Goal: Information Seeking & Learning: Learn about a topic

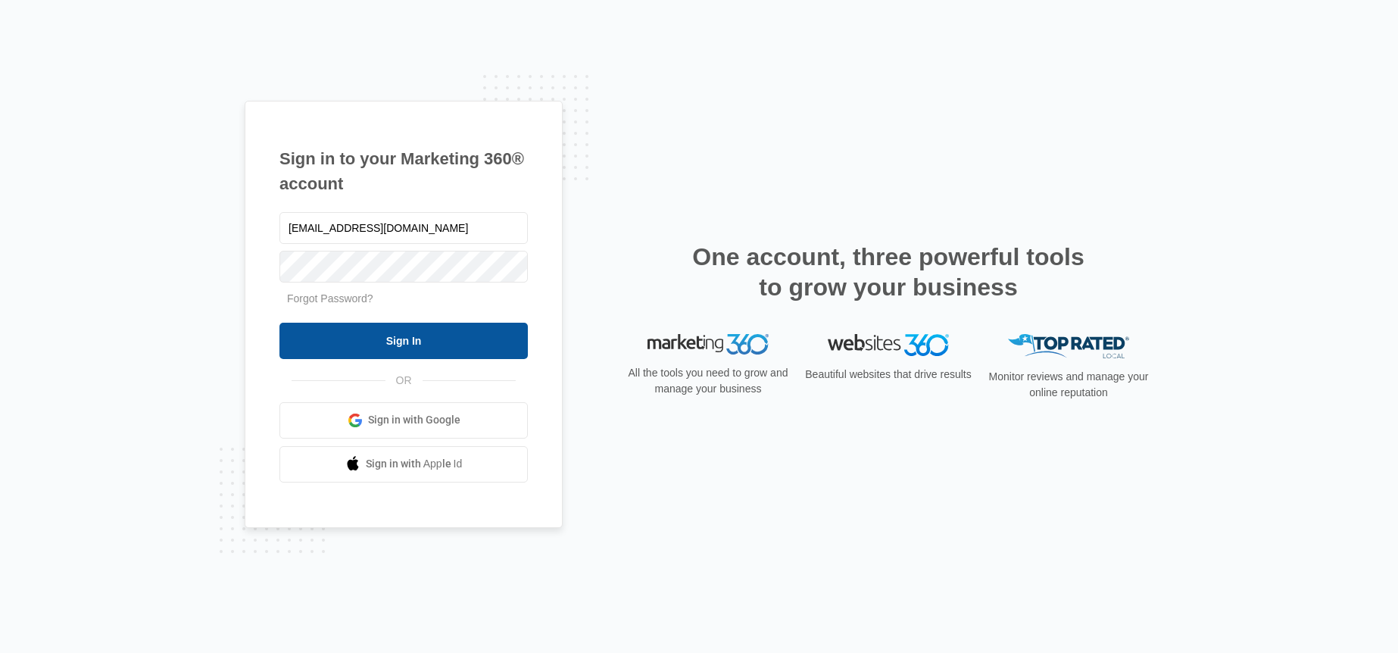
type input "[EMAIL_ADDRESS][DOMAIN_NAME]"
click at [383, 355] on input "Sign In" at bounding box center [404, 341] width 248 height 36
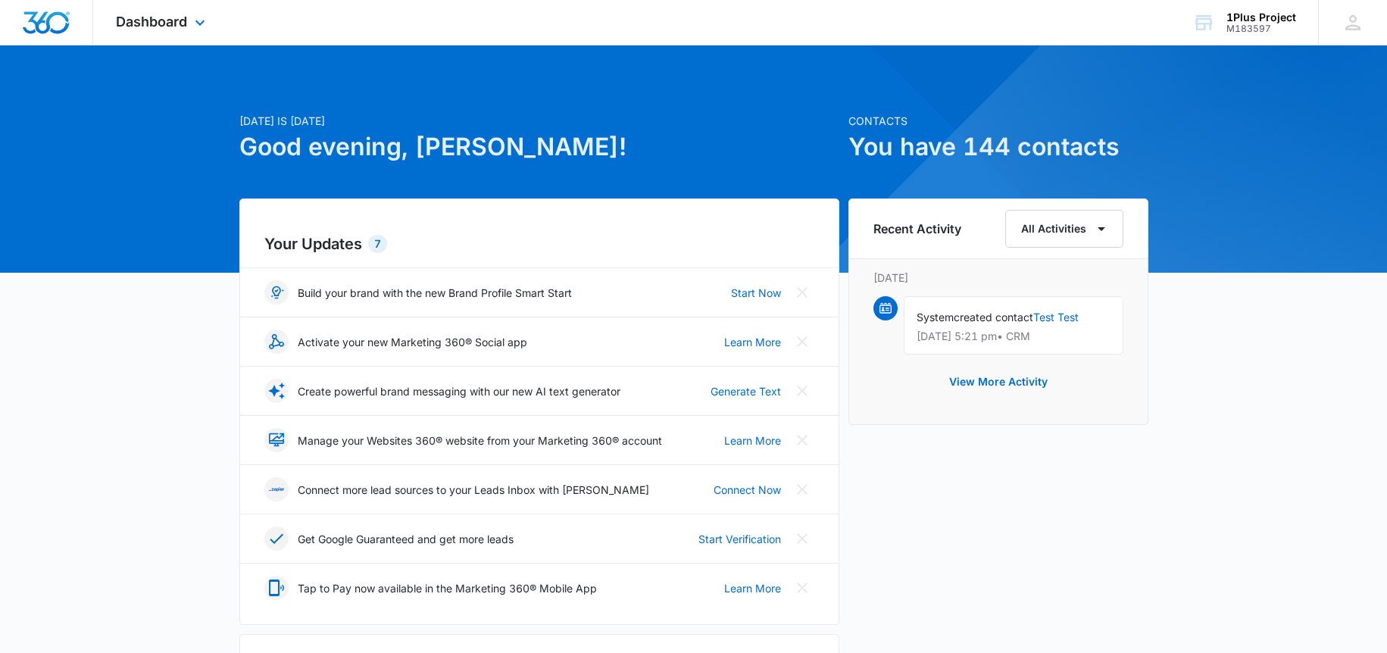
click at [116, 31] on div "Dashboard Apps Reputation Websites Forms CRM Email Social Payments POS Content …" at bounding box center [162, 22] width 139 height 45
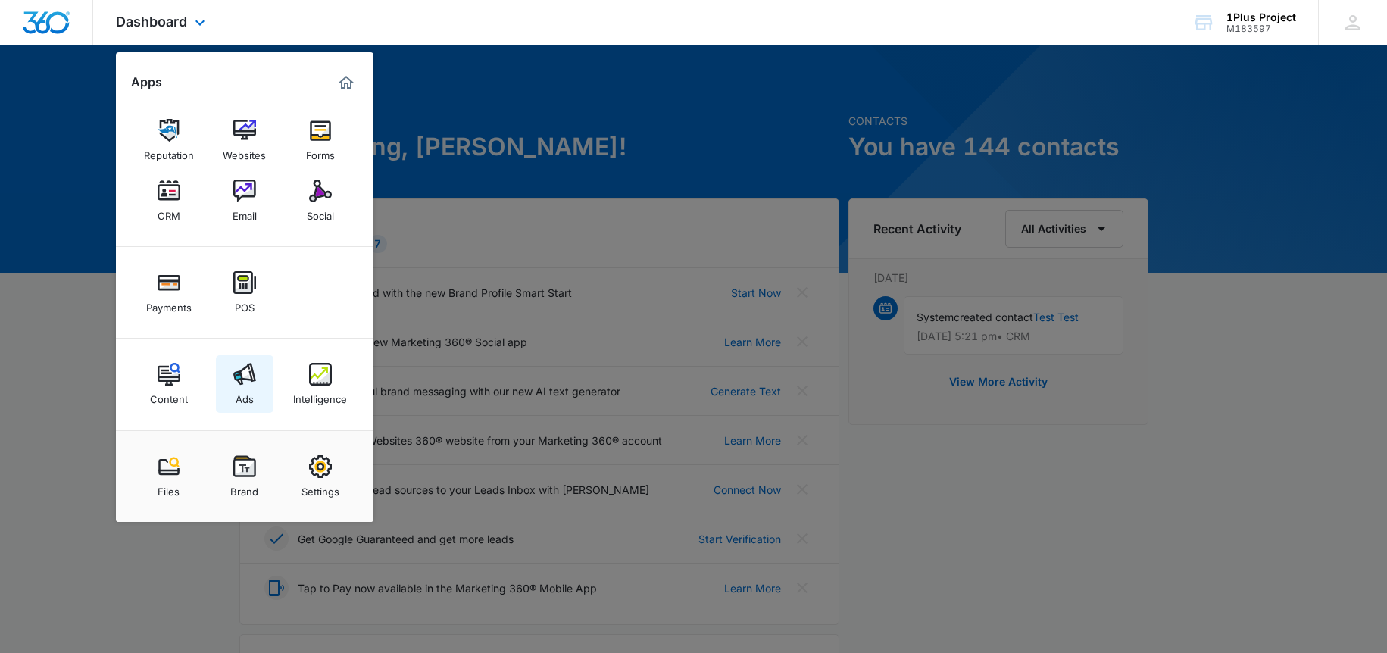
click at [252, 375] on img at bounding box center [244, 374] width 23 height 23
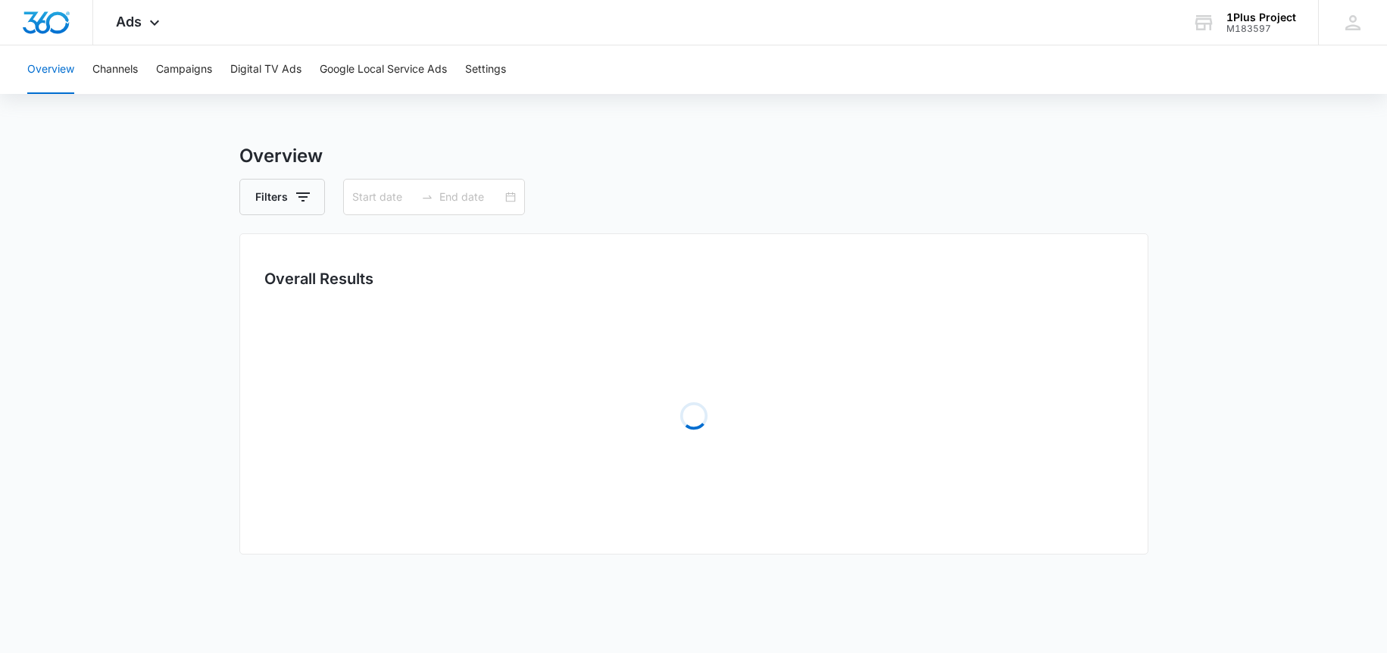
type input "08/10/2025"
type input "09/09/2025"
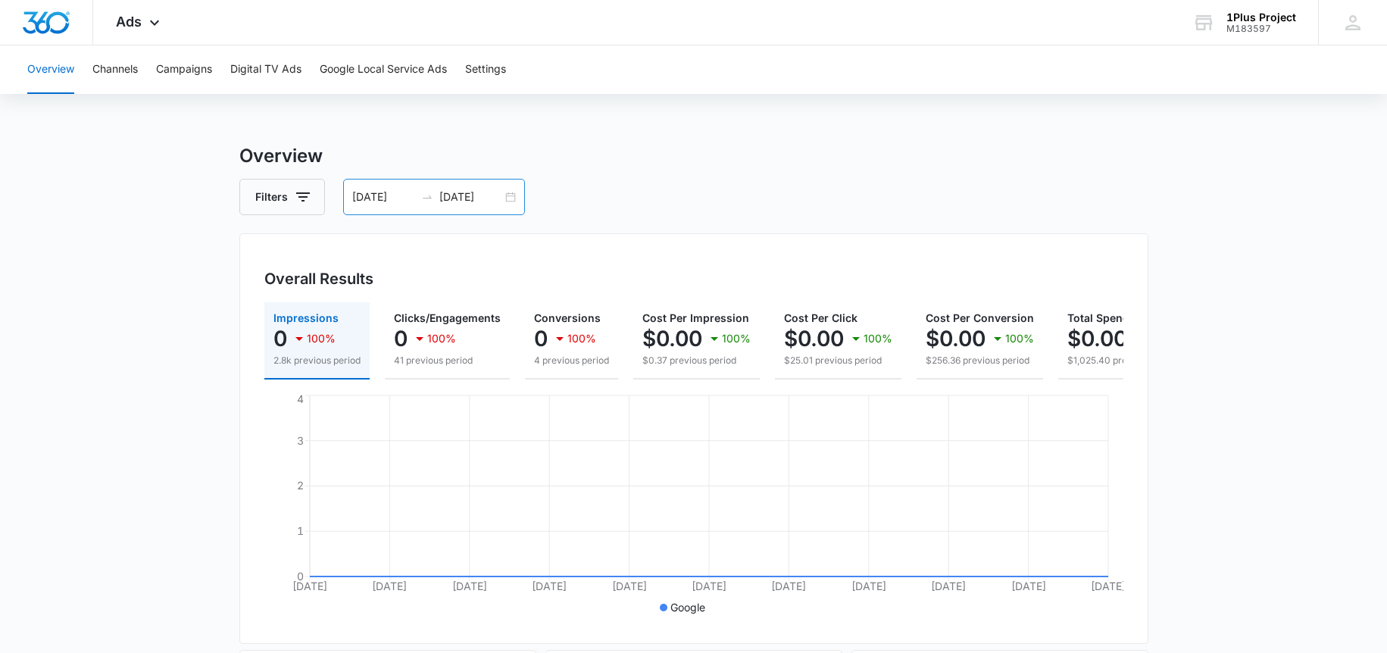
click at [435, 189] on div "08/10/2025 09/09/2025" at bounding box center [434, 197] width 182 height 36
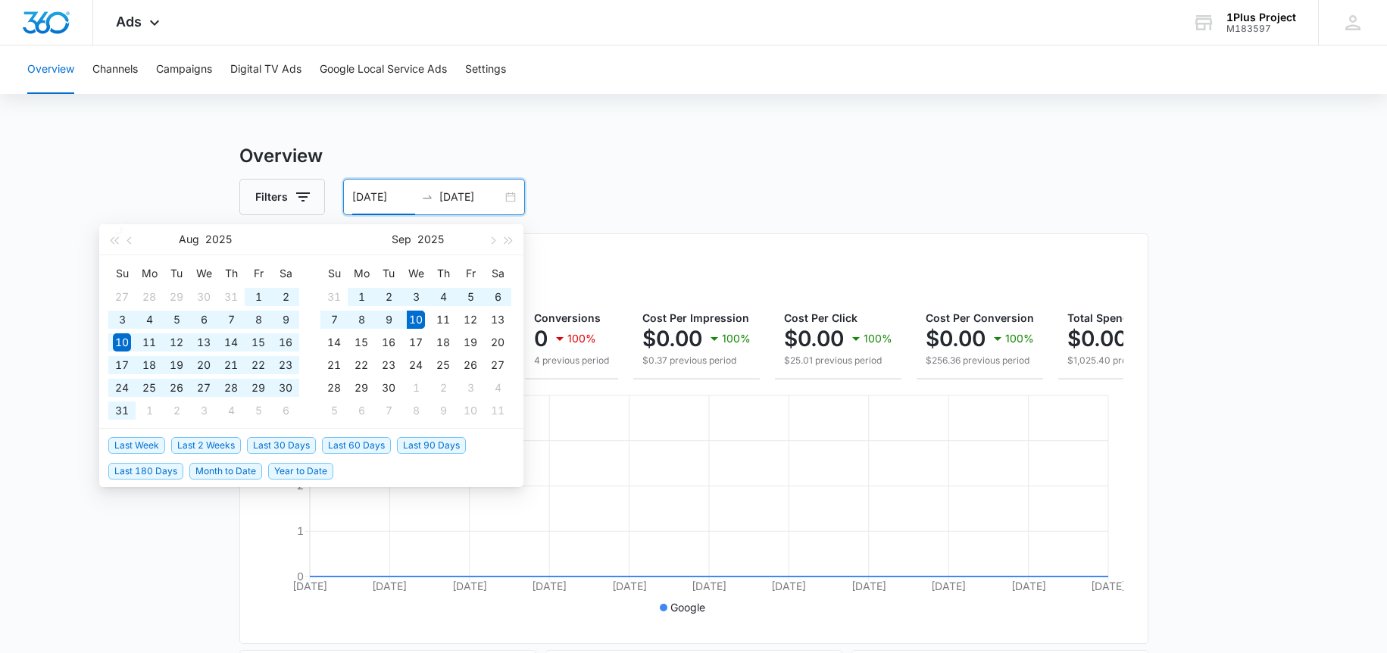
click at [410, 448] on span "Last 90 Days" at bounding box center [431, 445] width 69 height 17
type input "06/12/2025"
type input "09/10/2025"
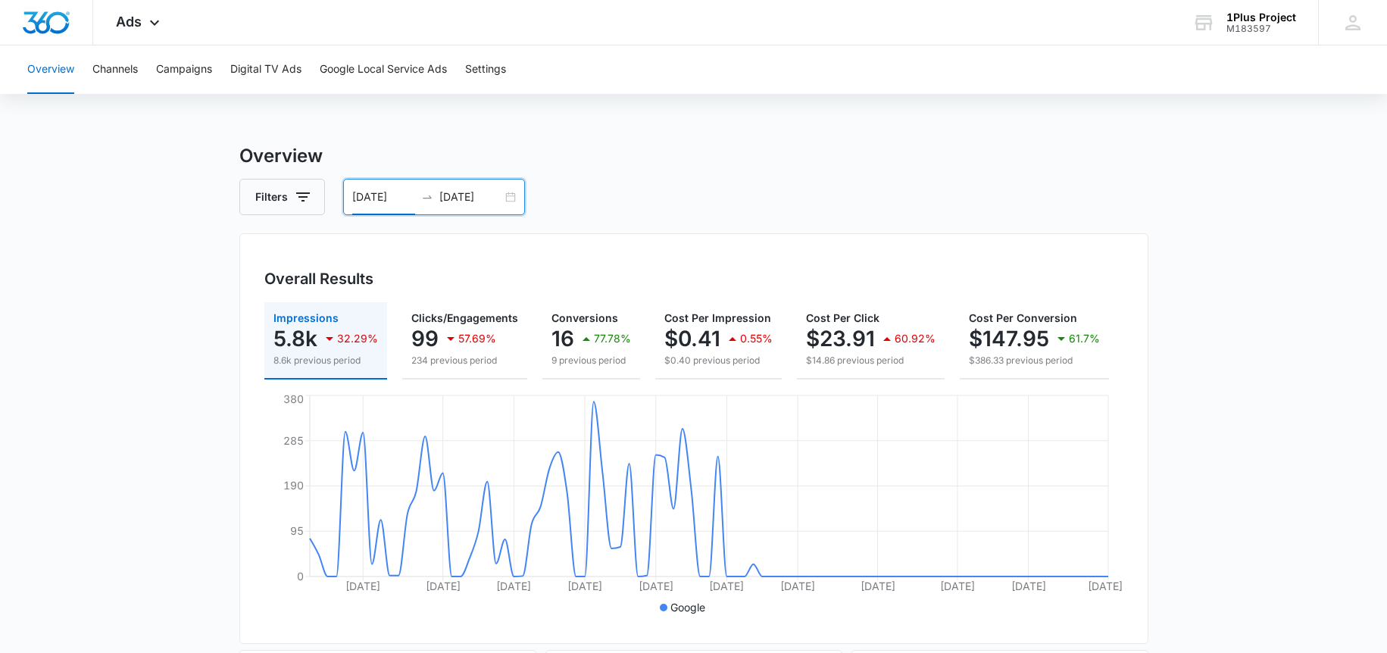
click at [442, 180] on div "06/12/2025 09/10/2025" at bounding box center [434, 197] width 182 height 36
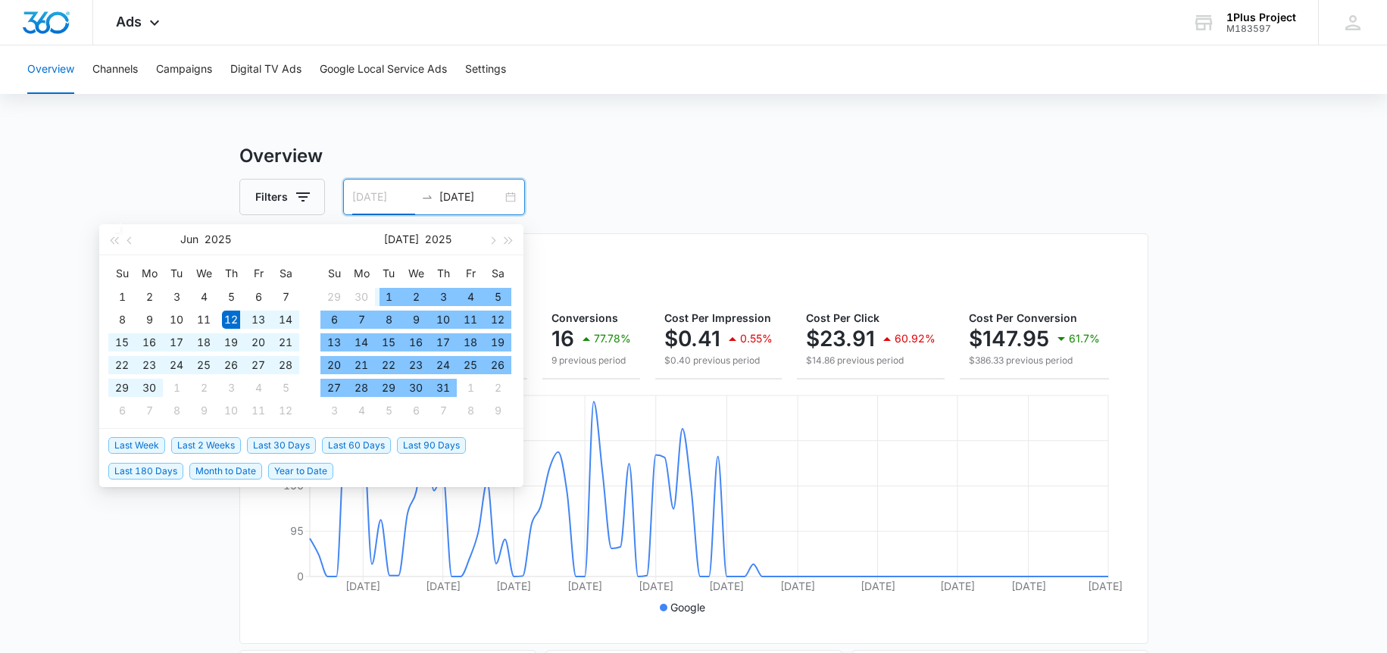
click at [389, 298] on div "1" at bounding box center [388, 297] width 18 height 18
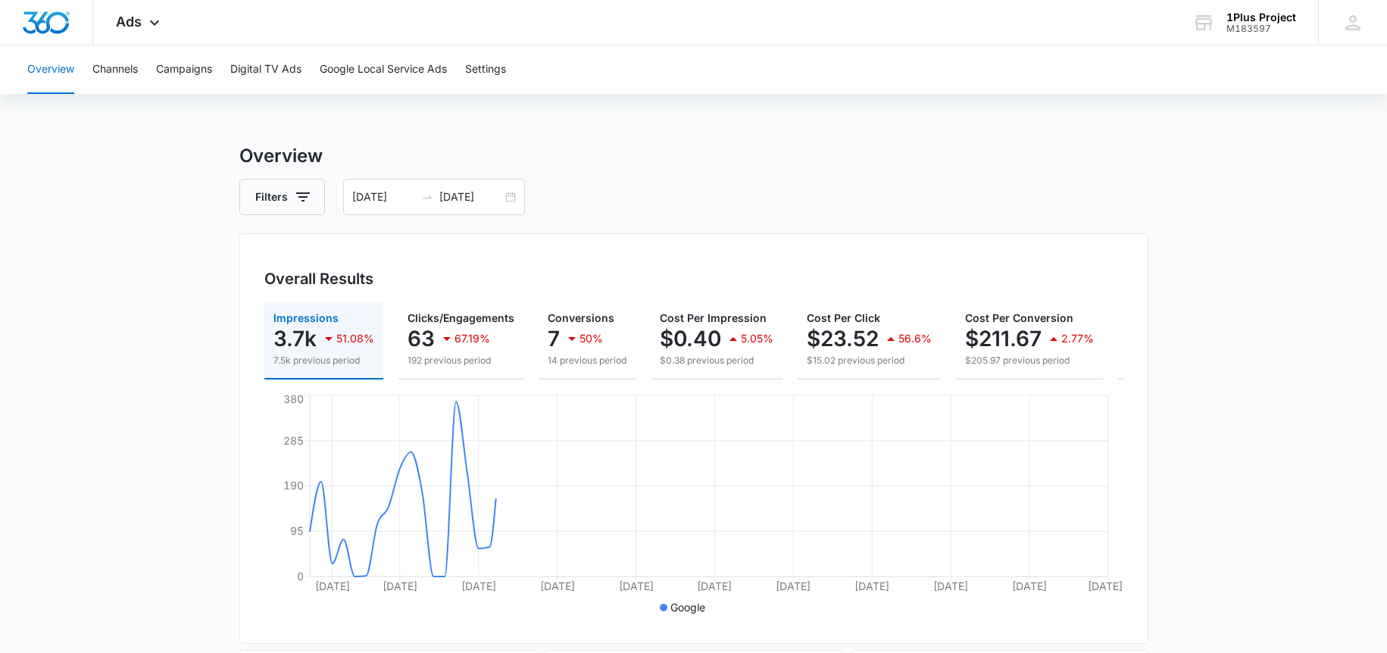
click at [771, 155] on h3 "Overview" at bounding box center [693, 155] width 909 height 27
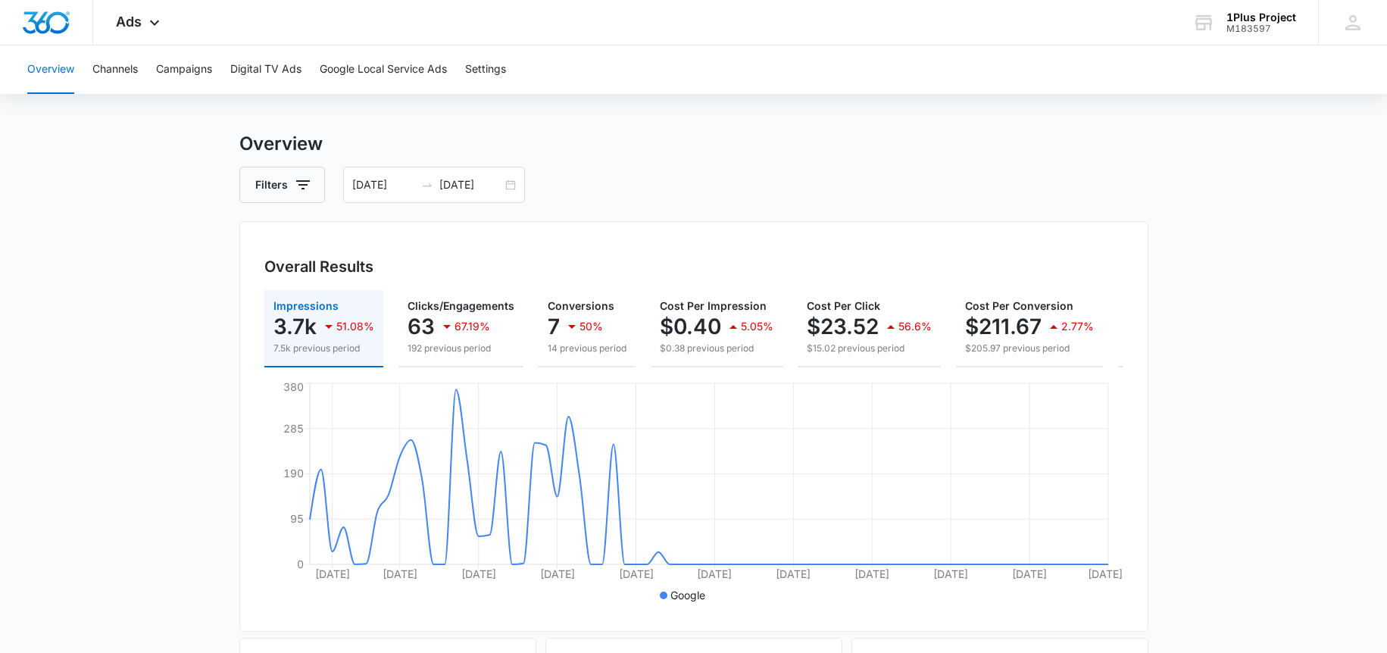
scroll to position [24, 0]
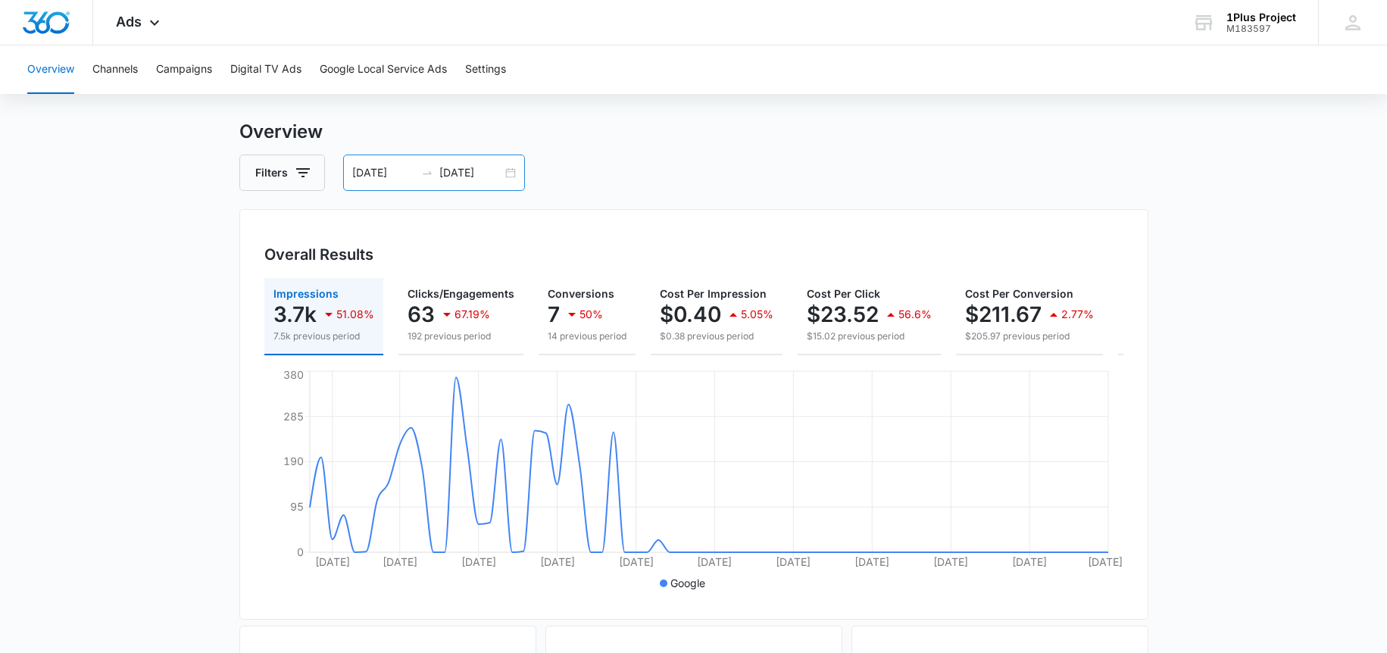
click at [468, 164] on div "07/01/2025 09/10/2025" at bounding box center [434, 173] width 182 height 36
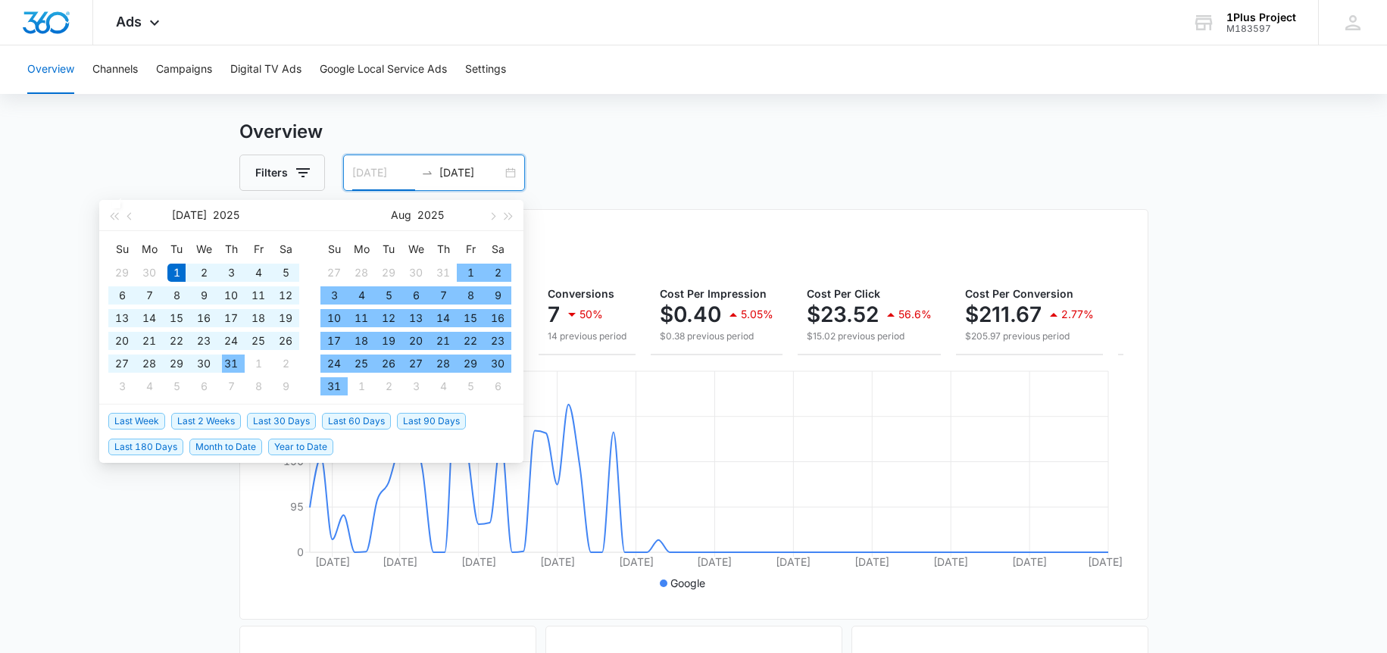
type input "07/01/2025"
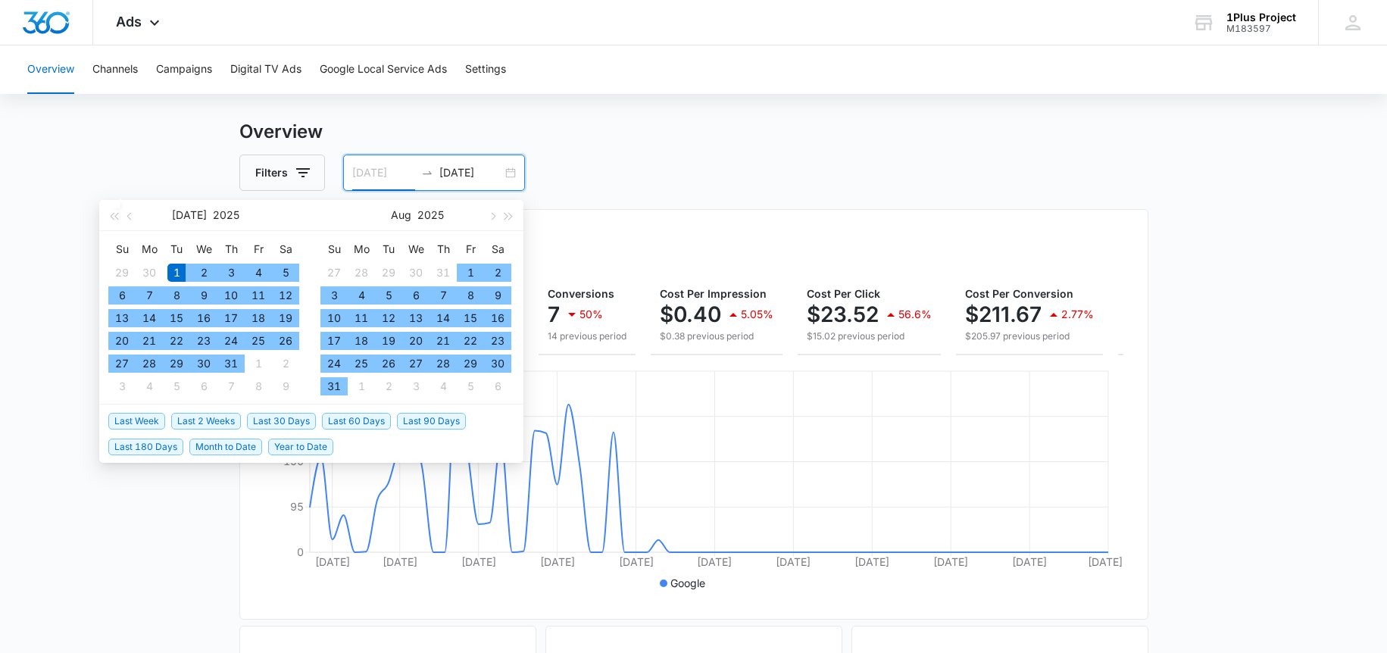
click at [175, 275] on div "1" at bounding box center [176, 273] width 18 height 18
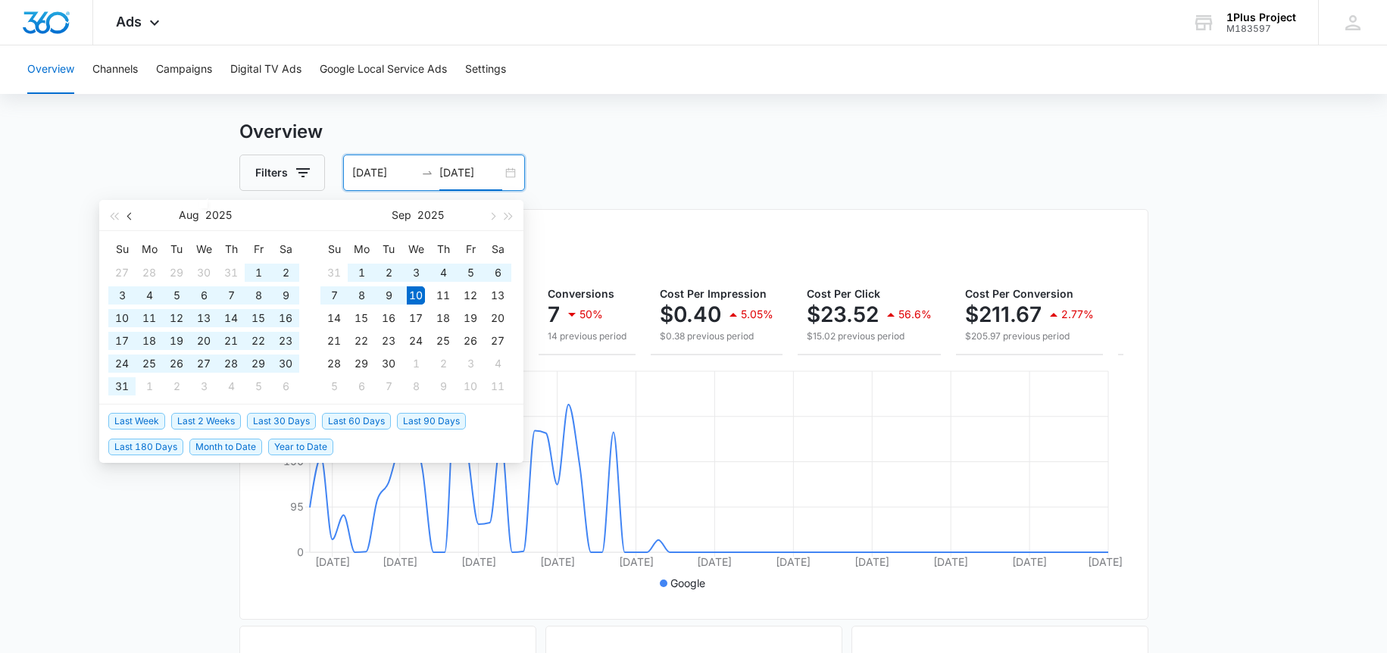
click at [128, 220] on button "button" at bounding box center [130, 215] width 17 height 30
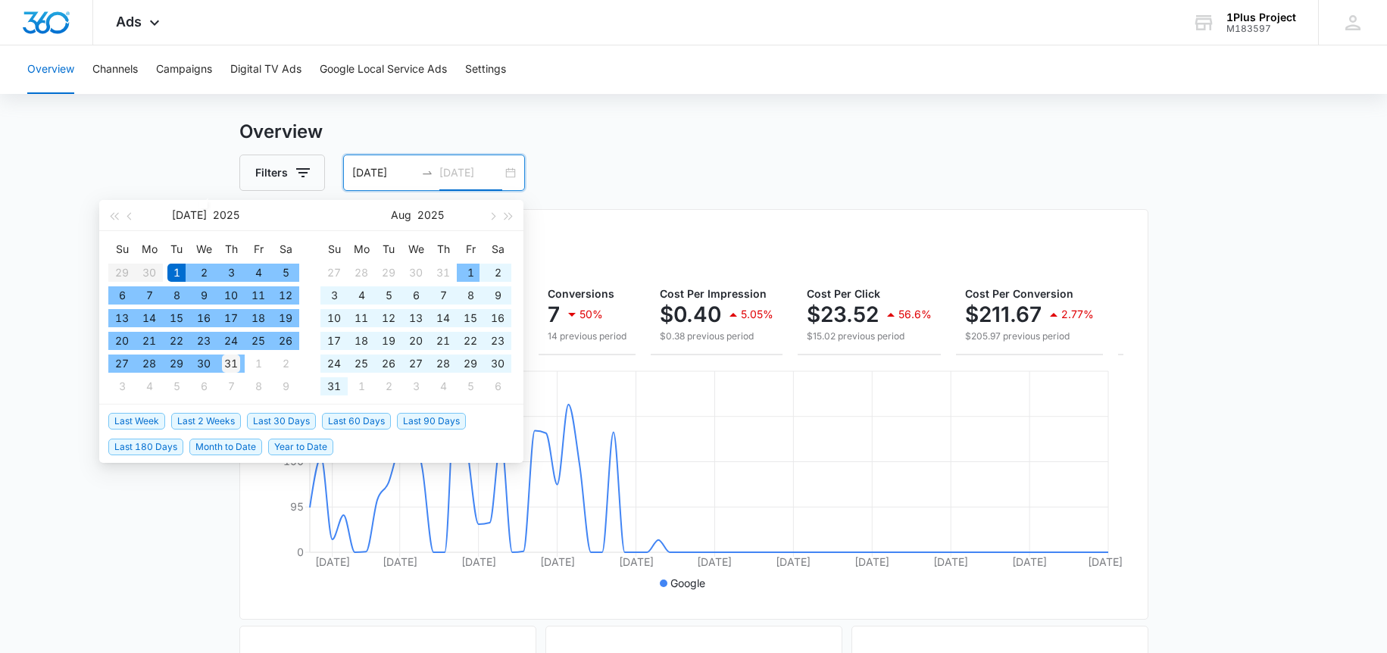
type input "07/31/2025"
click at [228, 364] on div "31" at bounding box center [231, 363] width 18 height 18
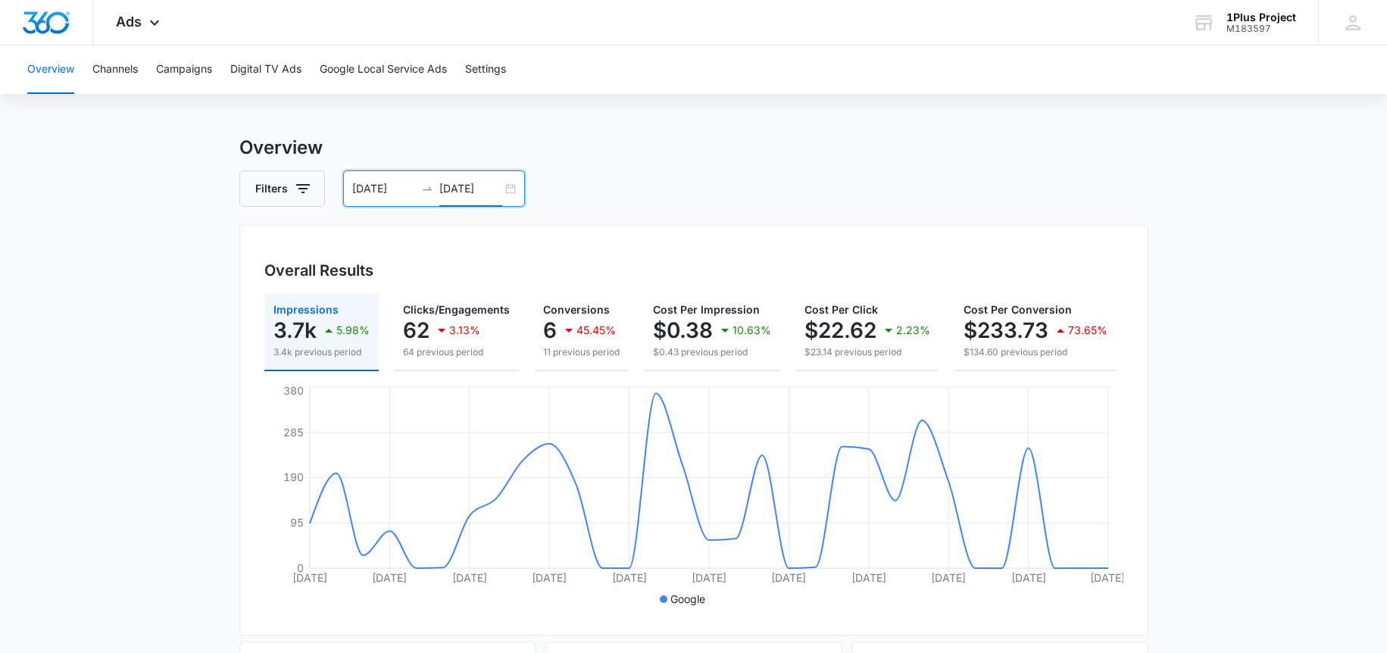
scroll to position [0, 0]
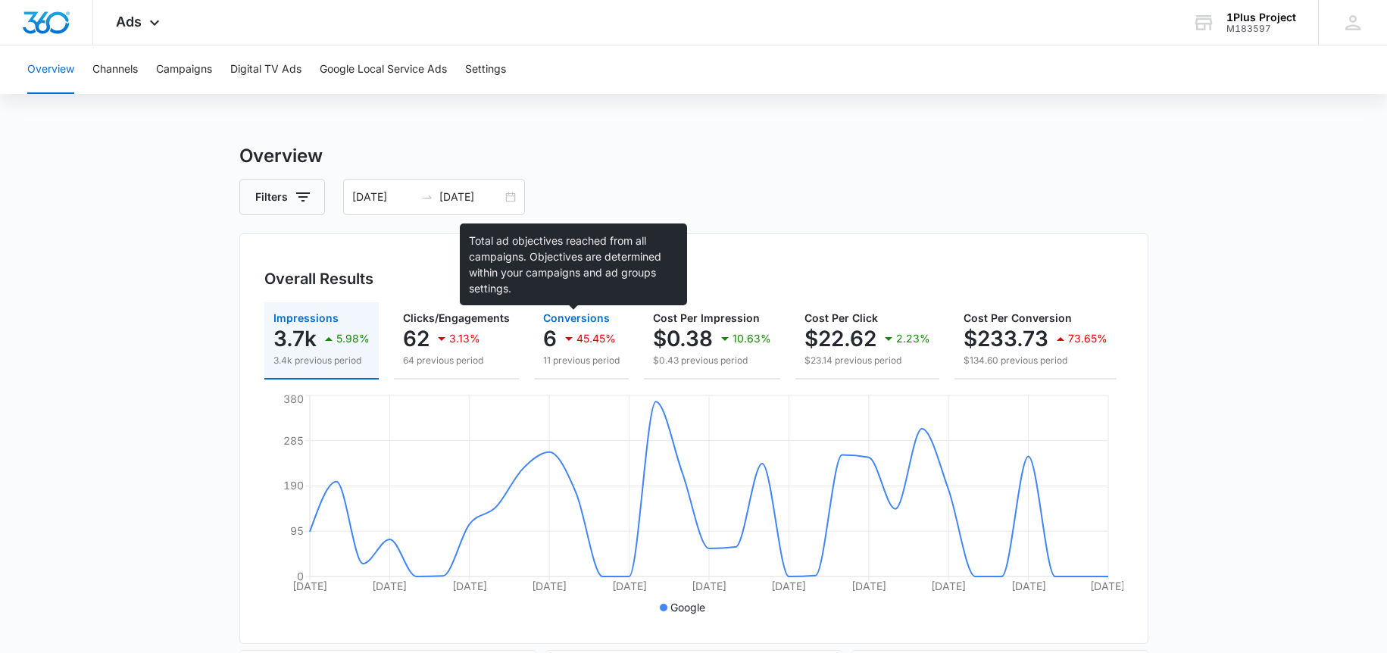
click at [556, 319] on span "Conversions" at bounding box center [576, 317] width 67 height 13
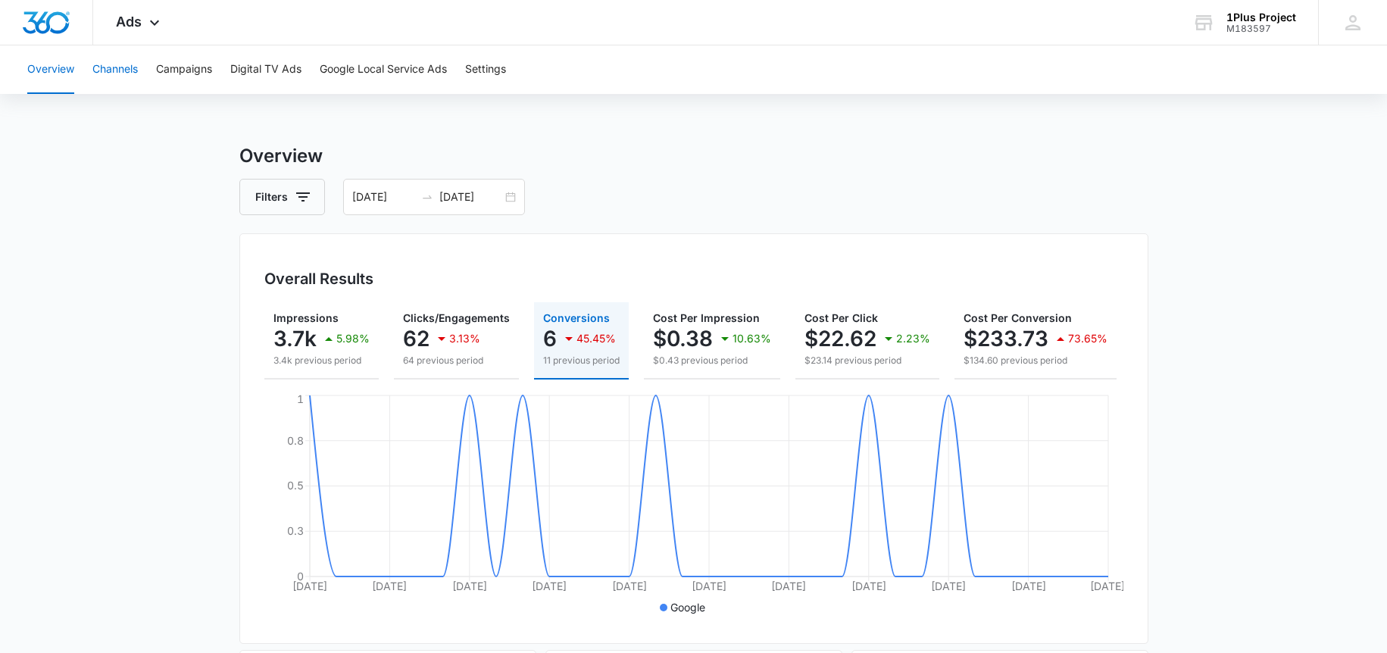
click at [128, 75] on button "Channels" at bounding box center [114, 69] width 45 height 48
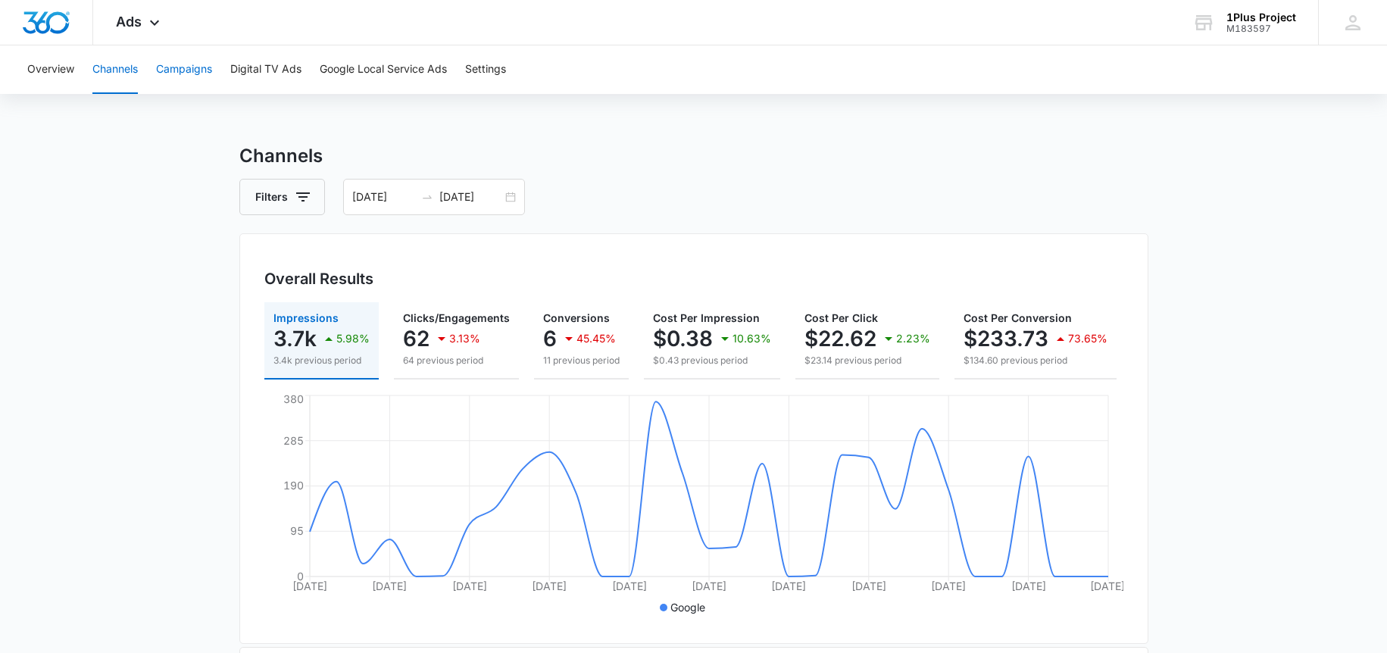
click at [201, 75] on button "Campaigns" at bounding box center [184, 69] width 56 height 48
click at [80, 70] on div "Overview Channels Campaigns Digital TV Ads Google Local Service Ads Settings" at bounding box center [693, 69] width 1351 height 48
click at [72, 67] on button "Overview" at bounding box center [50, 69] width 47 height 48
click at [408, 198] on input "07/01/2025" at bounding box center [383, 197] width 63 height 17
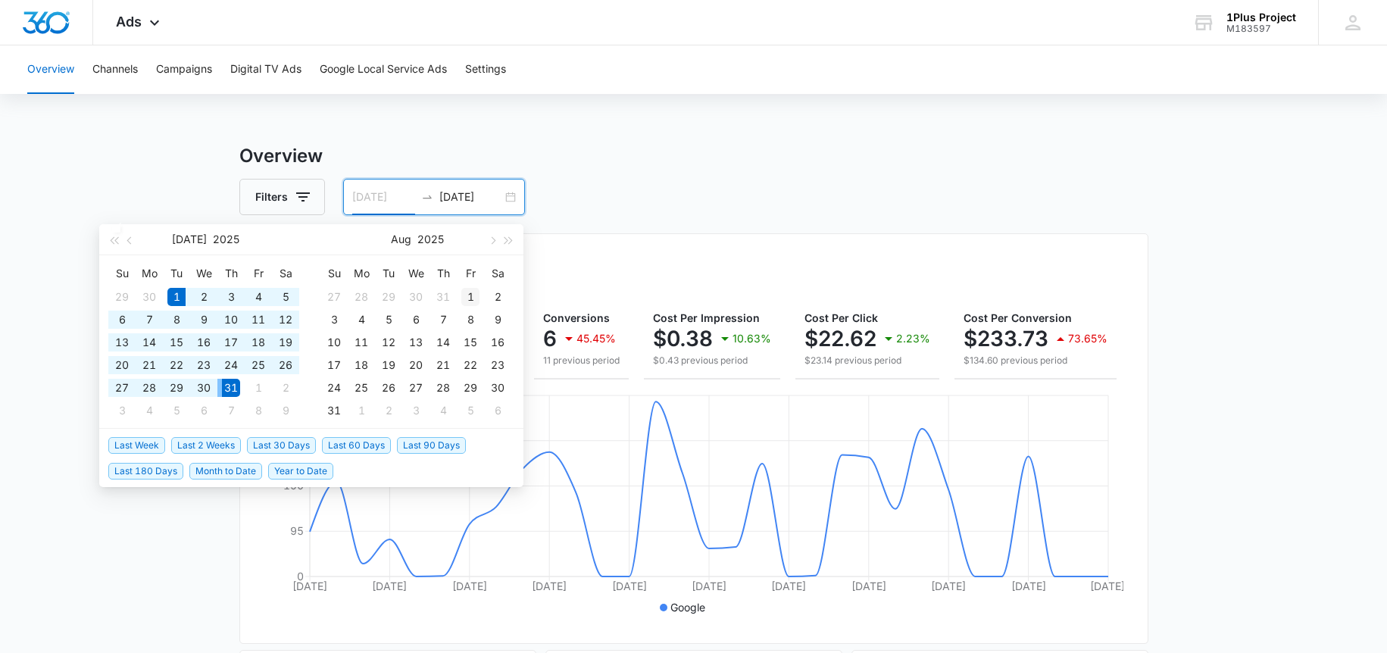
type input "08/01/2025"
click at [467, 295] on div "1" at bounding box center [470, 297] width 18 height 18
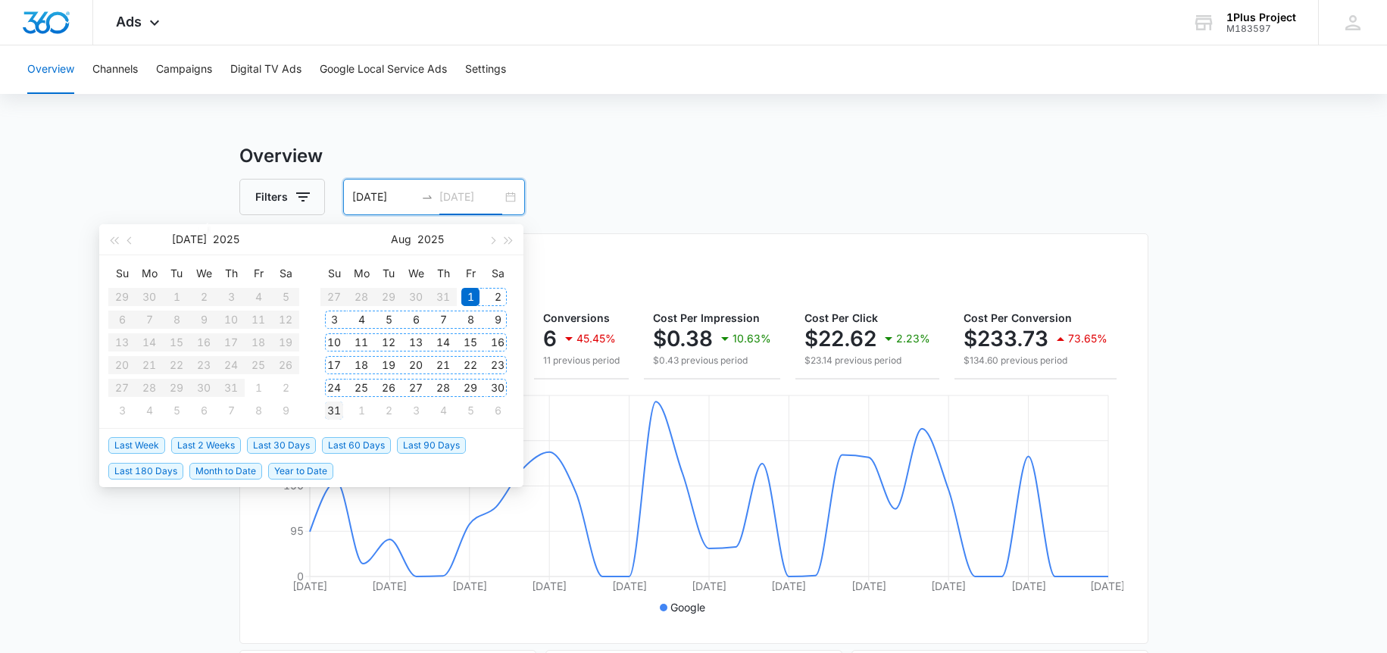
type input "08/31/2025"
click at [332, 413] on div "31" at bounding box center [334, 410] width 18 height 18
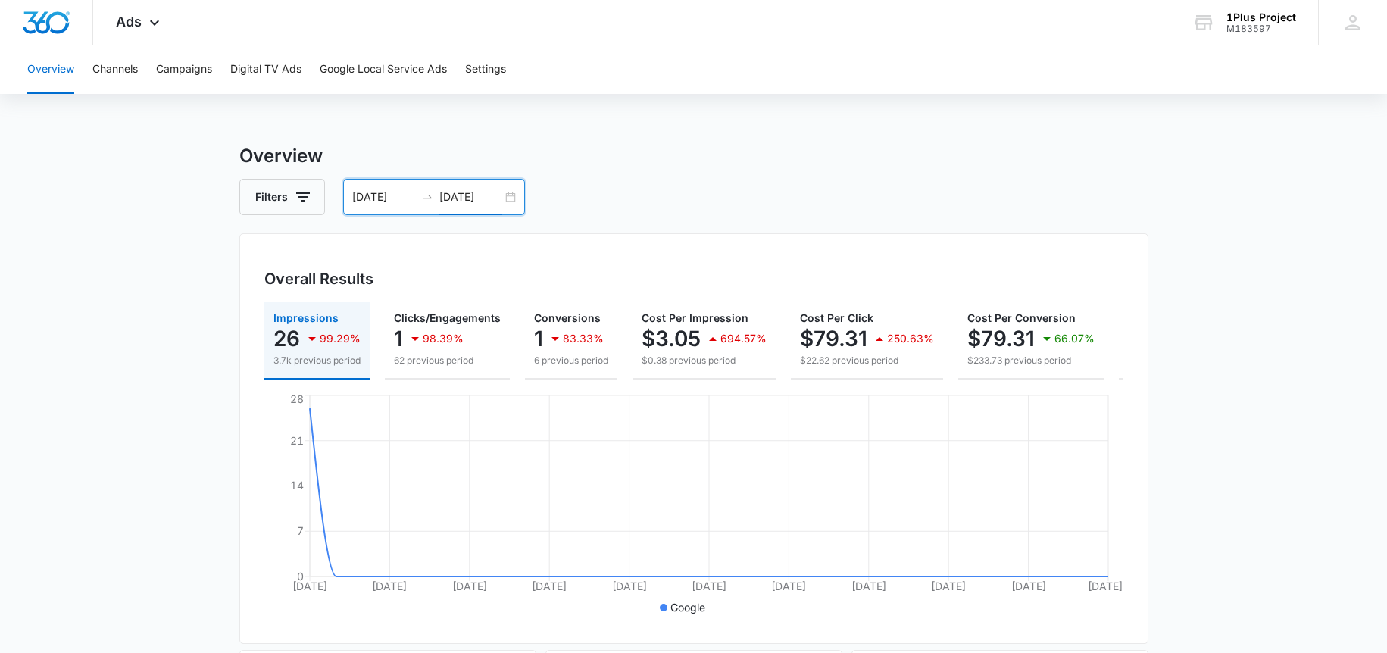
click at [426, 205] on div "08/01/2025 08/31/2025" at bounding box center [434, 197] width 182 height 36
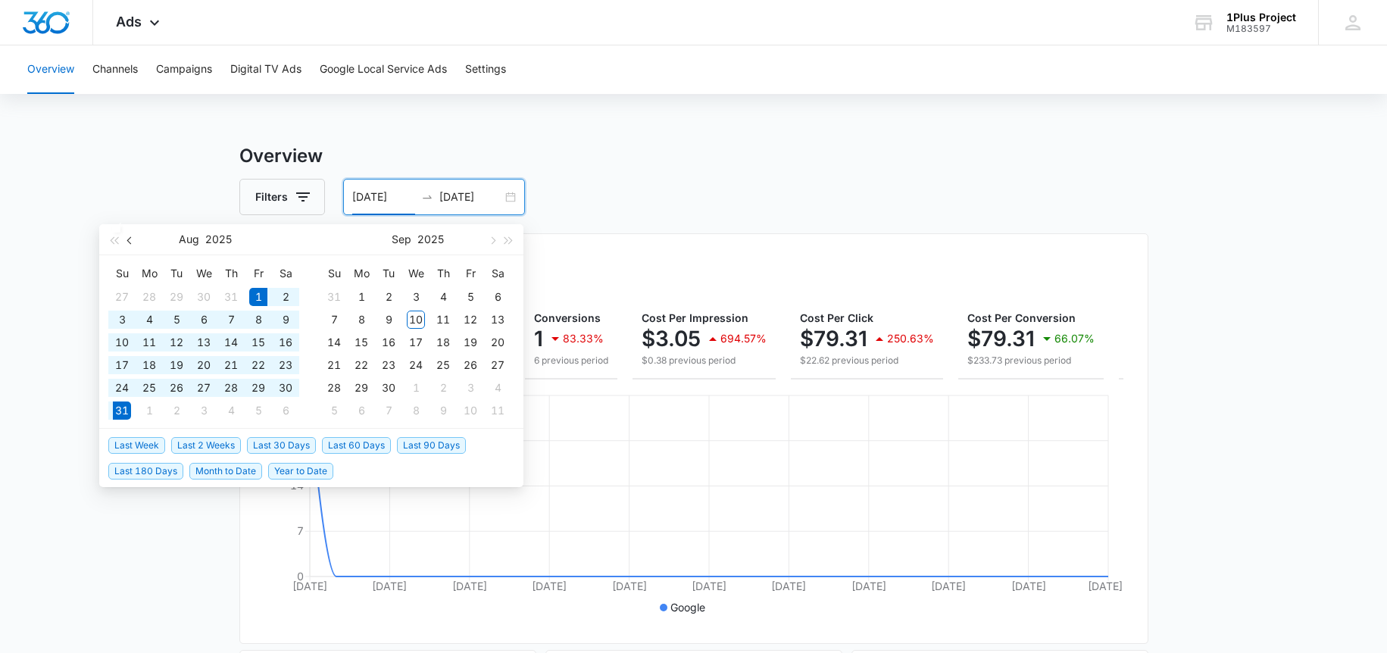
click at [129, 242] on button "button" at bounding box center [130, 239] width 17 height 30
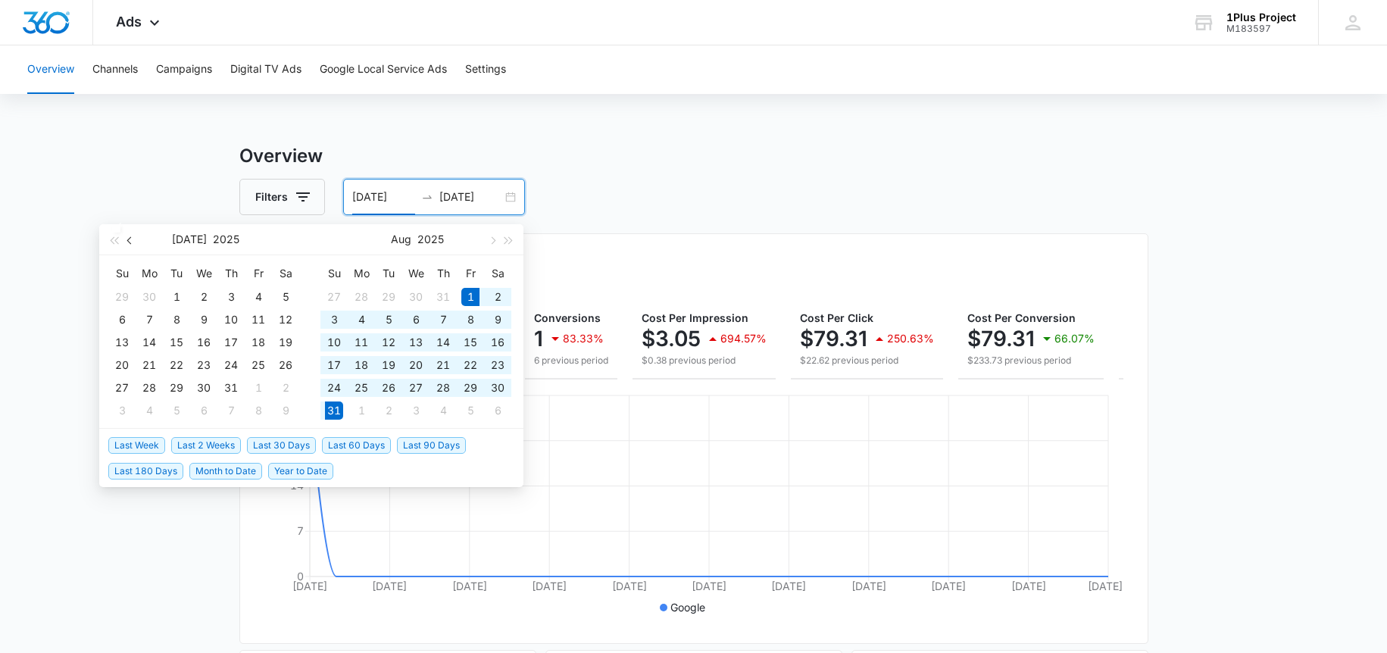
click at [129, 242] on button "button" at bounding box center [130, 239] width 17 height 30
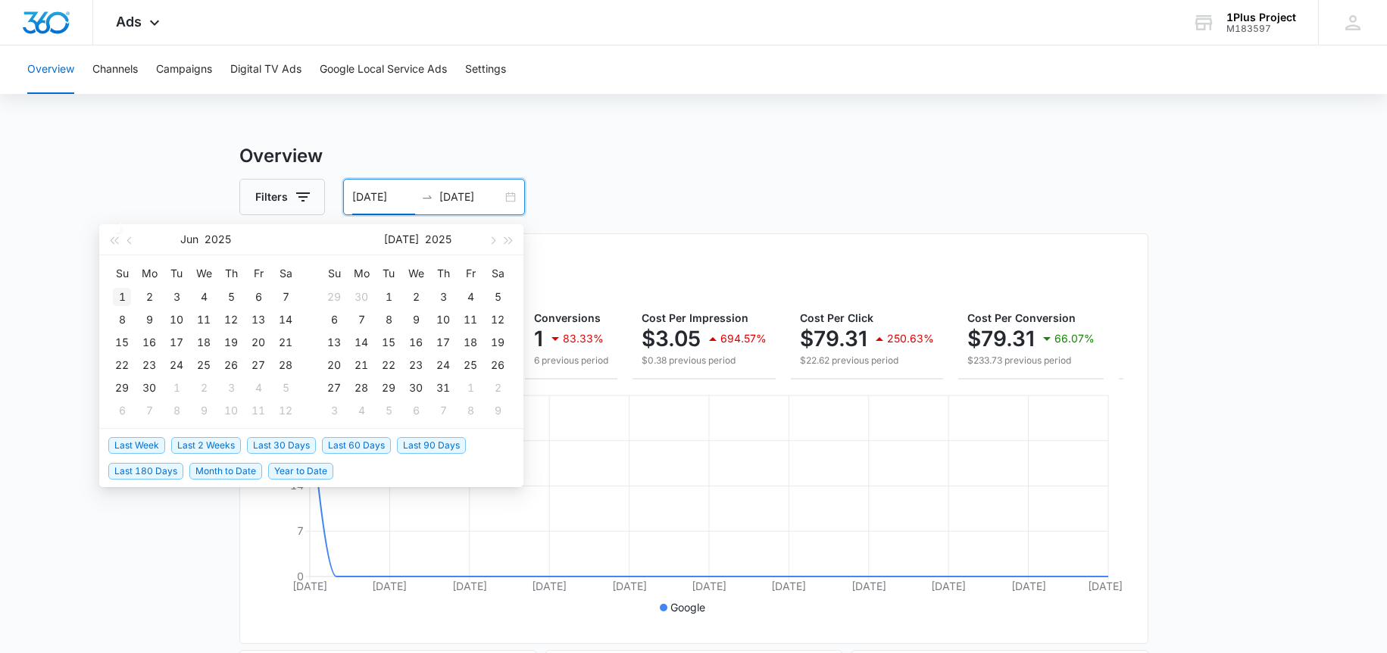
type input "06/01/2025"
click at [121, 292] on div "1" at bounding box center [122, 297] width 18 height 18
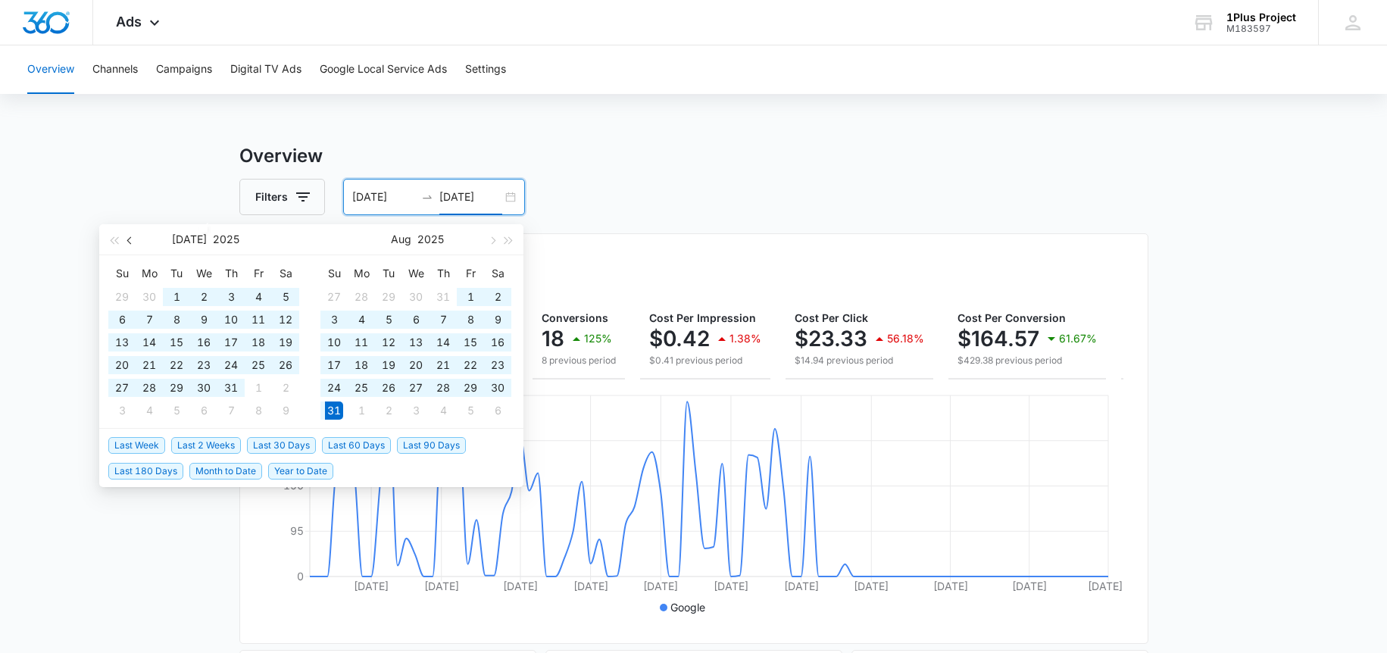
click at [136, 239] on button "button" at bounding box center [130, 239] width 17 height 30
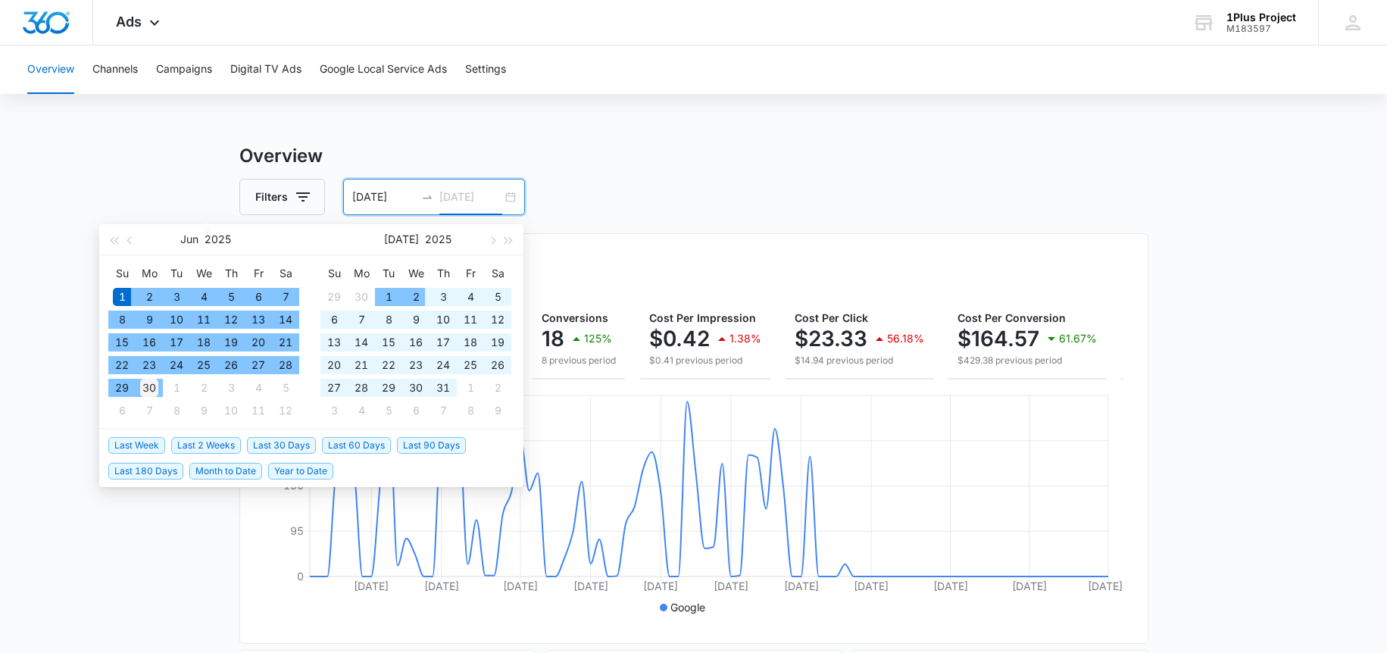
type input "06/30/2025"
click at [151, 389] on div "30" at bounding box center [149, 388] width 18 height 18
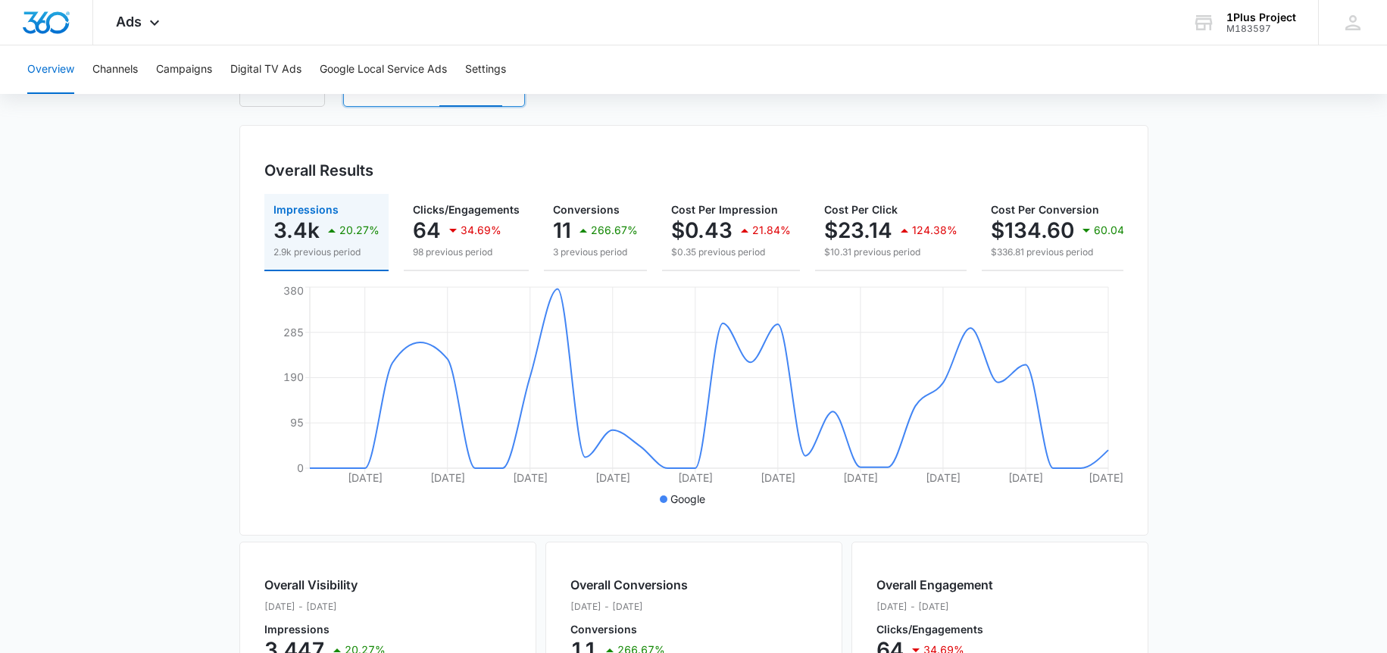
scroll to position [104, 0]
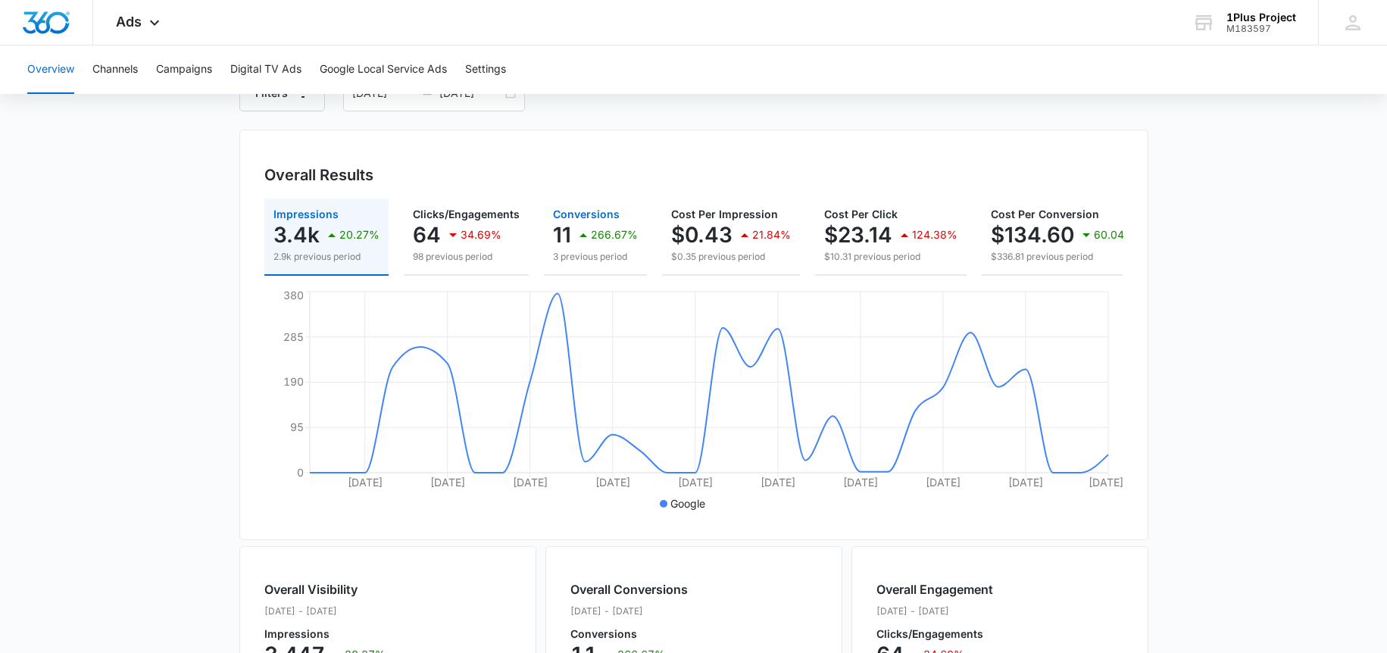
click at [579, 229] on icon "button" at bounding box center [583, 235] width 18 height 18
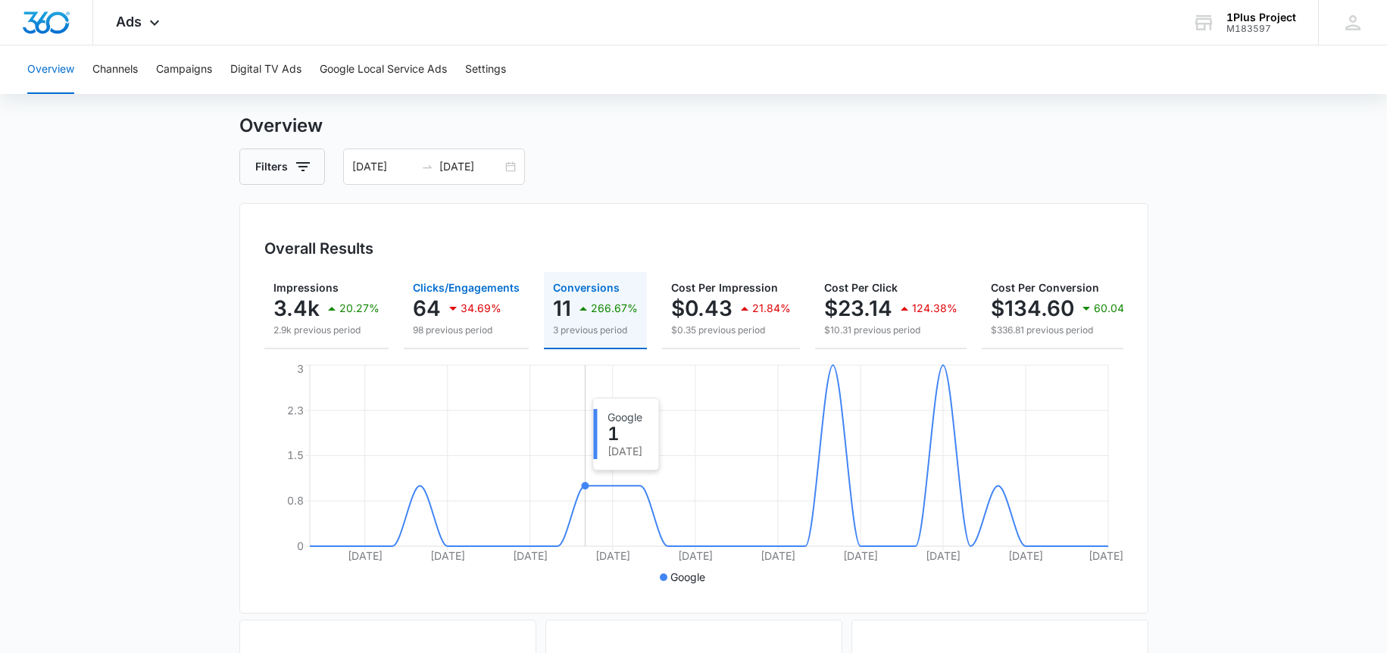
scroll to position [0, 0]
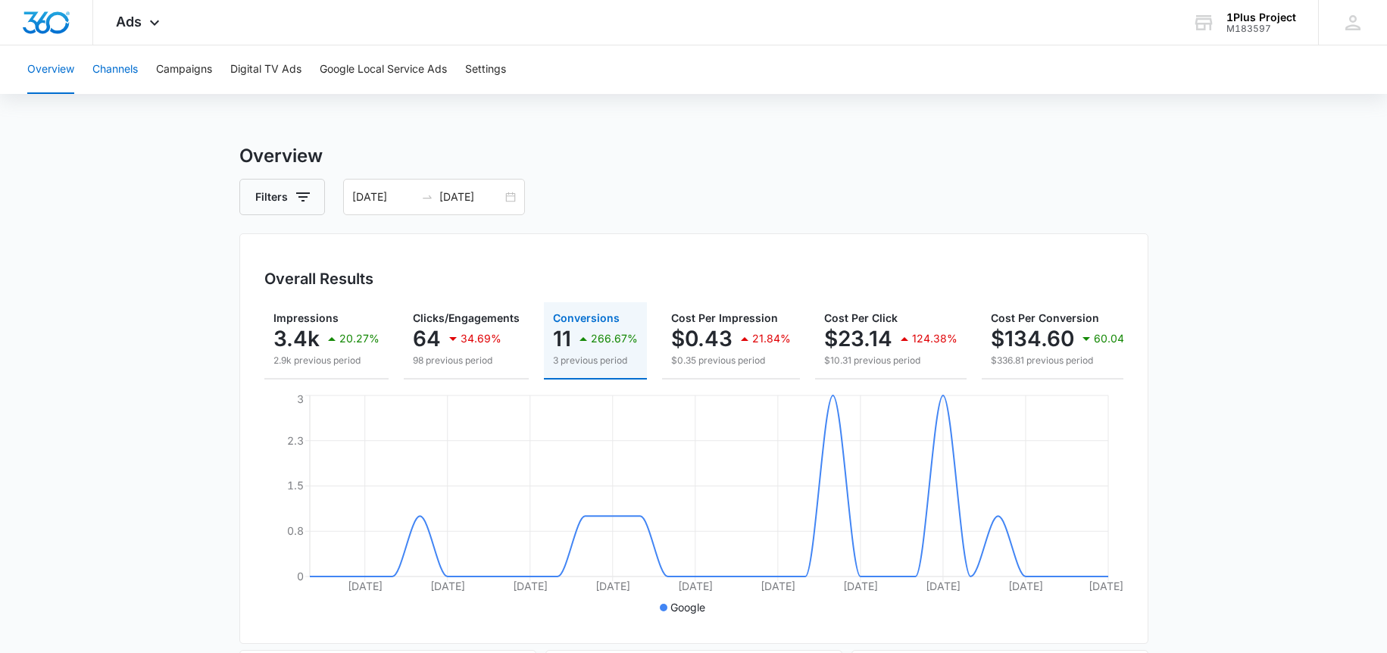
click at [130, 83] on button "Channels" at bounding box center [114, 69] width 45 height 48
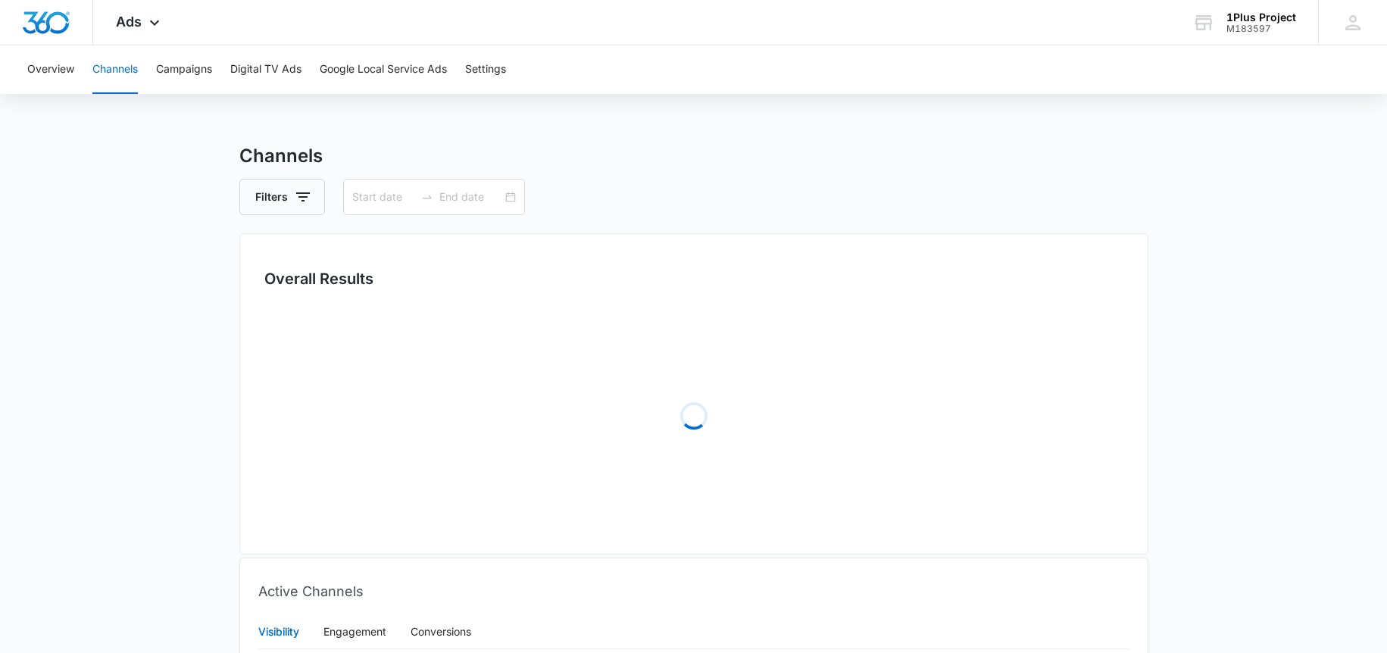
type input "06/01/2025"
type input "06/30/2025"
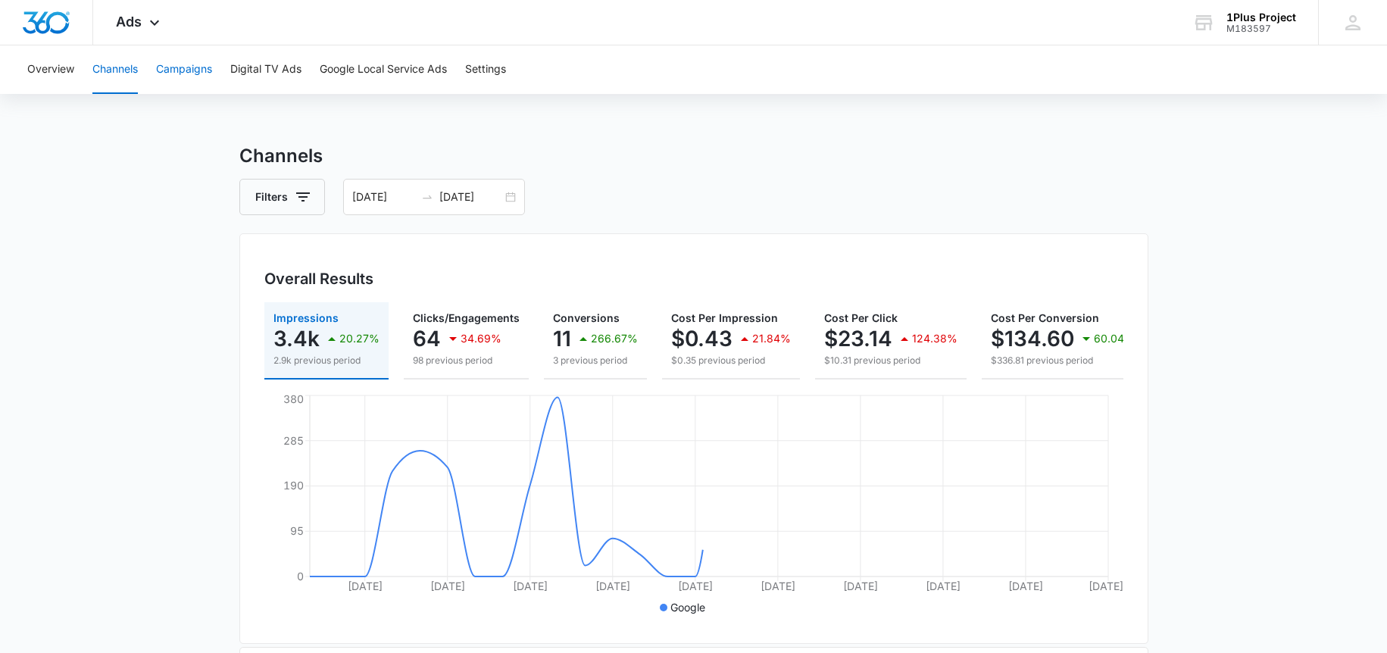
click at [176, 67] on button "Campaigns" at bounding box center [184, 69] width 56 height 48
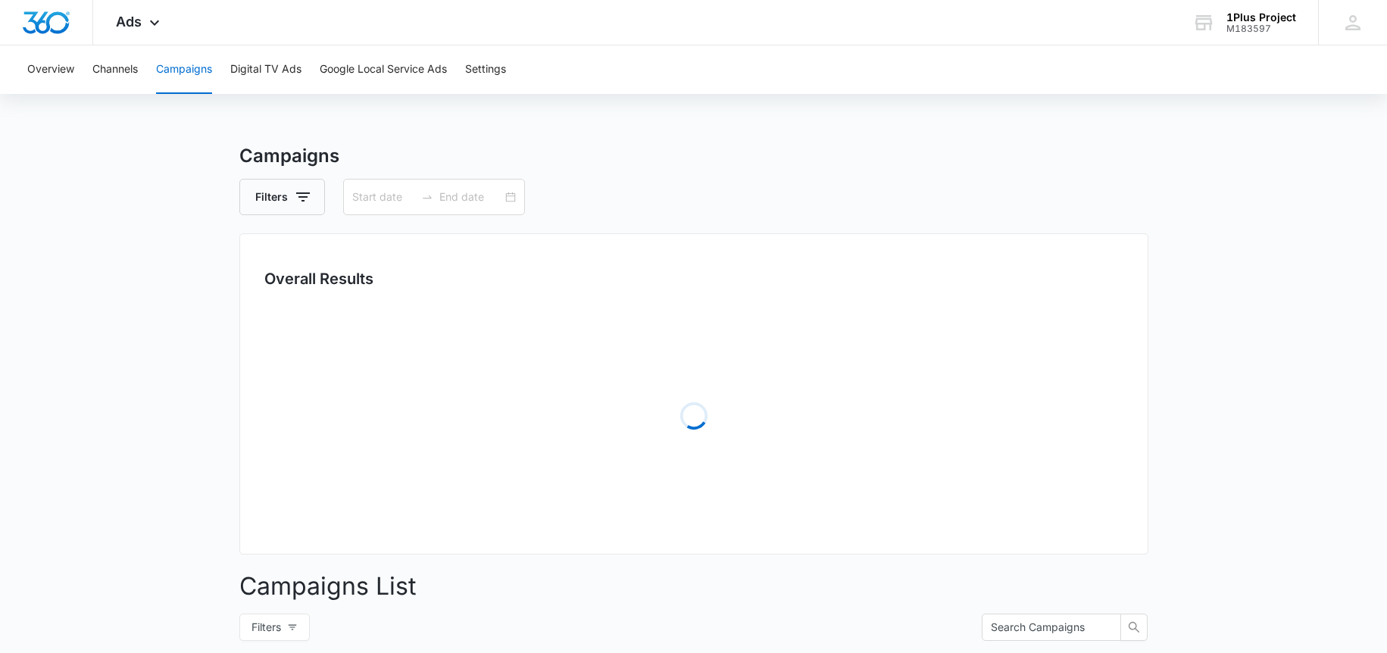
type input "06/01/2025"
type input "06/30/2025"
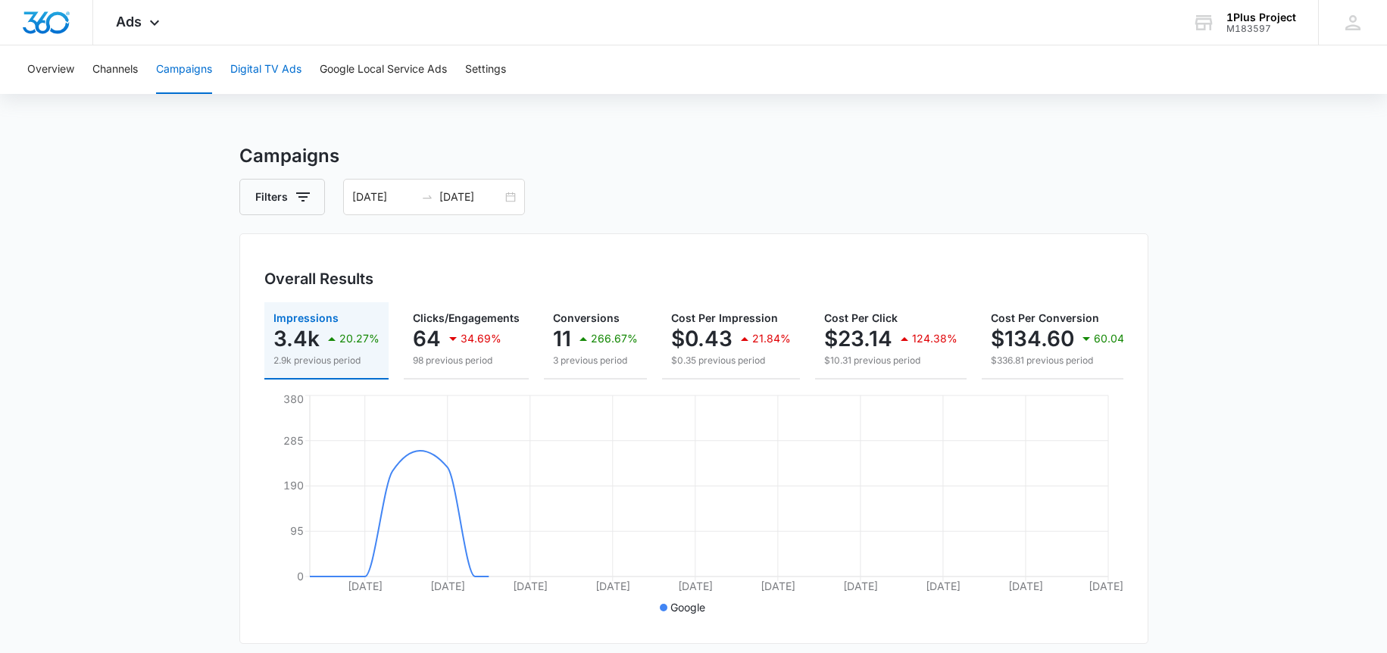
click at [257, 70] on button "Digital TV Ads" at bounding box center [265, 69] width 71 height 48
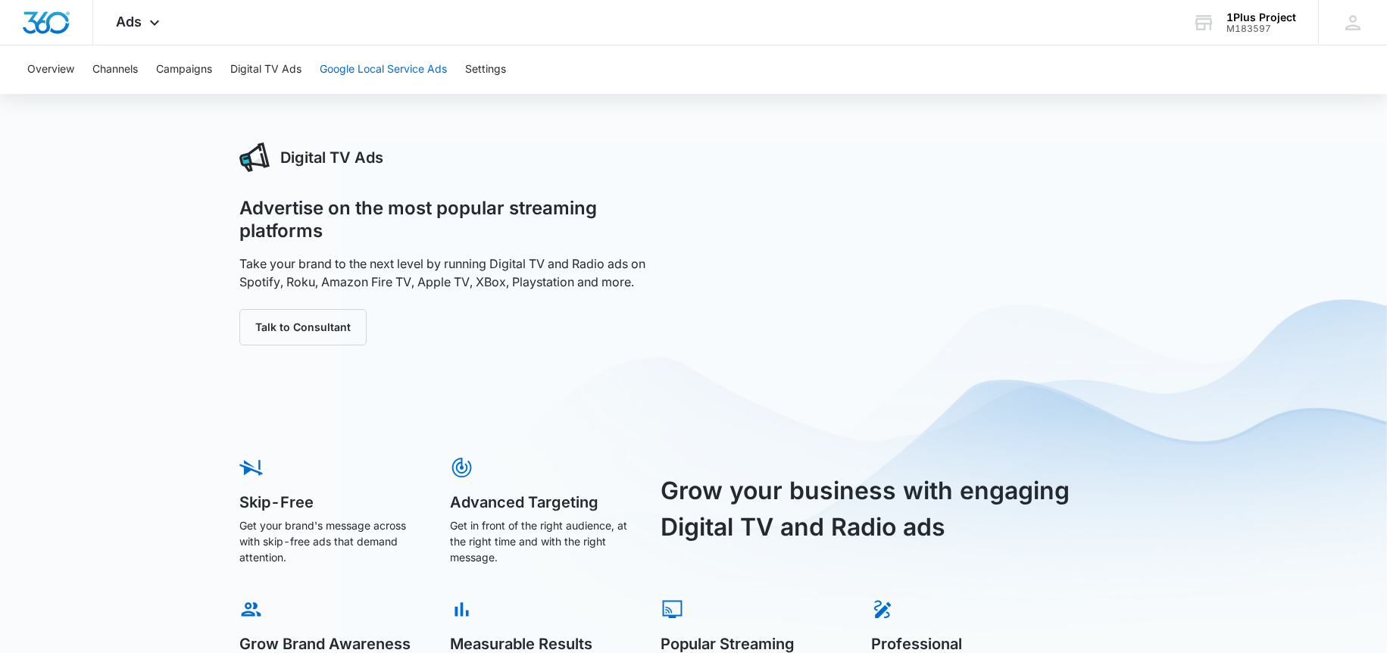
click at [433, 86] on button "Google Local Service Ads" at bounding box center [383, 69] width 127 height 48
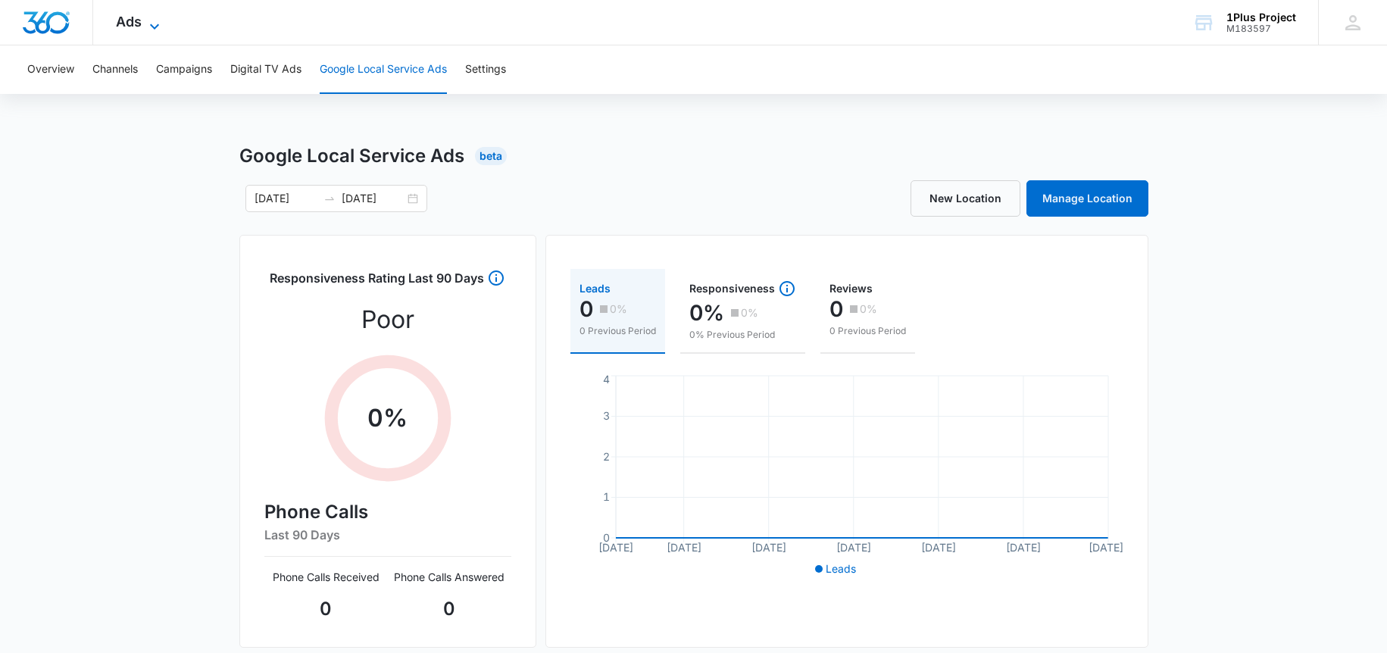
click at [133, 22] on span "Ads" at bounding box center [129, 22] width 26 height 16
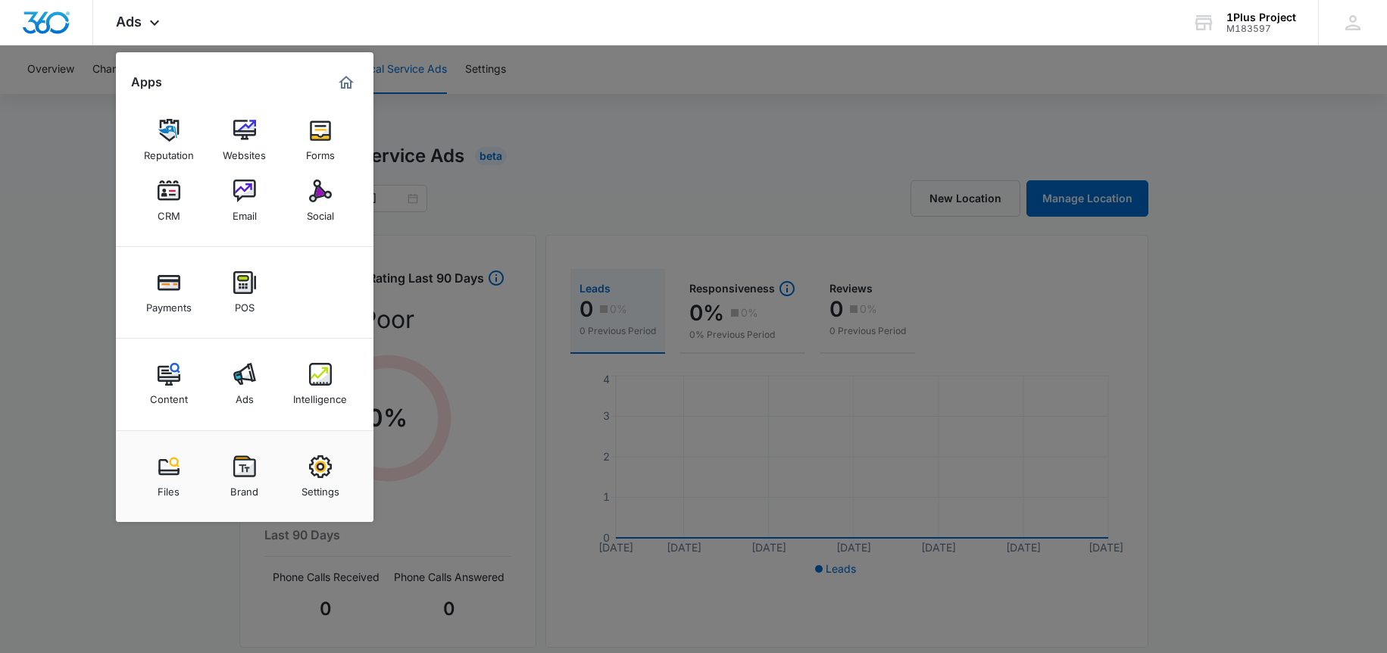
click at [632, 130] on div at bounding box center [693, 326] width 1387 height 653
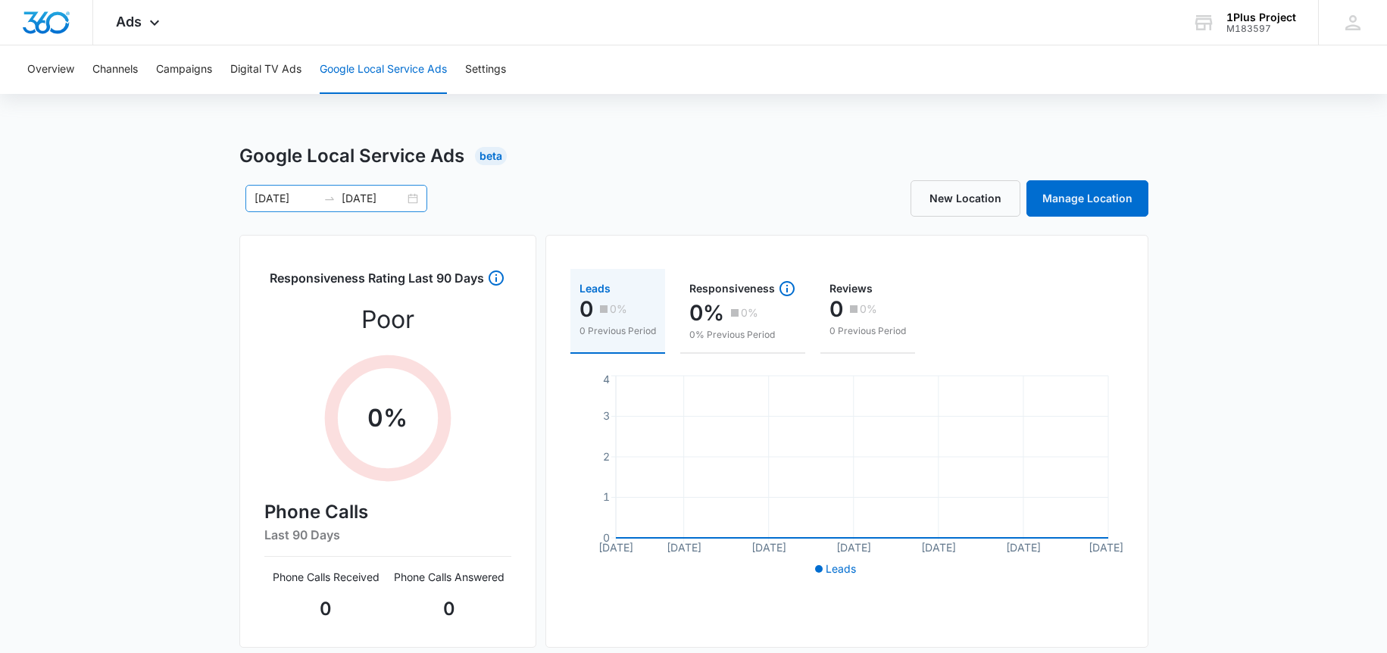
click at [345, 201] on input "06/30/2025" at bounding box center [373, 198] width 63 height 17
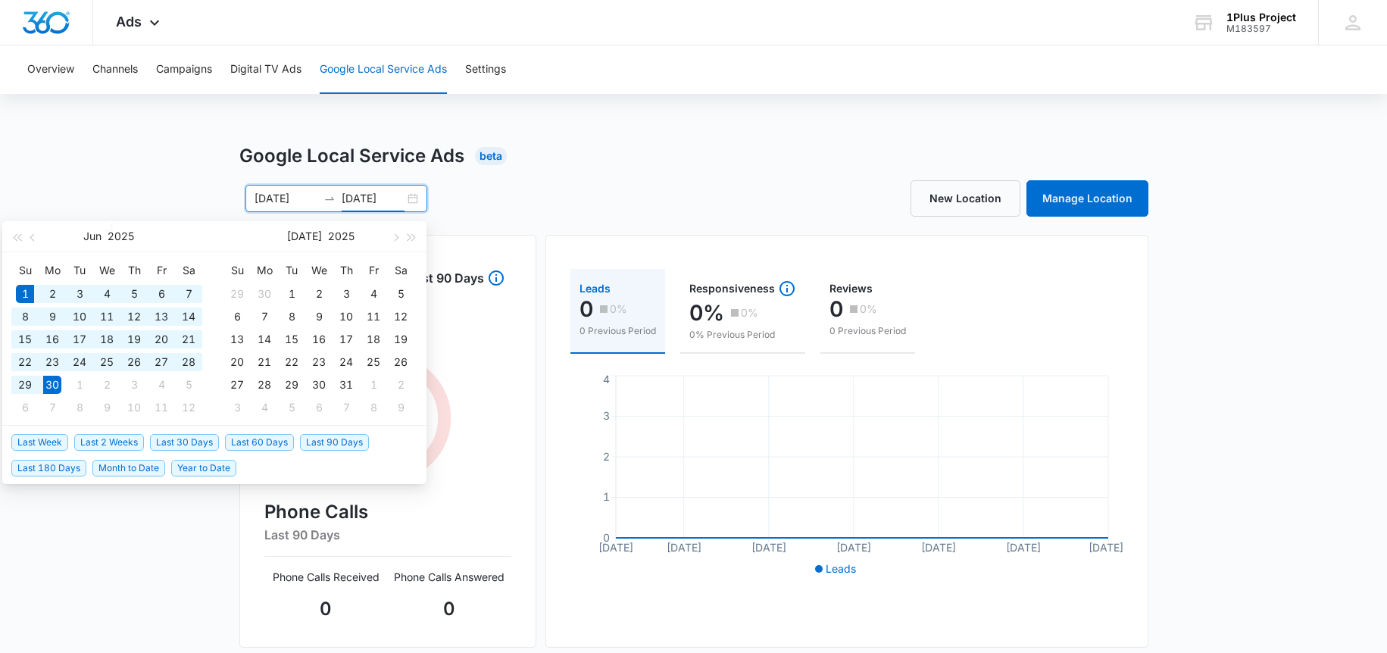
type input "06/30/2025"
click at [340, 442] on span "Last 90 Days" at bounding box center [334, 442] width 69 height 17
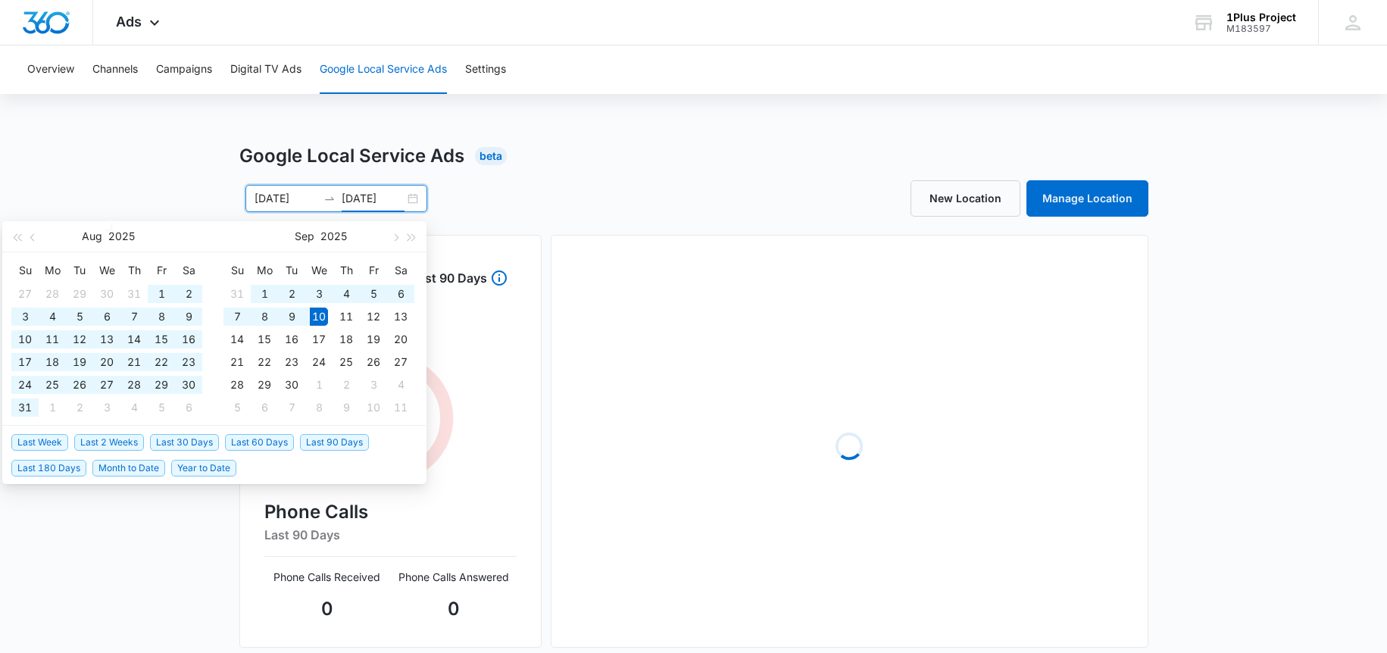
type input "06/12/2025"
type input "09/10/2025"
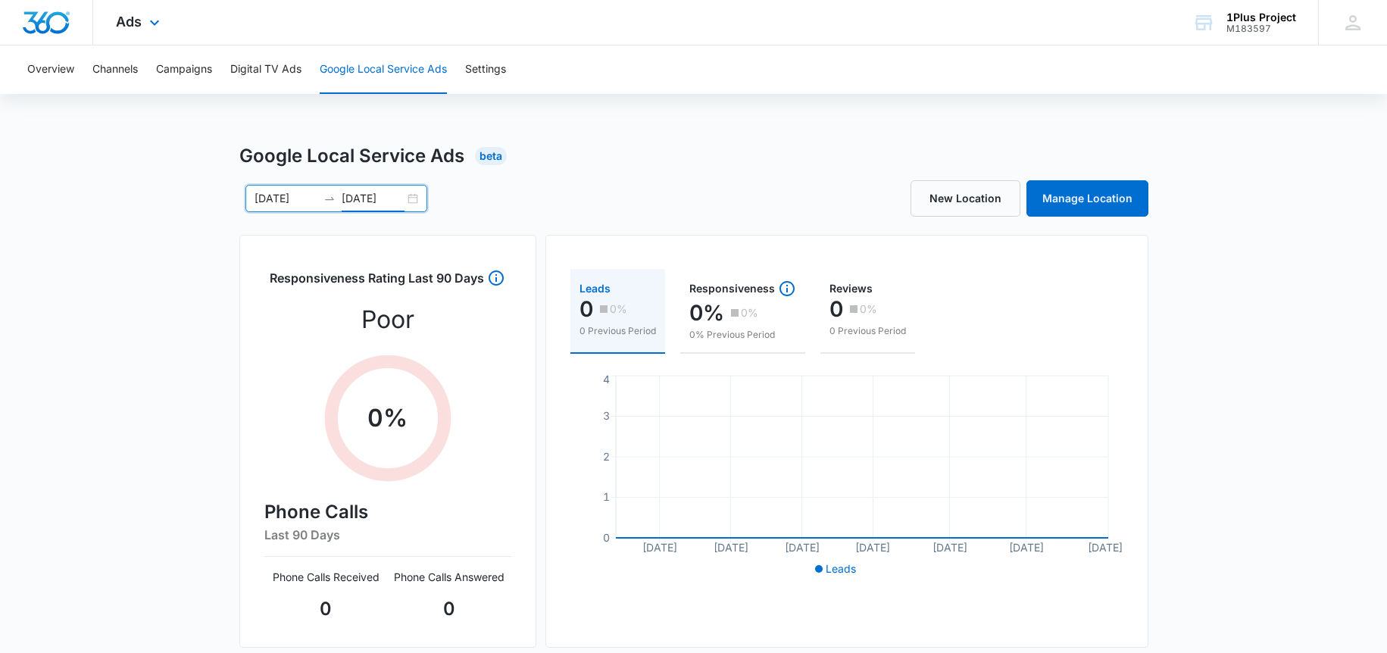
click at [117, 39] on div "Ads Apps Reputation Websites Forms CRM Email Social Payments POS Content Ads In…" at bounding box center [139, 22] width 93 height 45
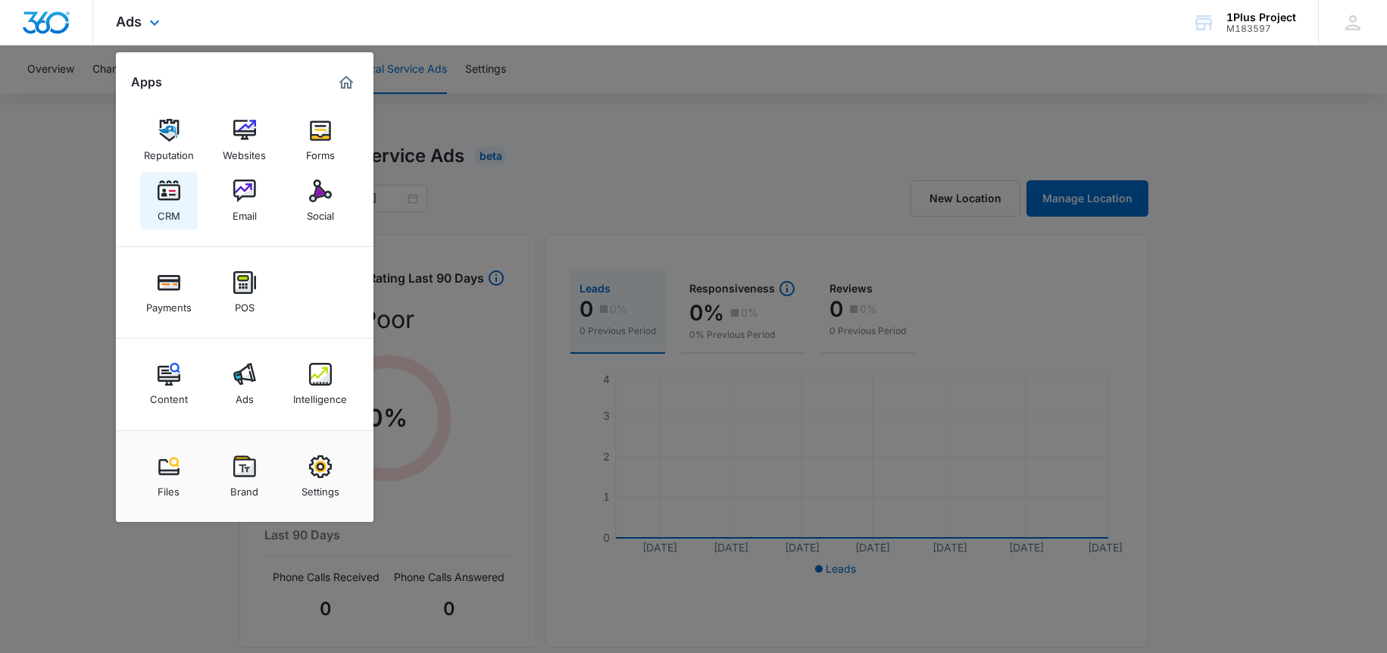
click at [158, 195] on img at bounding box center [169, 191] width 23 height 23
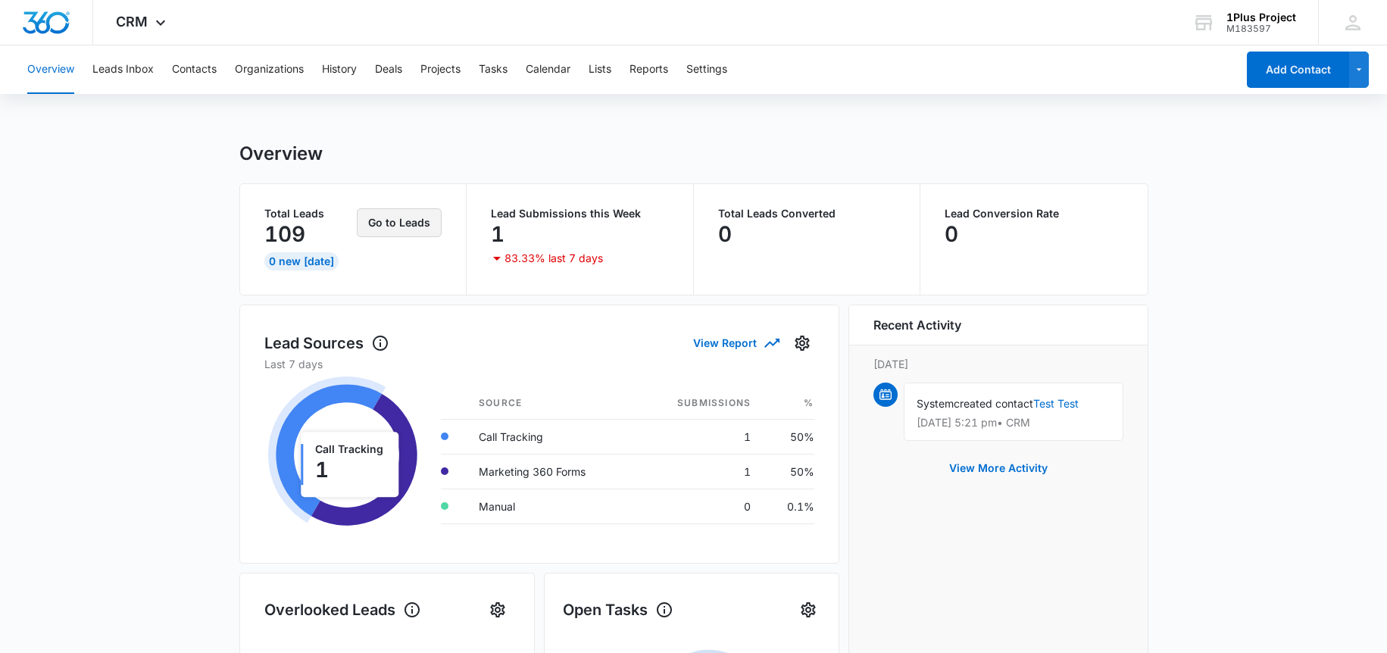
click at [364, 226] on button "Go to Leads" at bounding box center [399, 222] width 85 height 29
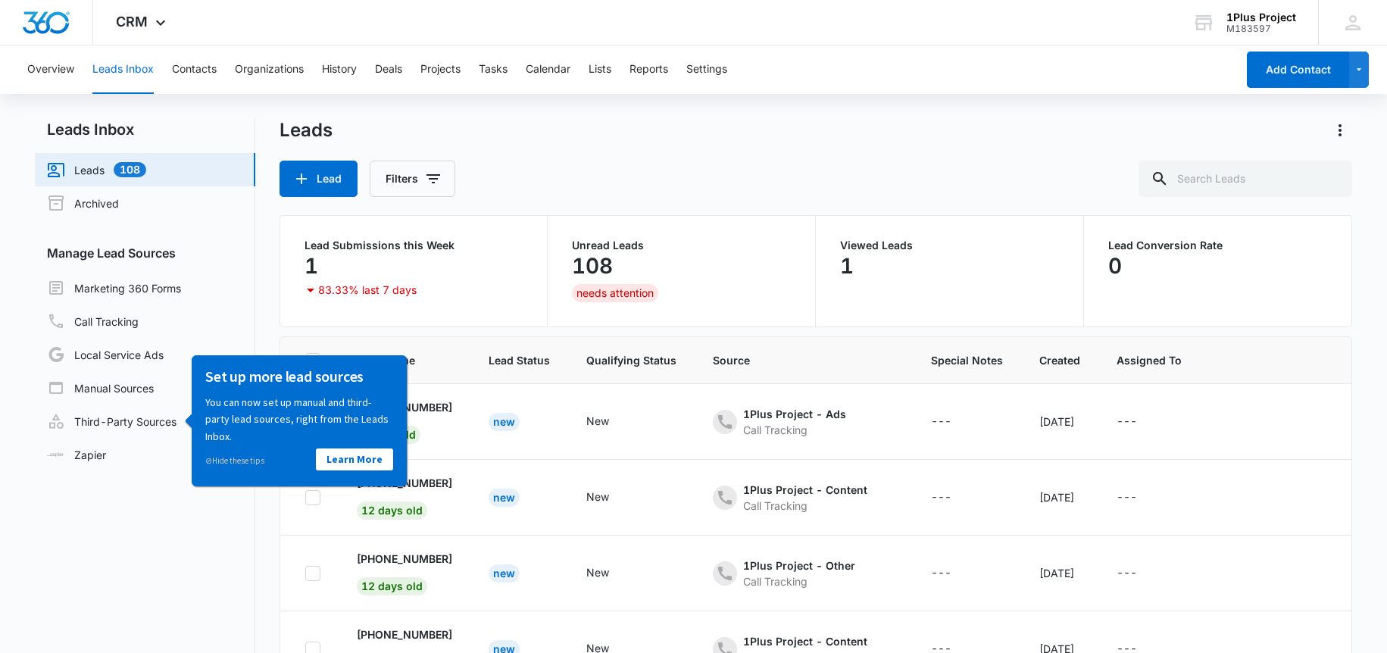
click at [566, 157] on div "Leads Lead Filters" at bounding box center [816, 157] width 1073 height 79
click at [136, 531] on nav "Leads Inbox Leads 108 Archived Manage Lead Sources Marketing 360 Forms Call Tra…" at bounding box center [145, 436] width 220 height 636
click at [263, 454] on div "⊘ Hide these tips" at bounding box center [252, 459] width 94 height 17
click at [354, 464] on link "Learn More" at bounding box center [354, 459] width 77 height 22
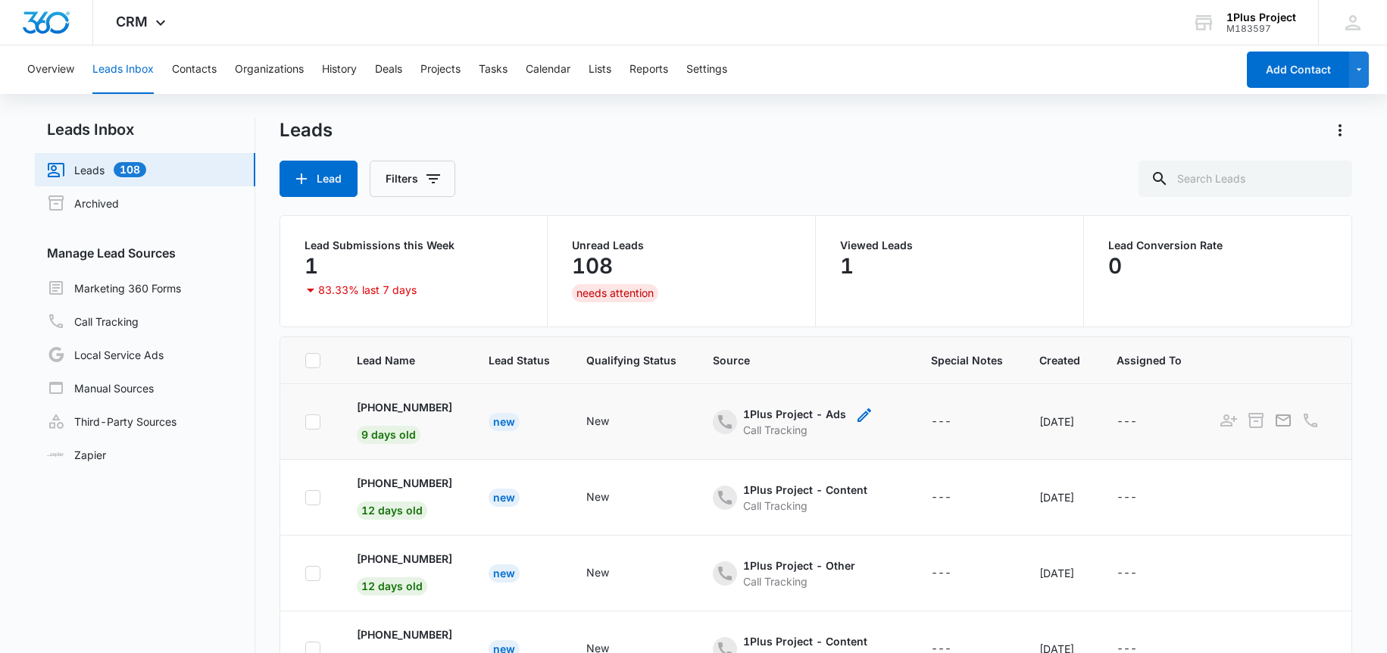
scroll to position [120, 0]
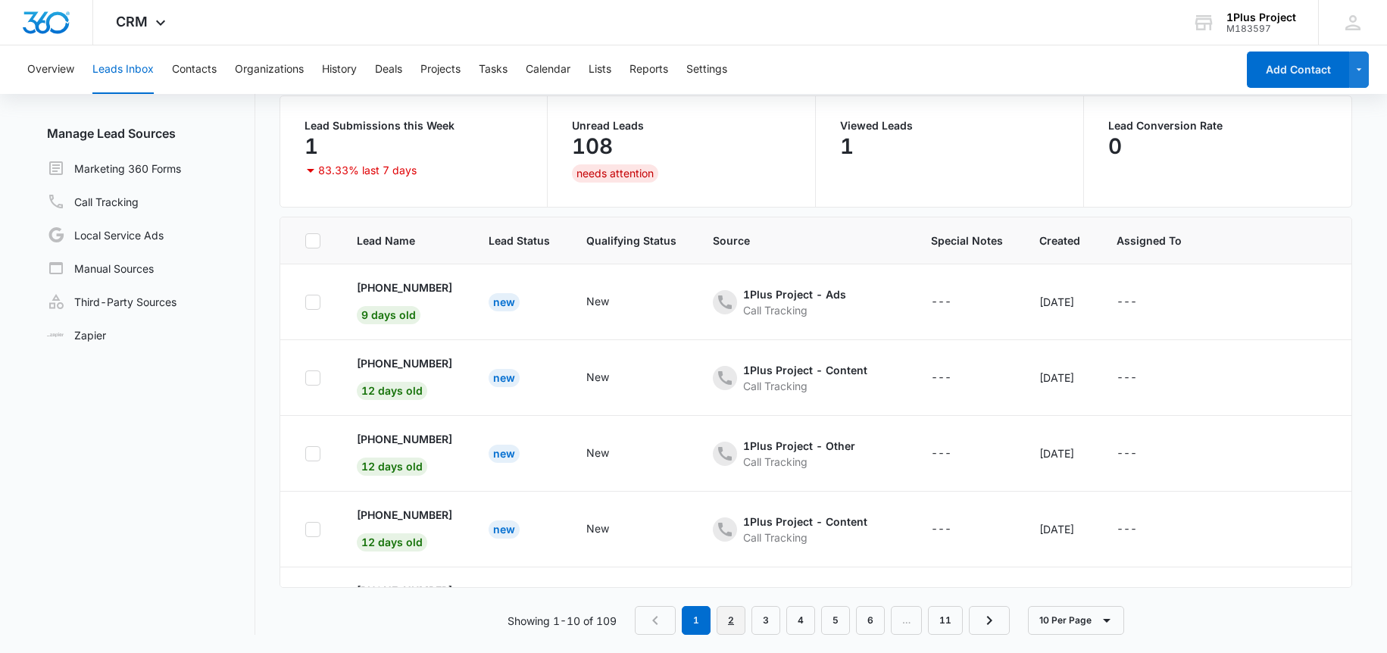
click at [731, 626] on link "2" at bounding box center [731, 620] width 29 height 29
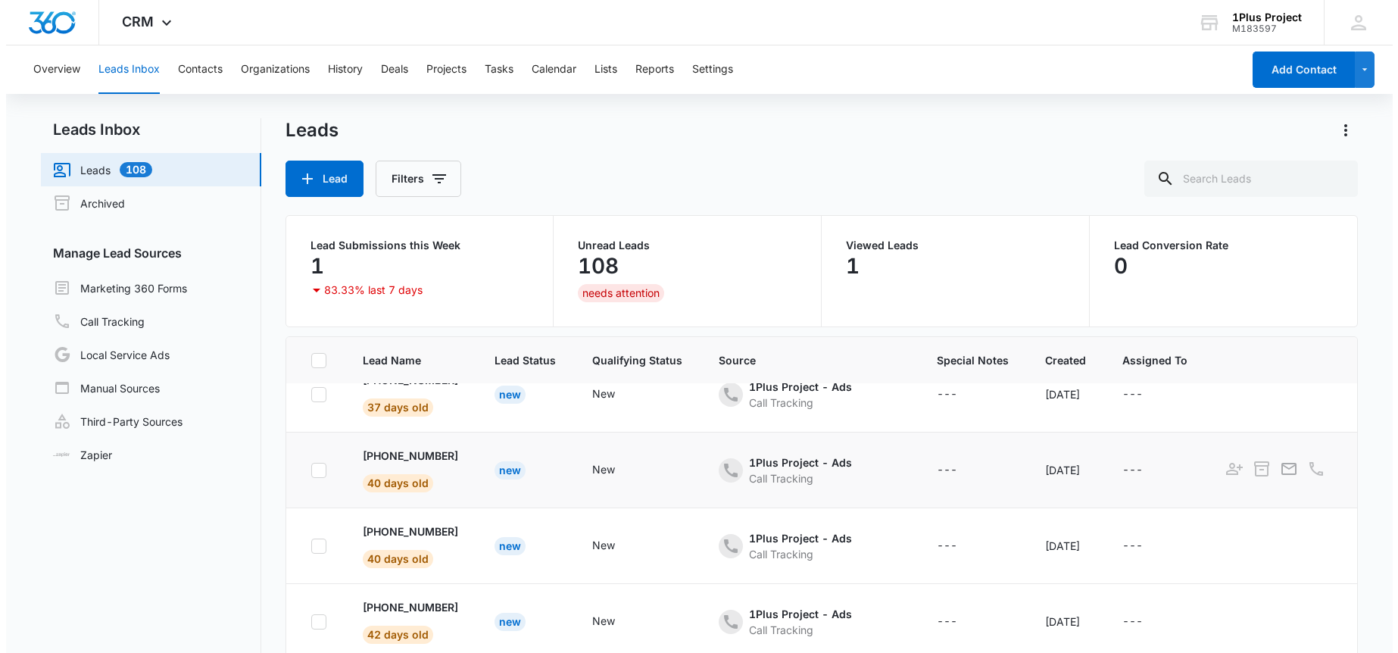
scroll to position [0, 0]
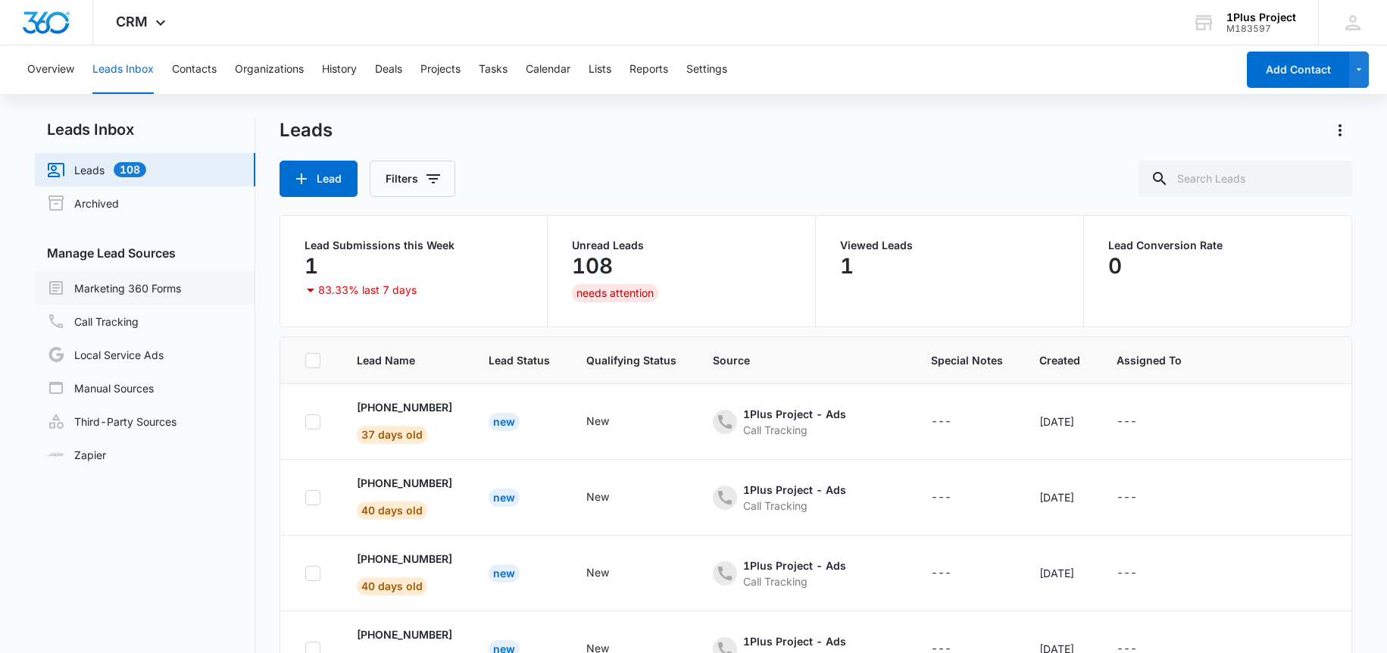
click at [176, 283] on link "Marketing 360 Forms" at bounding box center [114, 288] width 134 height 18
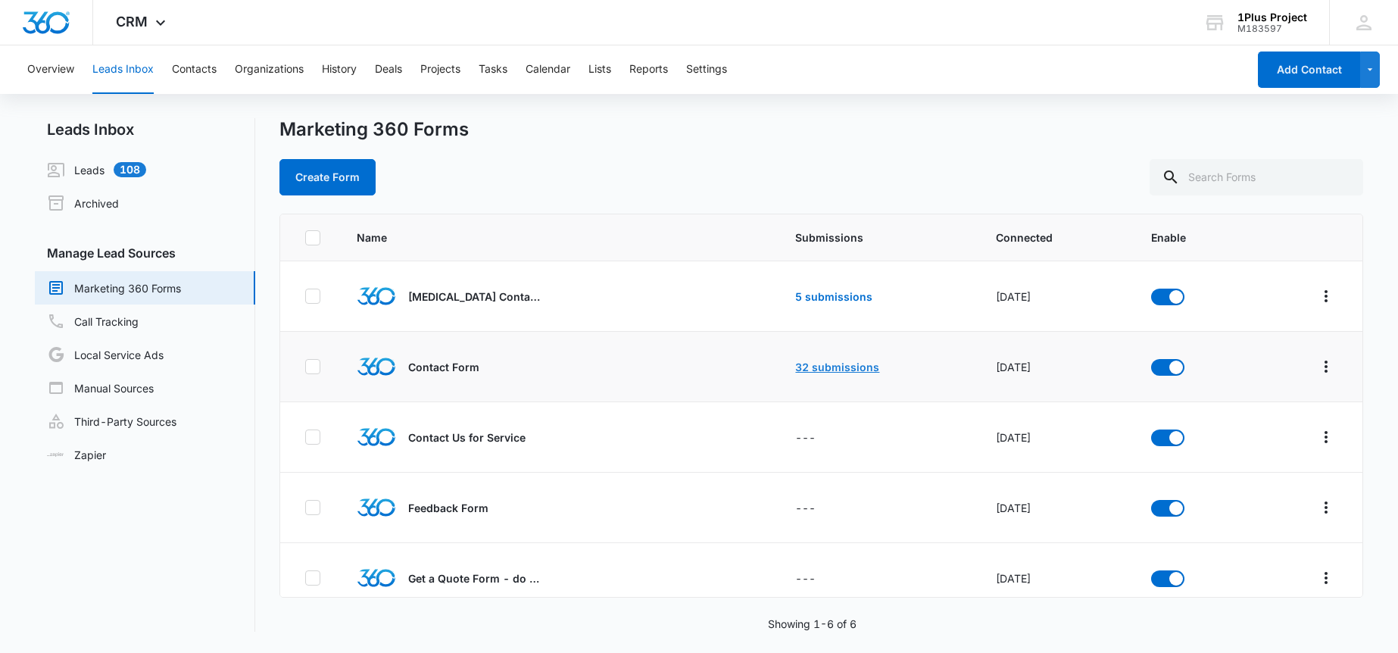
click at [822, 370] on link "32 submissions" at bounding box center [837, 367] width 84 height 13
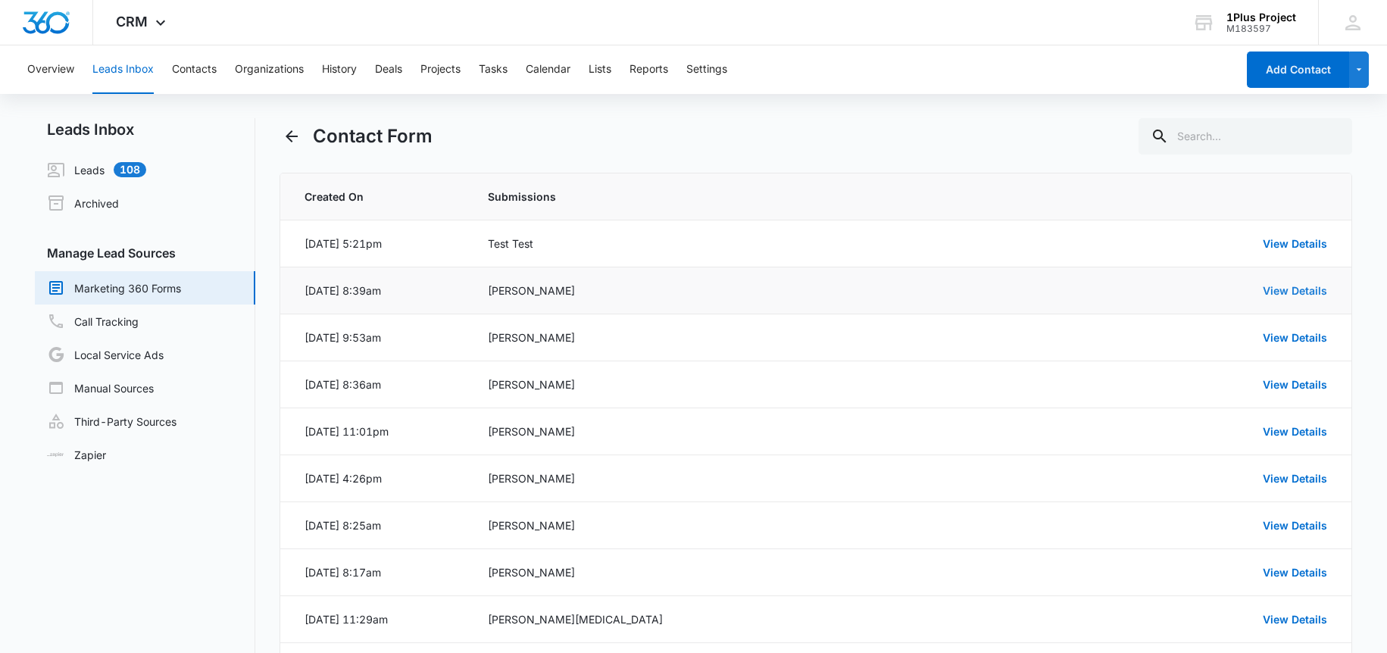
click at [1273, 287] on link "View Details" at bounding box center [1295, 290] width 64 height 13
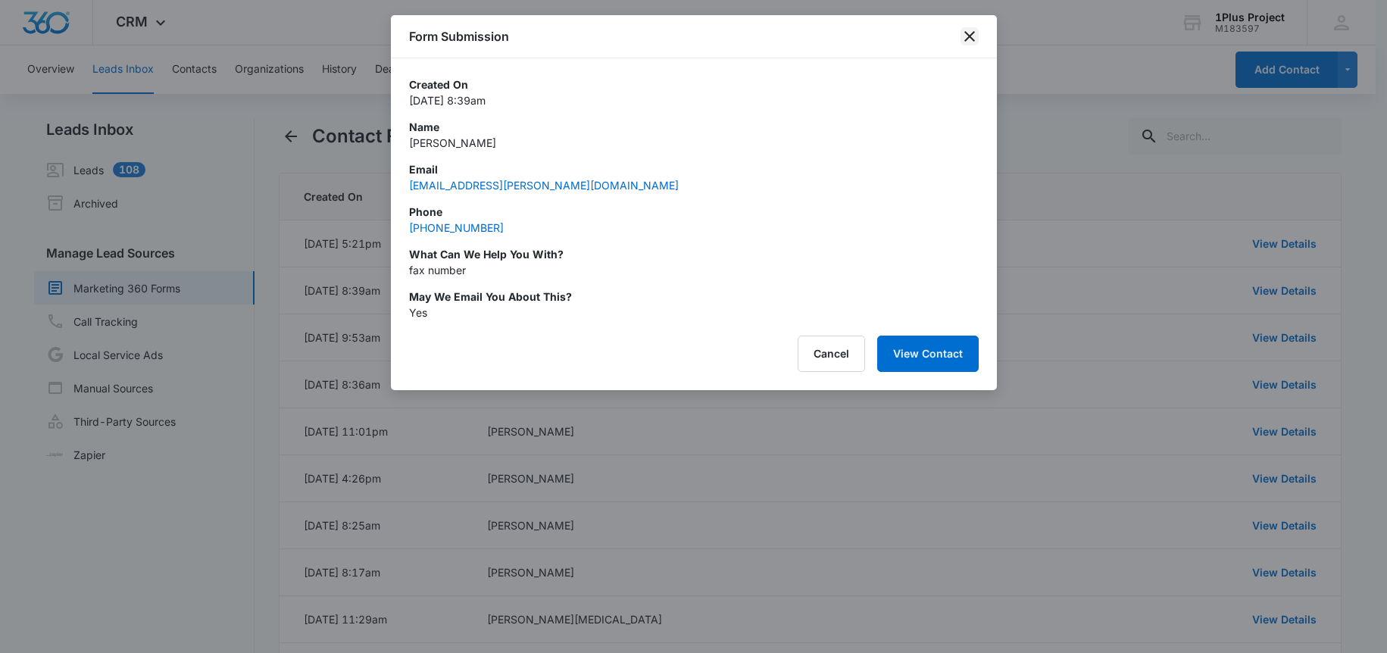
click at [969, 39] on icon "close" at bounding box center [969, 36] width 18 height 18
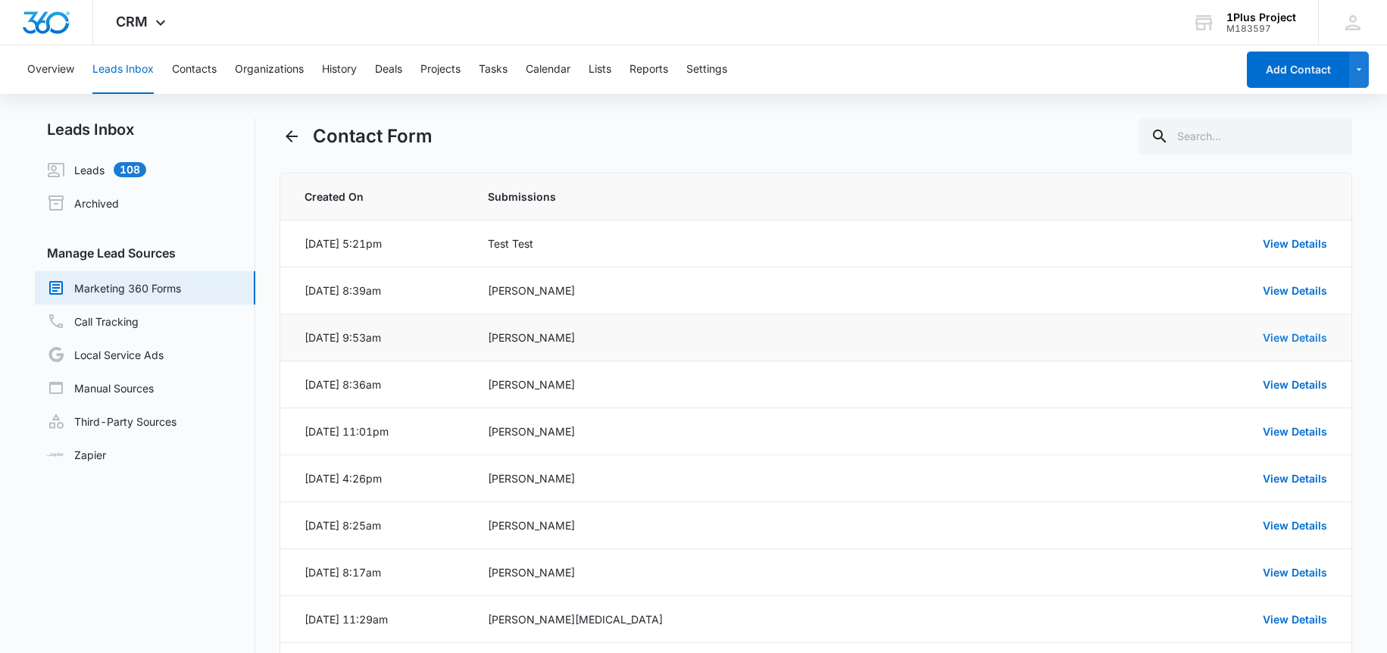
click at [1284, 338] on link "View Details" at bounding box center [1295, 337] width 64 height 13
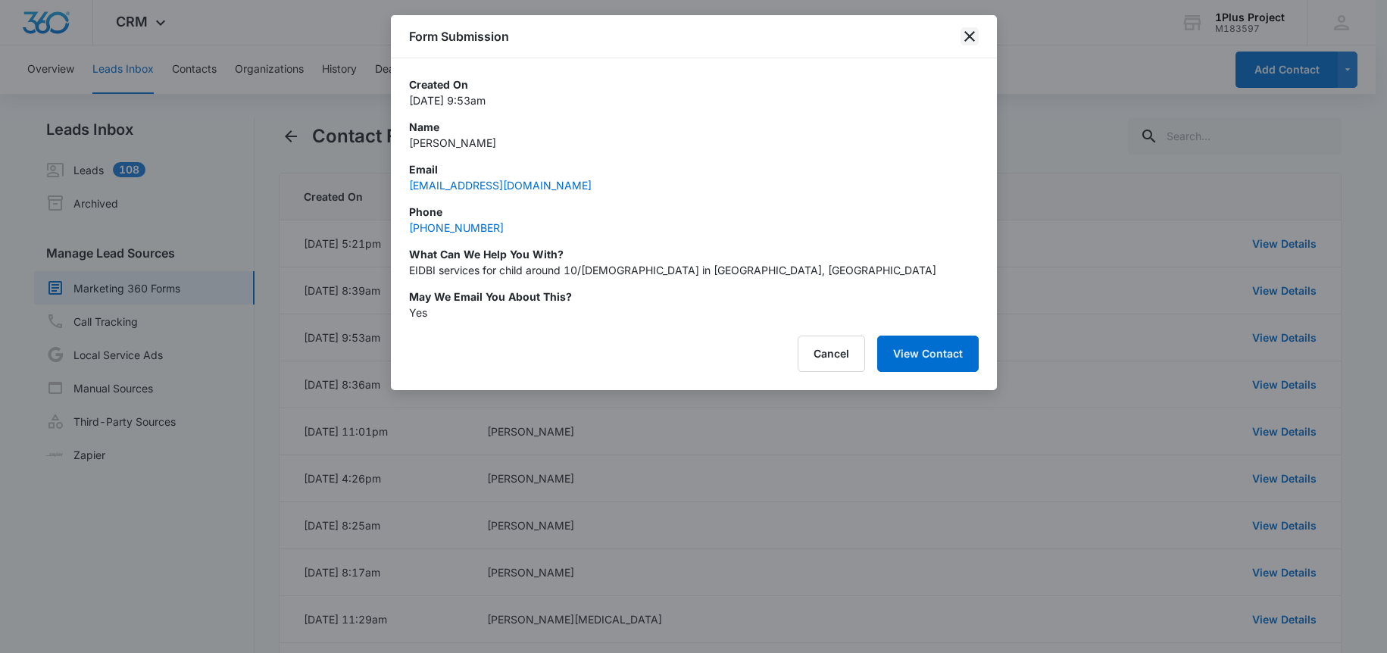
click at [966, 36] on icon "close" at bounding box center [969, 36] width 18 height 18
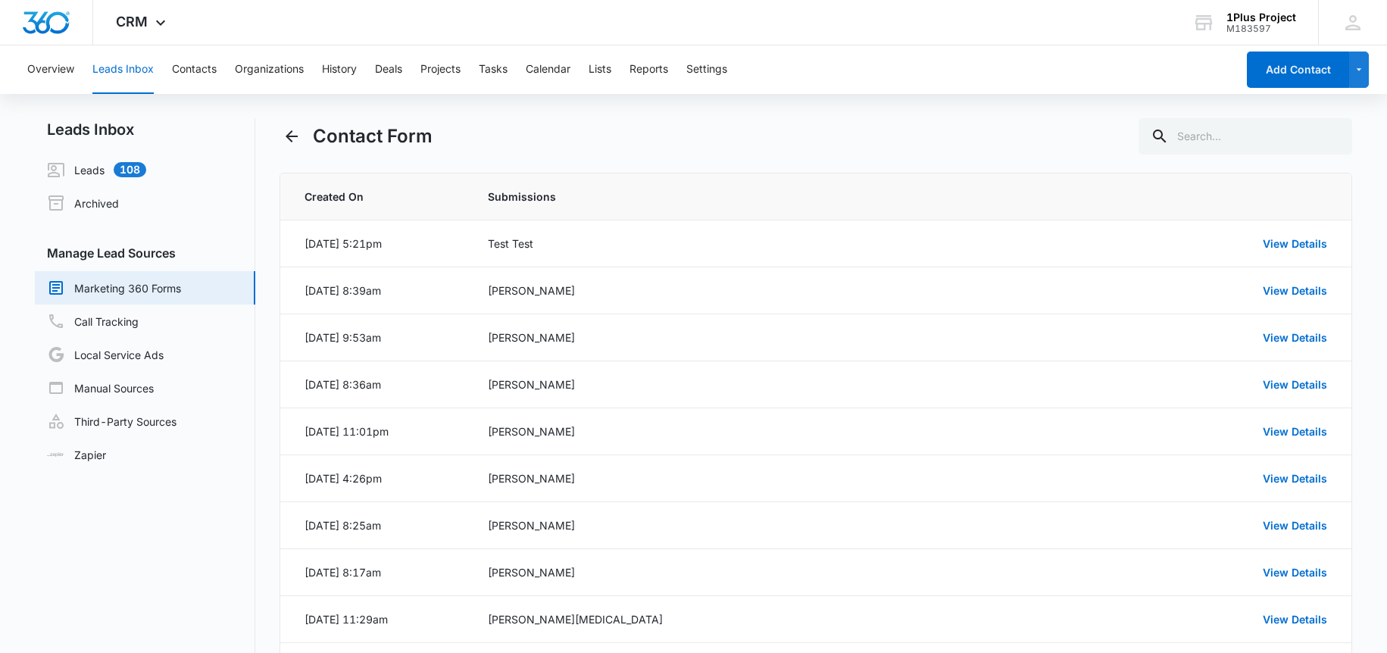
scroll to position [120, 0]
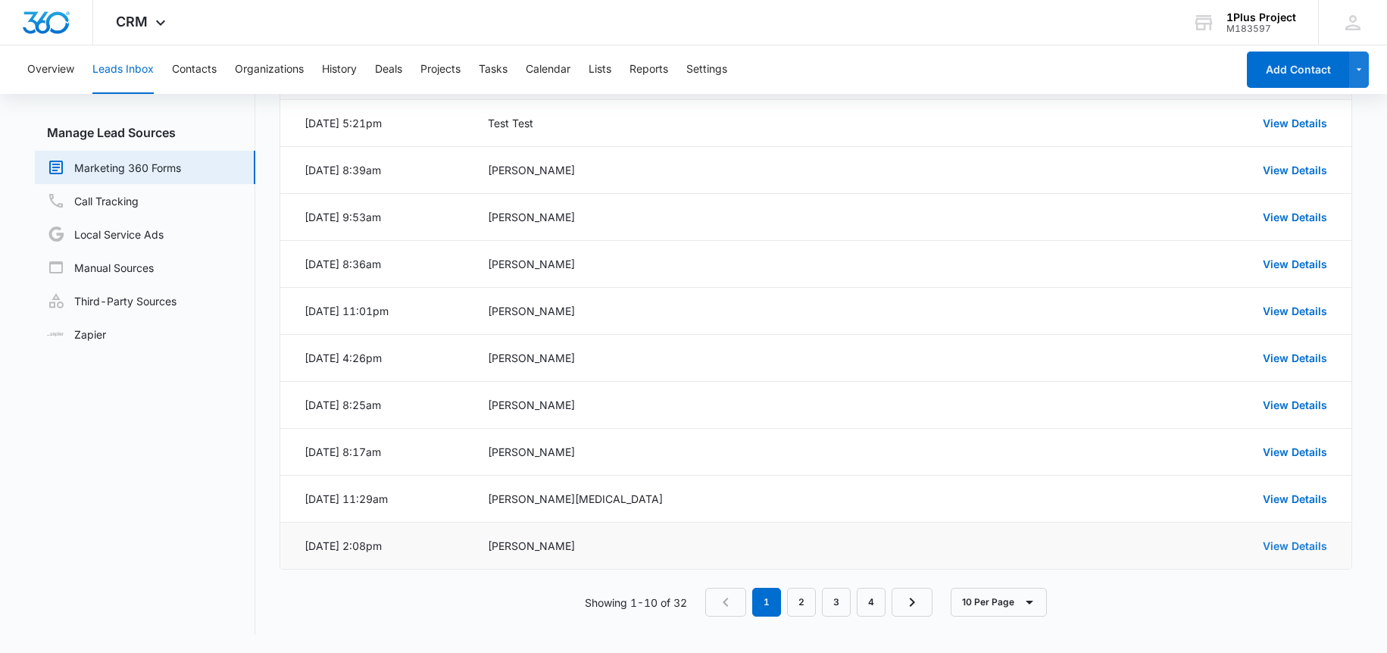
click at [1323, 544] on link "View Details" at bounding box center [1295, 545] width 64 height 13
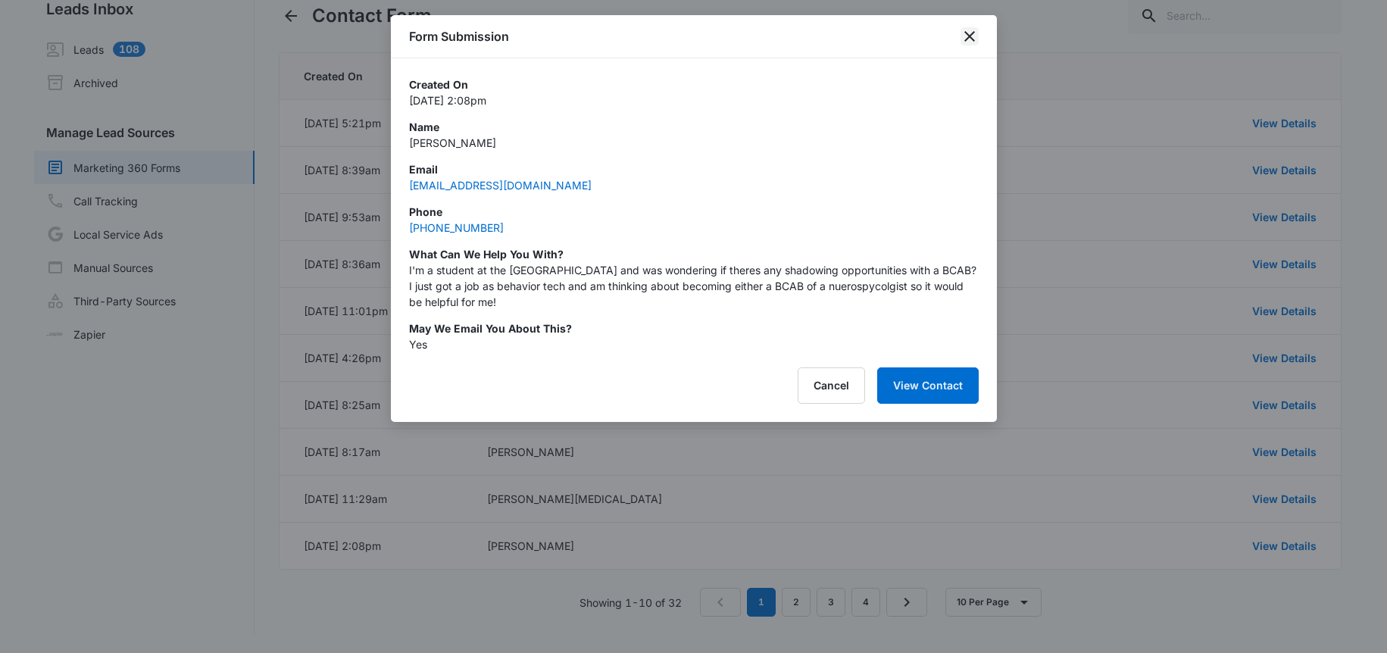
click at [976, 38] on icon "close" at bounding box center [969, 36] width 18 height 18
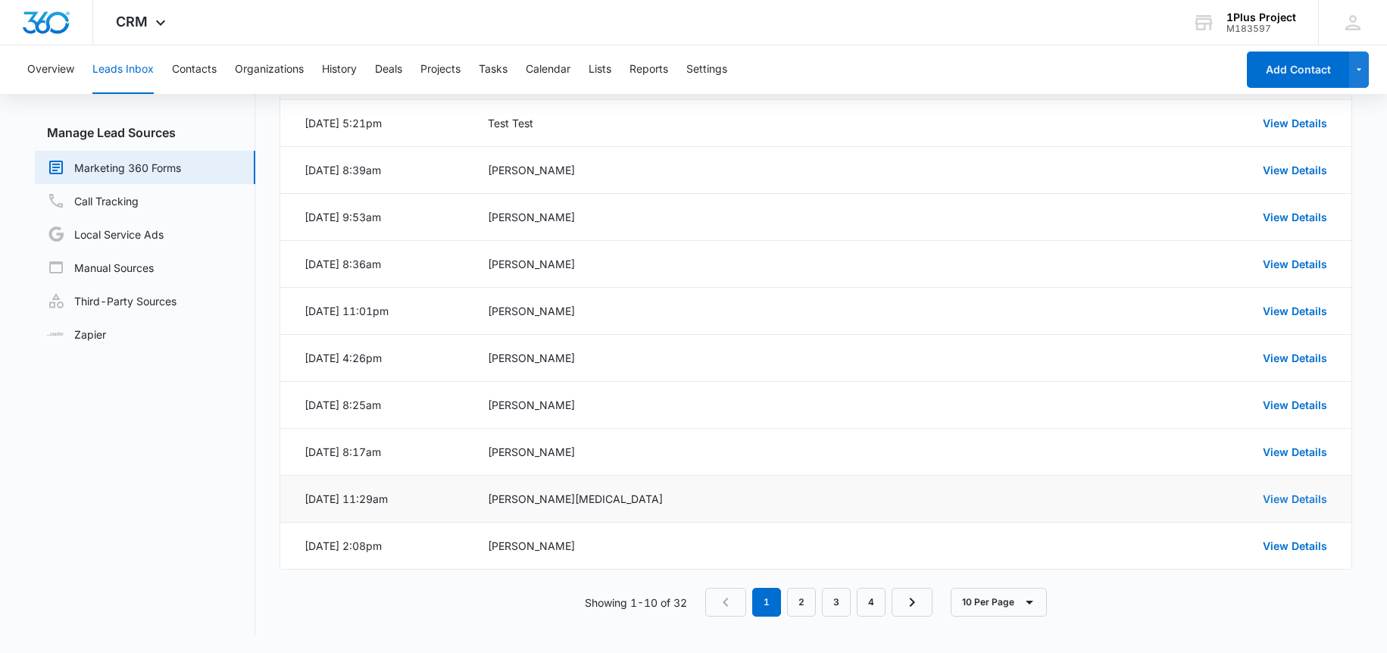
click at [1296, 502] on link "View Details" at bounding box center [1295, 498] width 64 height 13
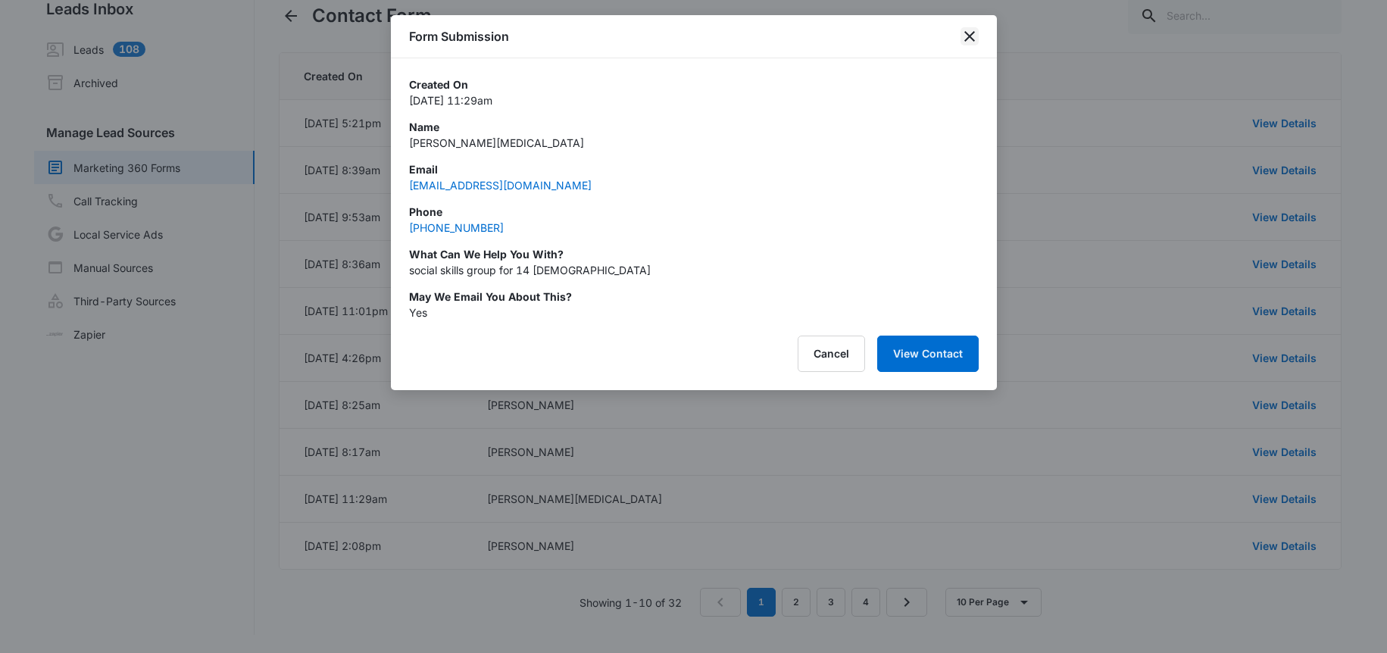
click at [970, 38] on icon "close" at bounding box center [969, 36] width 11 height 11
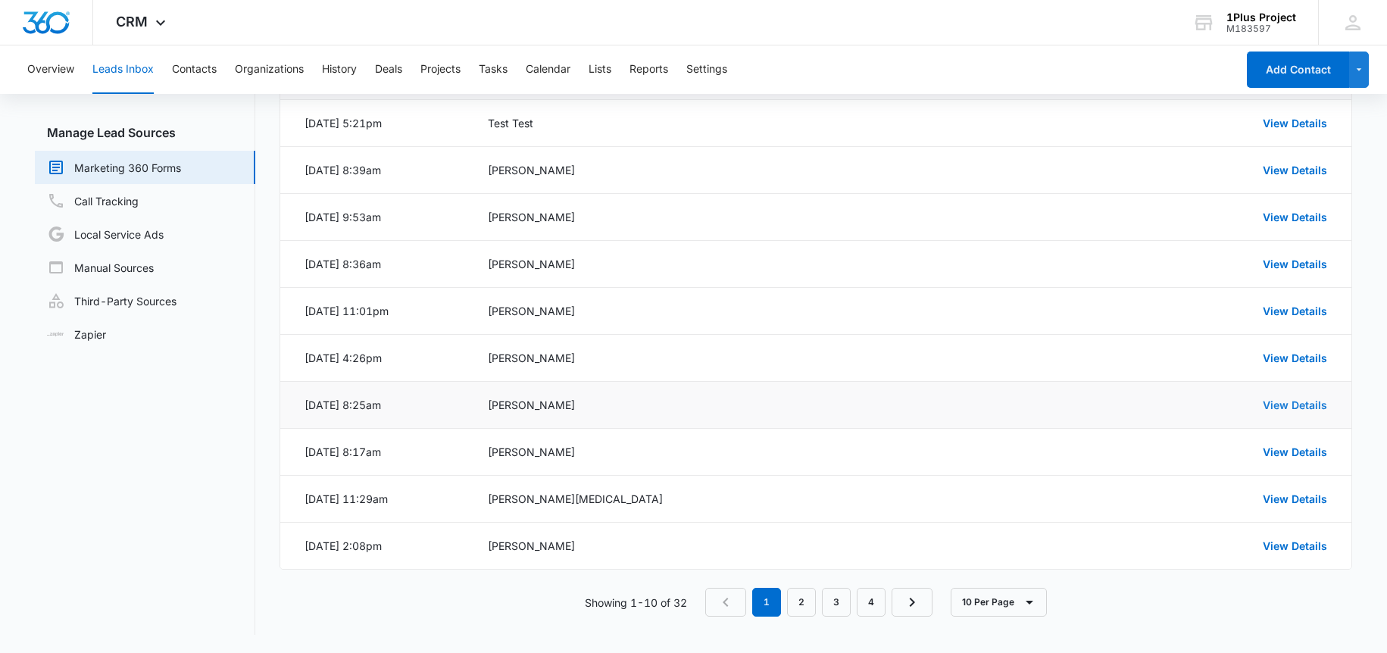
click at [1277, 405] on link "View Details" at bounding box center [1295, 404] width 64 height 13
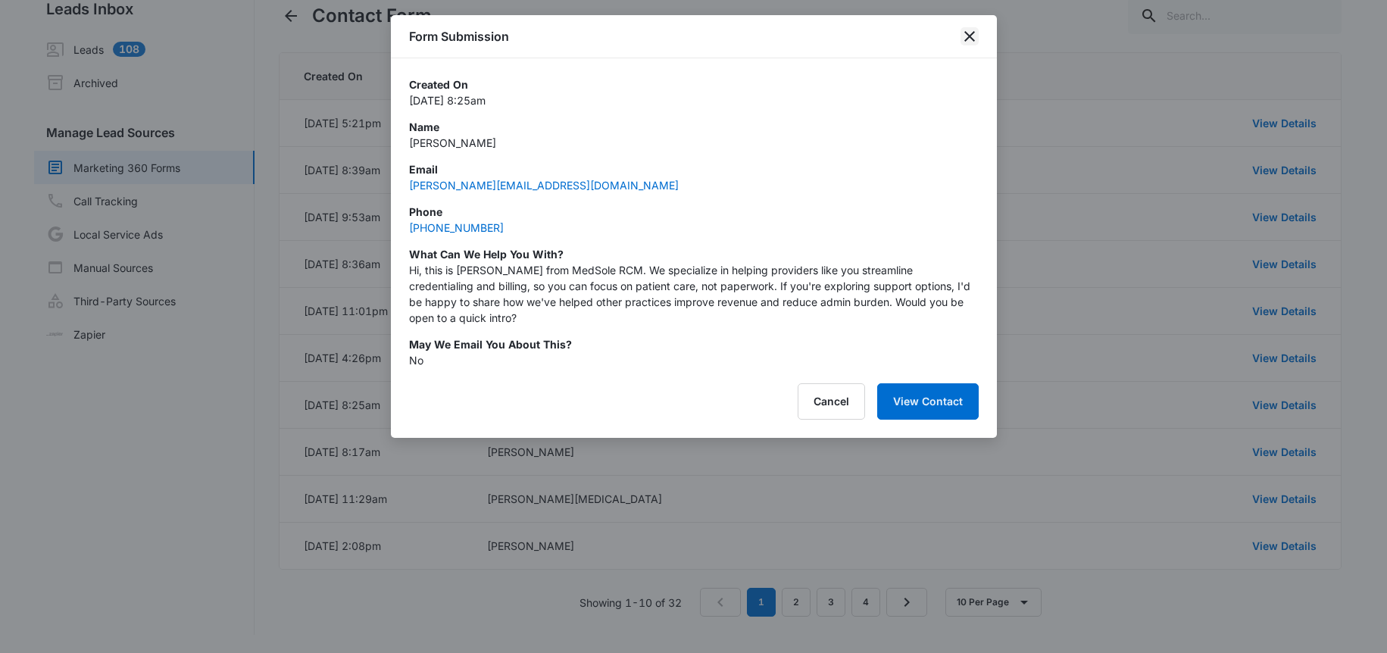
click at [963, 33] on icon "close" at bounding box center [969, 36] width 18 height 18
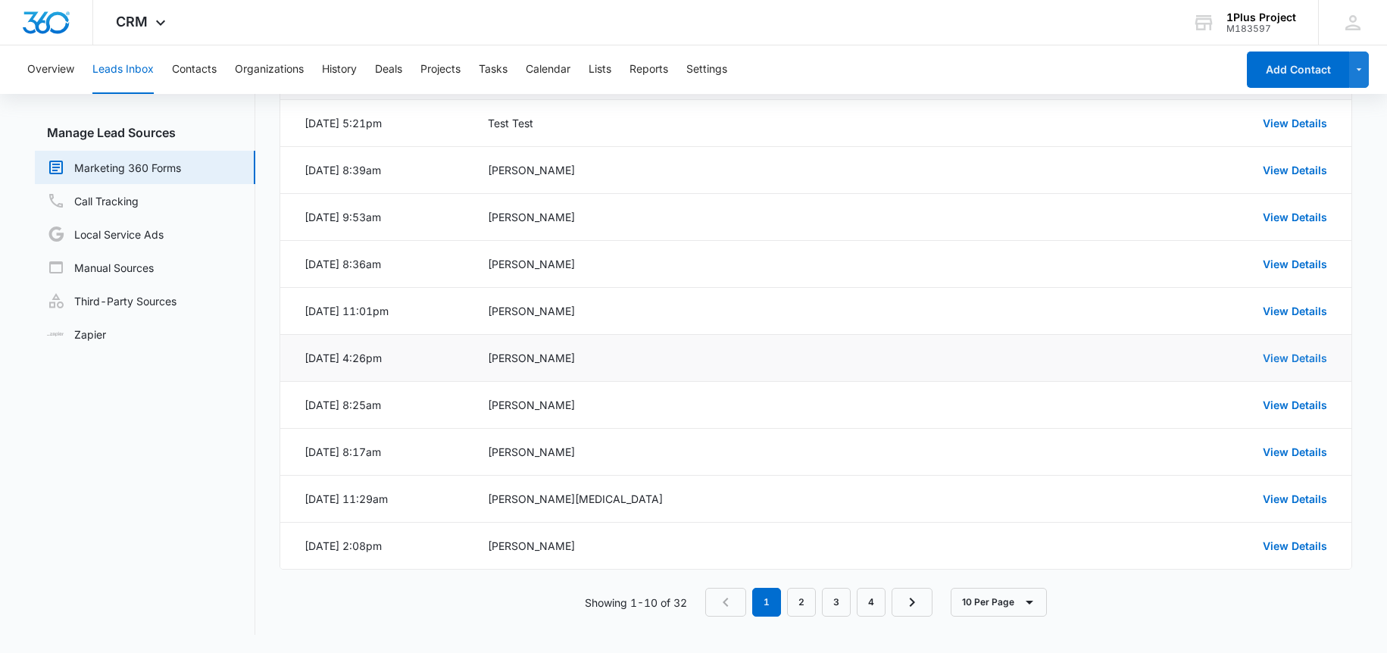
click at [1291, 357] on link "View Details" at bounding box center [1295, 357] width 64 height 13
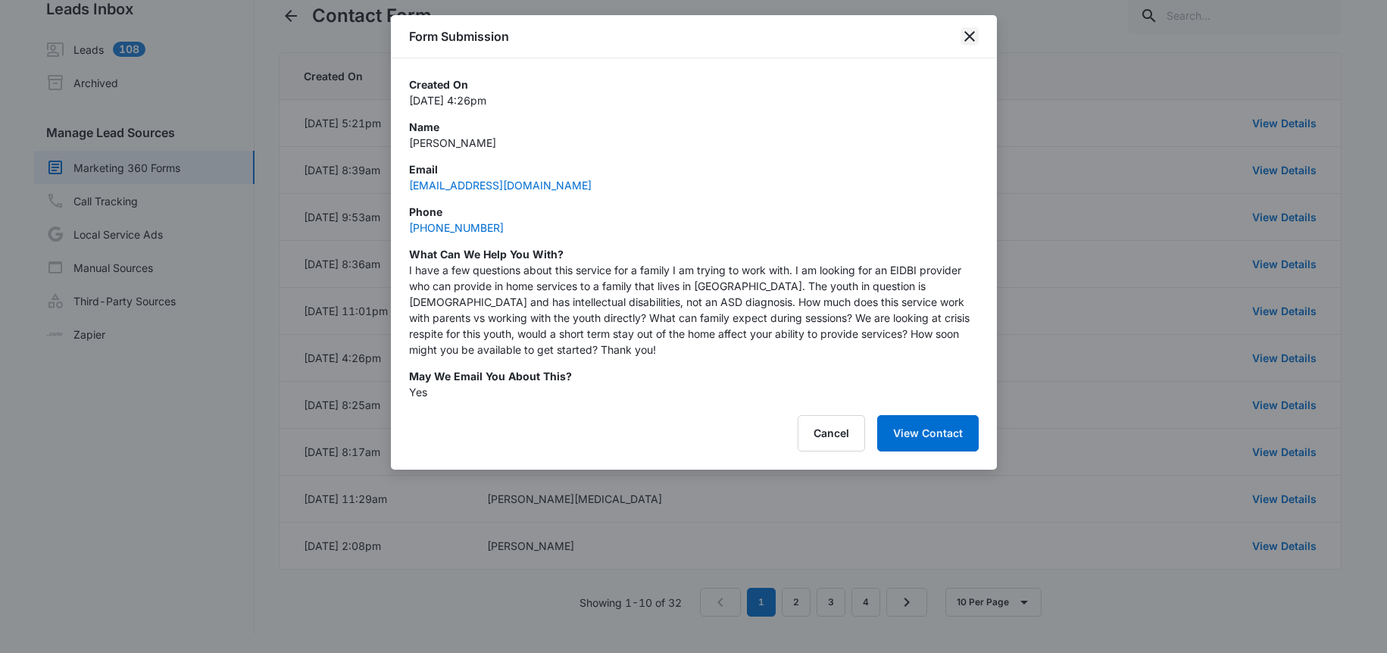
click at [973, 35] on icon "close" at bounding box center [969, 36] width 18 height 18
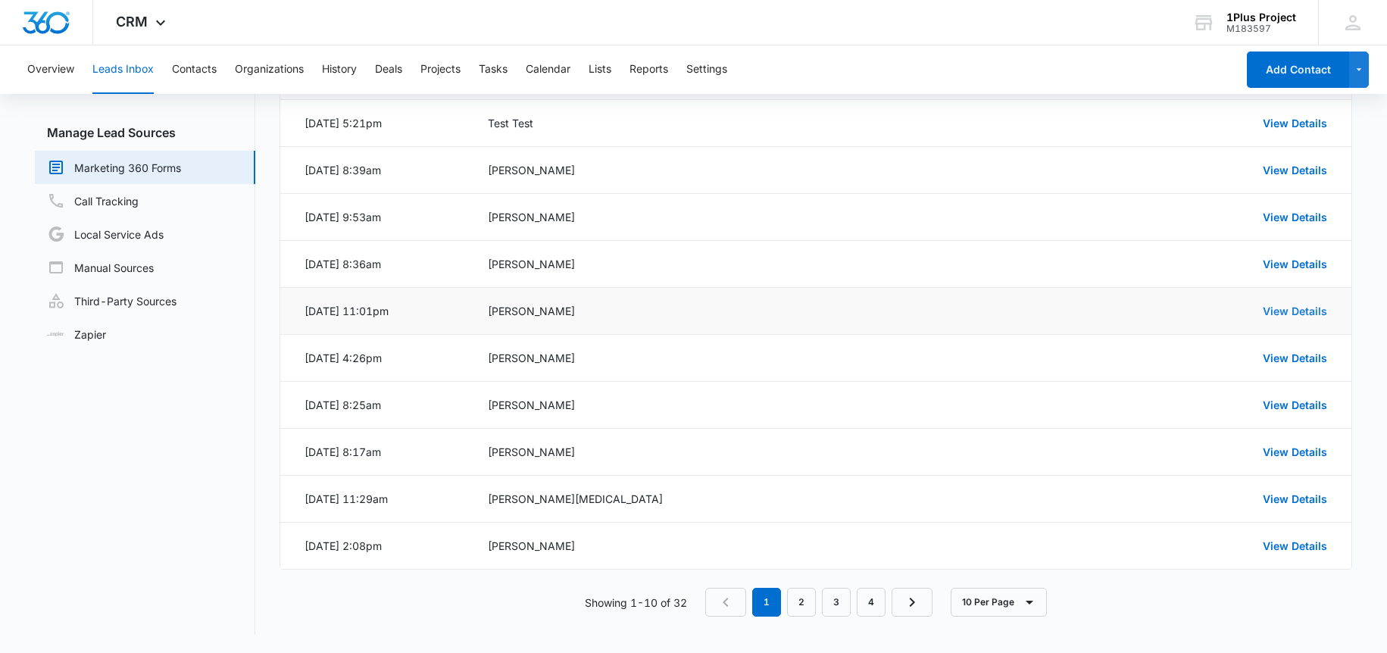
click at [1310, 306] on link "View Details" at bounding box center [1295, 310] width 64 height 13
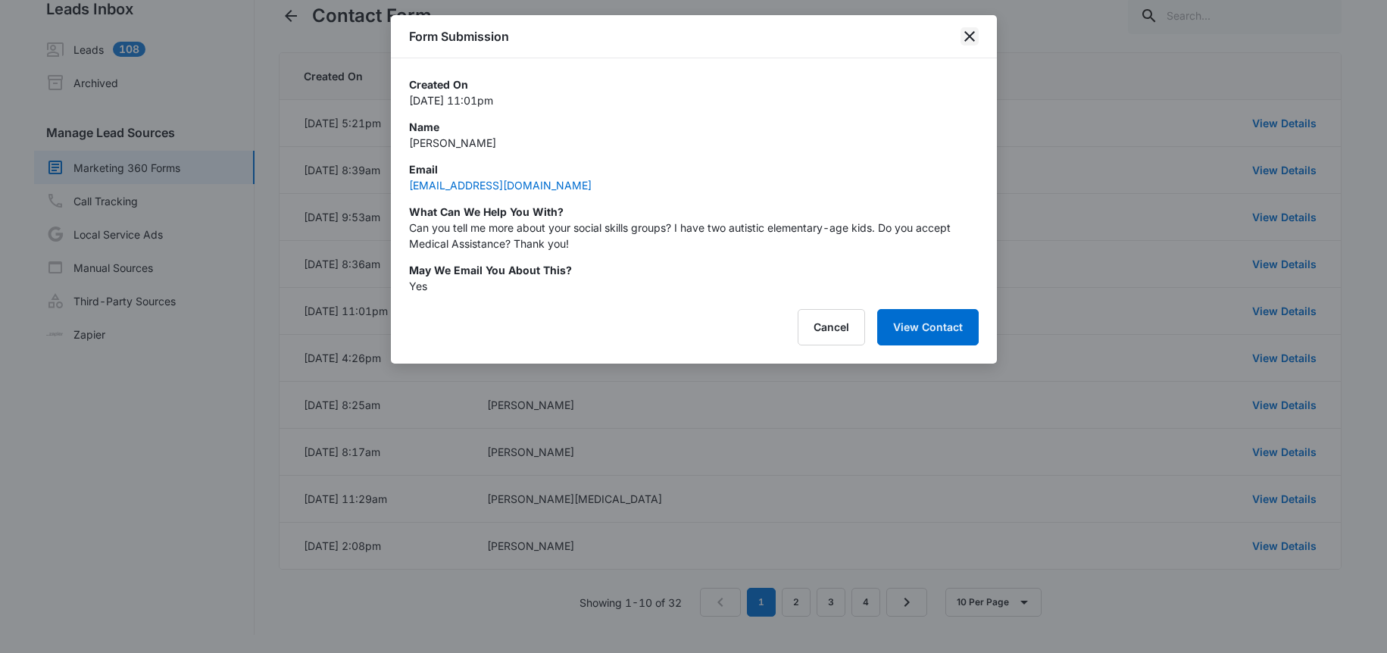
click at [967, 33] on icon "close" at bounding box center [969, 36] width 18 height 18
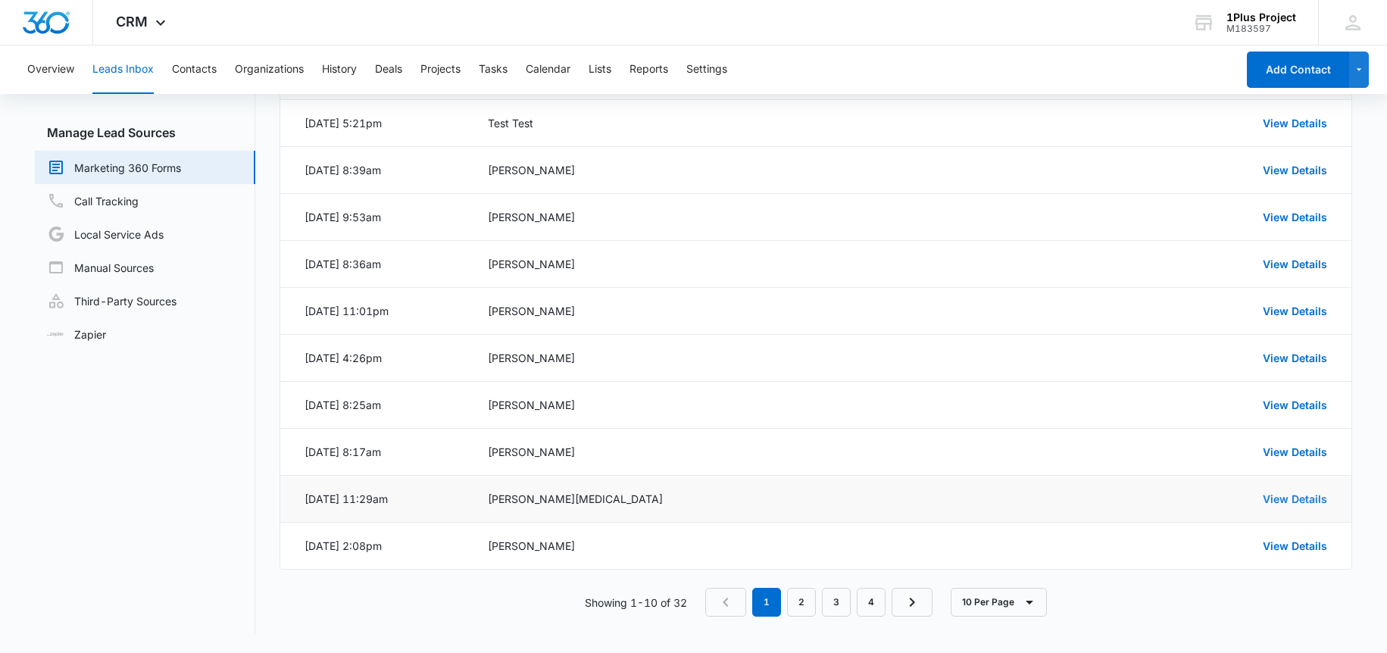
click at [1270, 501] on link "View Details" at bounding box center [1295, 498] width 64 height 13
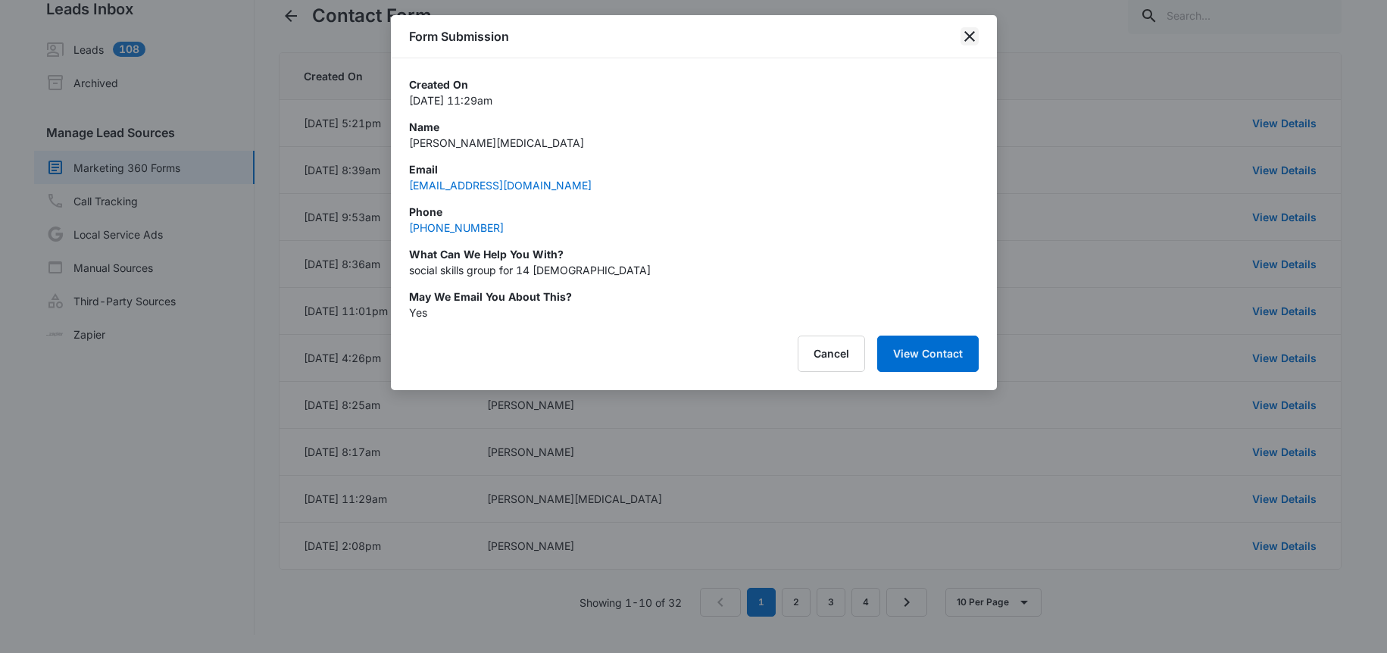
click at [967, 27] on icon "close" at bounding box center [969, 36] width 18 height 18
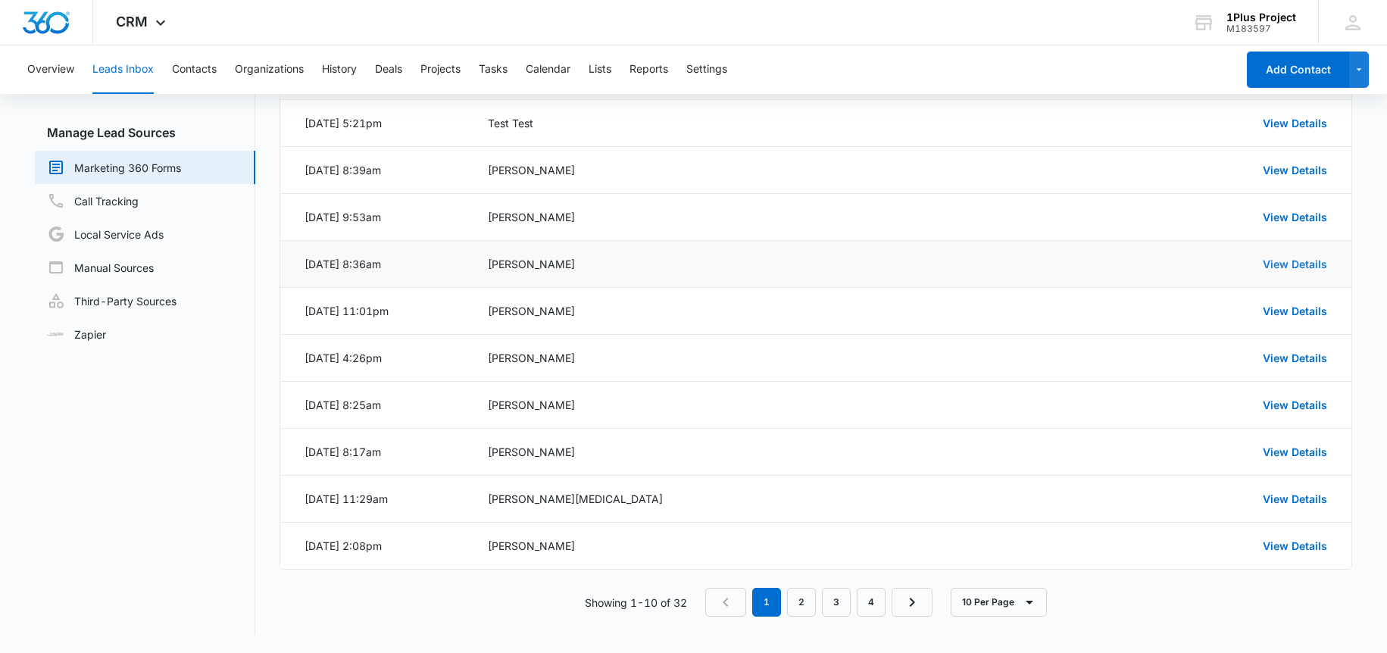
click at [1276, 261] on link "View Details" at bounding box center [1295, 264] width 64 height 13
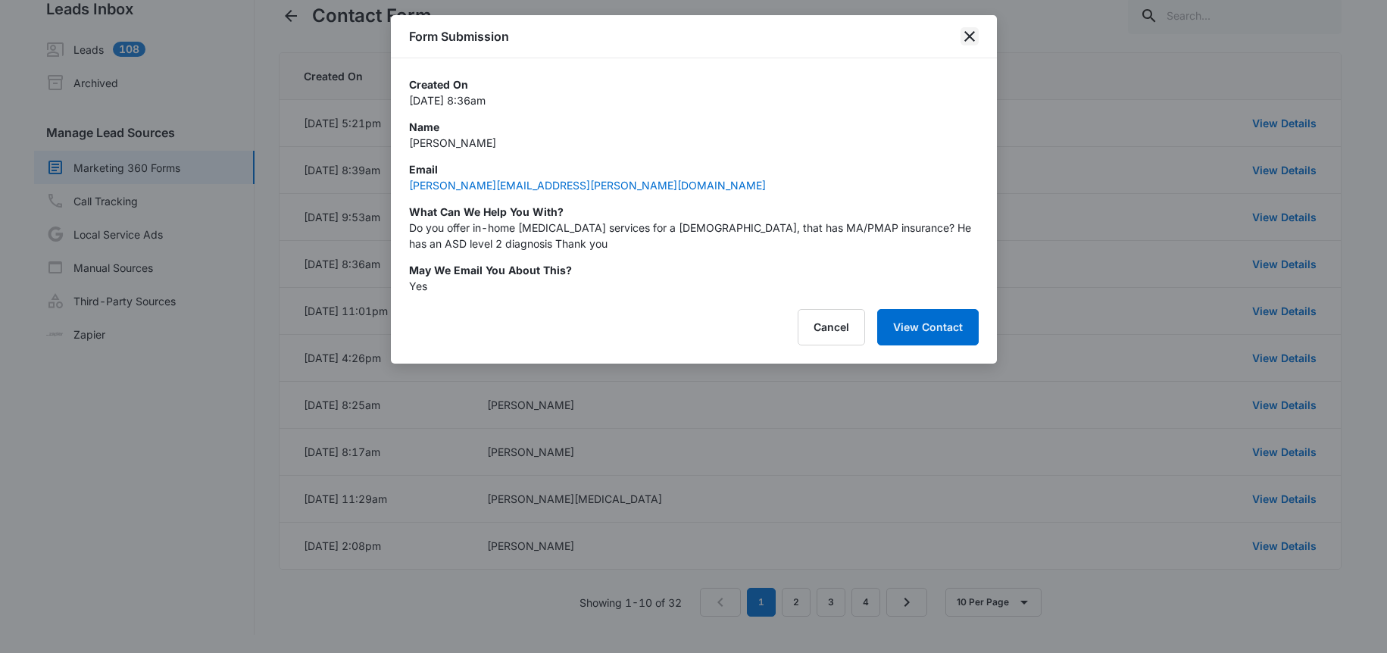
click at [976, 33] on icon "close" at bounding box center [969, 36] width 18 height 18
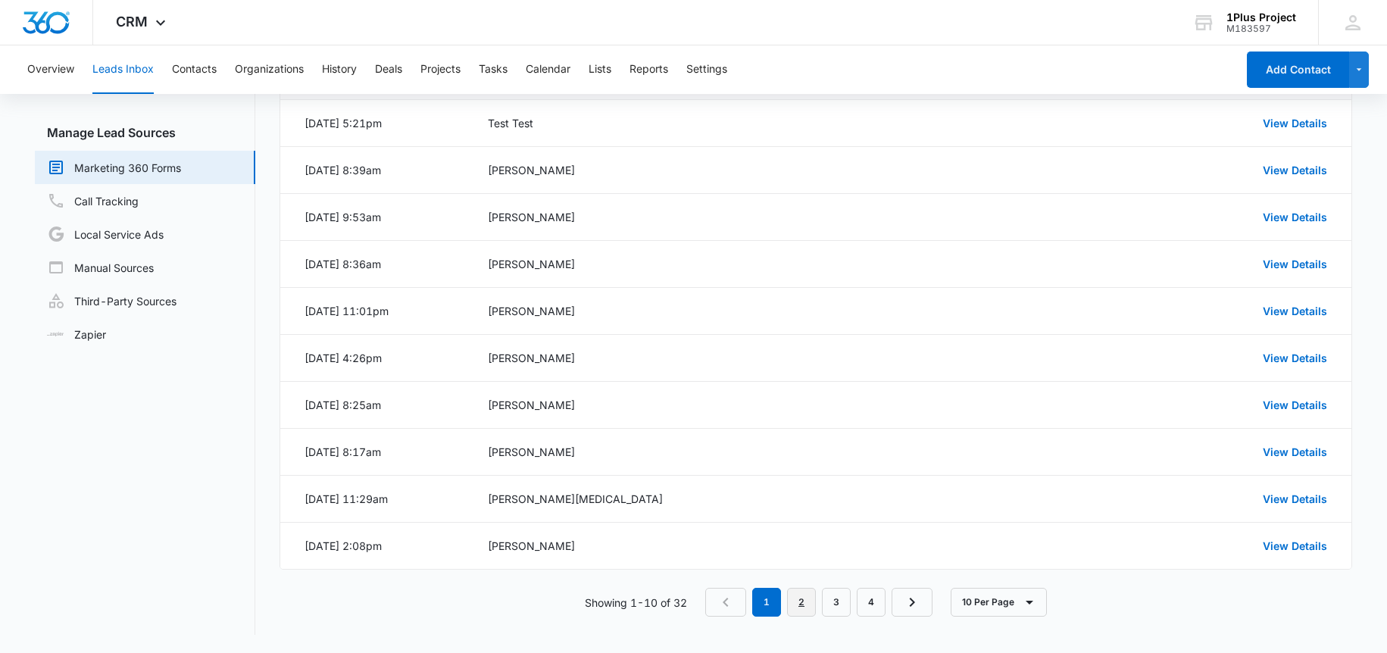
click at [810, 601] on link "2" at bounding box center [801, 602] width 29 height 29
click at [882, 605] on link "4" at bounding box center [874, 602] width 29 height 29
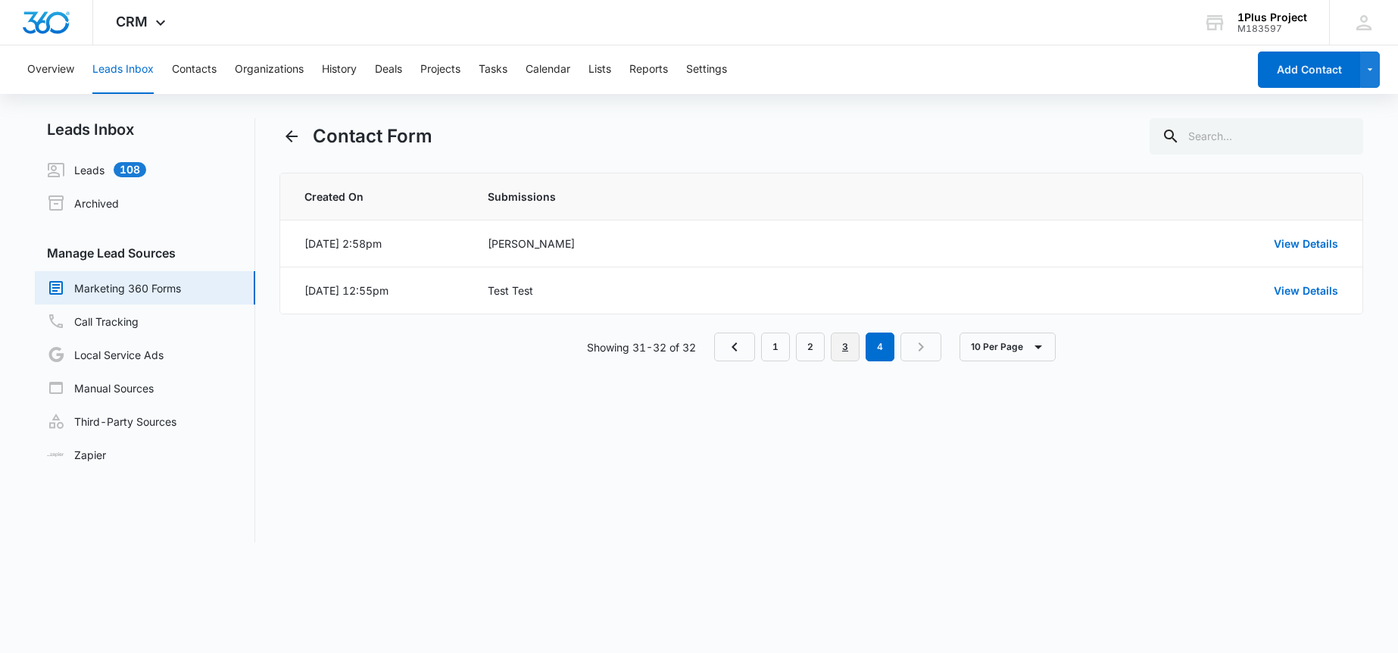
click at [851, 348] on link "3" at bounding box center [845, 347] width 29 height 29
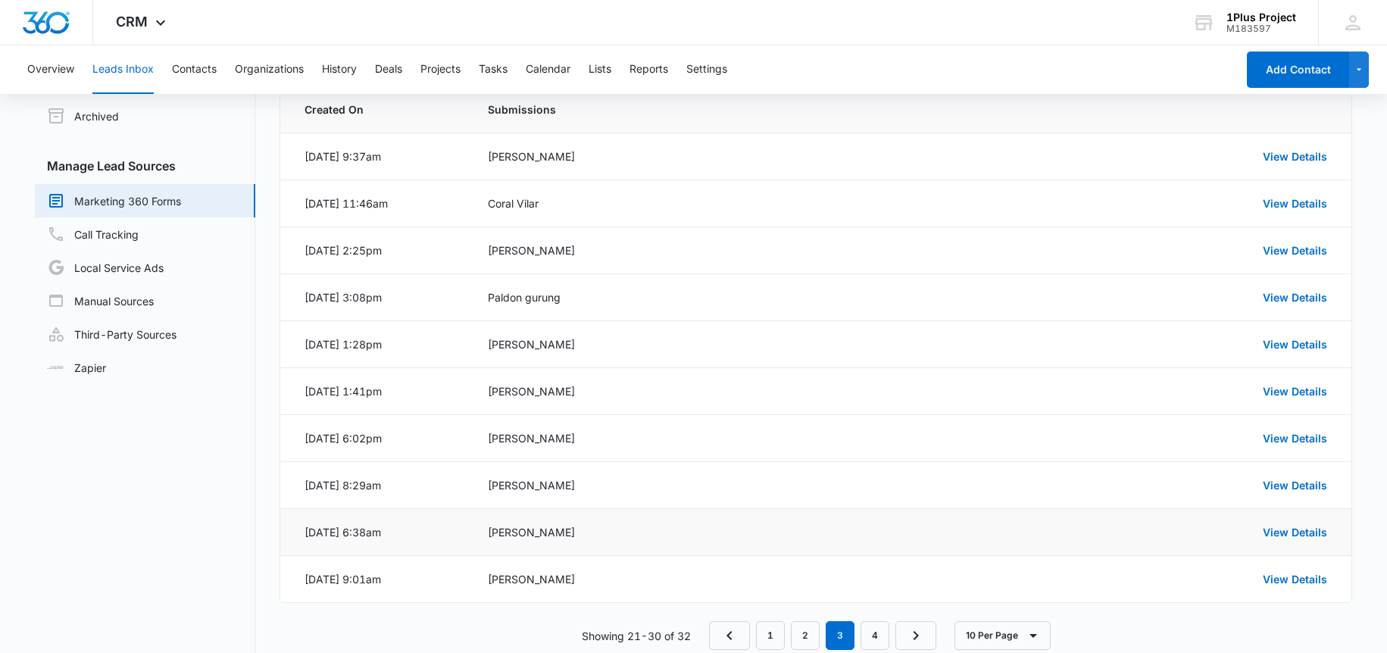
scroll to position [120, 0]
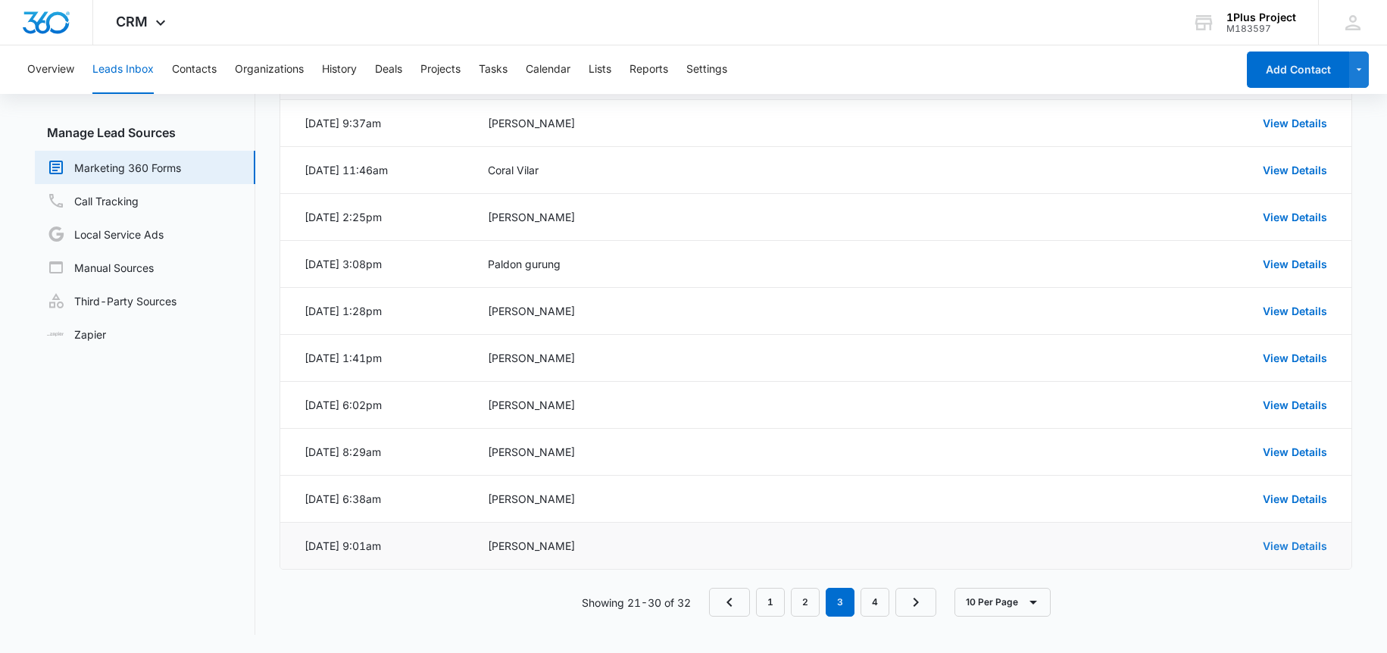
click at [1268, 548] on link "View Details" at bounding box center [1295, 545] width 64 height 13
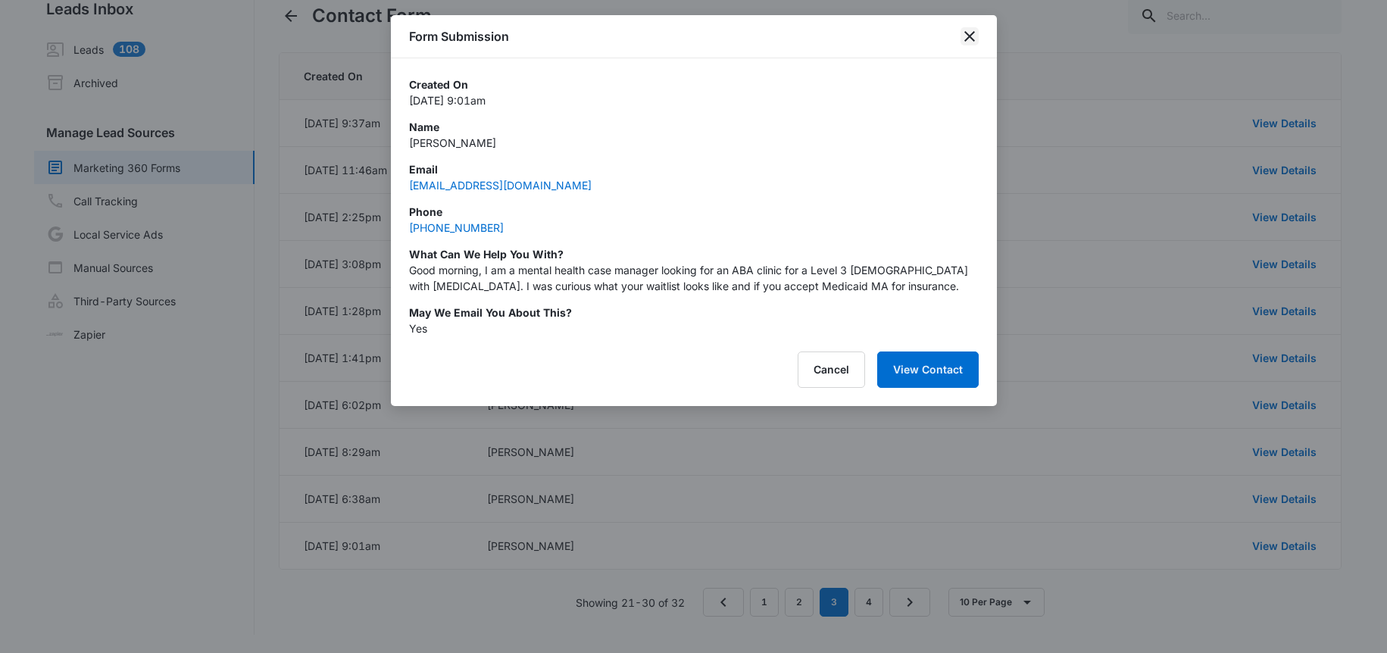
click at [968, 37] on icon "close" at bounding box center [969, 36] width 11 height 11
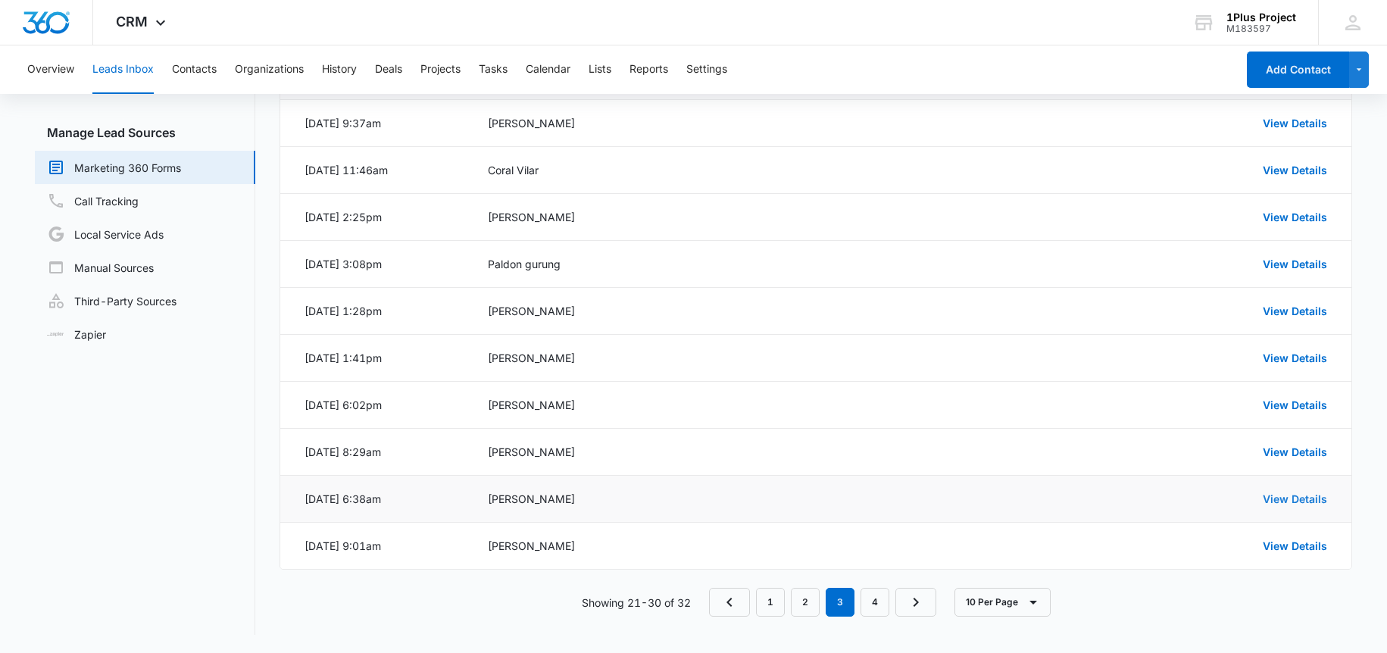
click at [1280, 495] on link "View Details" at bounding box center [1295, 498] width 64 height 13
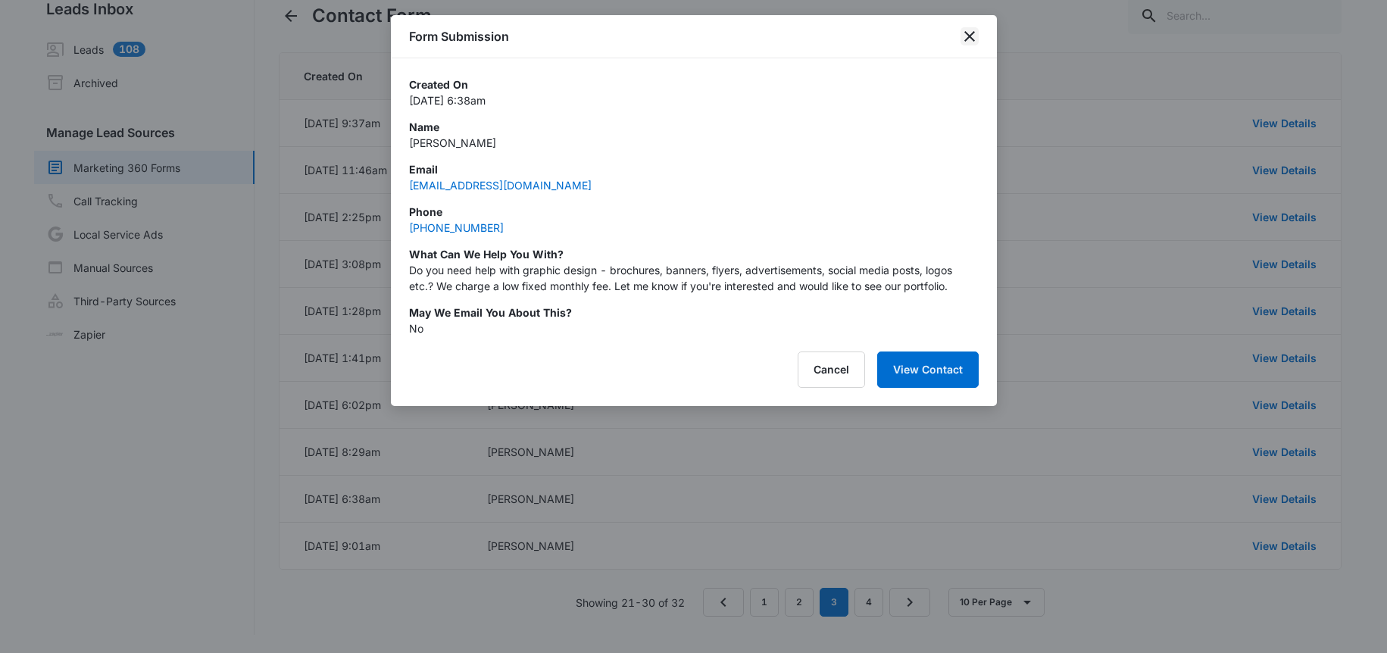
click at [972, 37] on icon "close" at bounding box center [969, 36] width 18 height 18
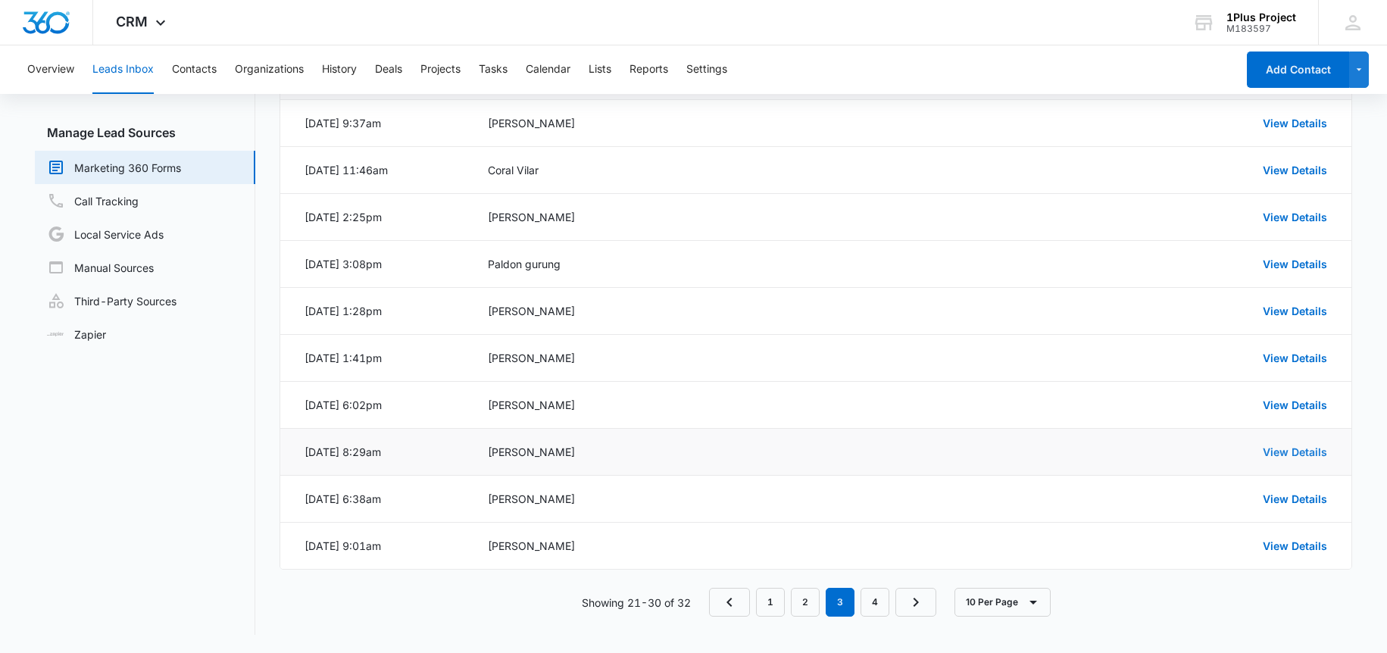
click at [1273, 454] on link "View Details" at bounding box center [1295, 451] width 64 height 13
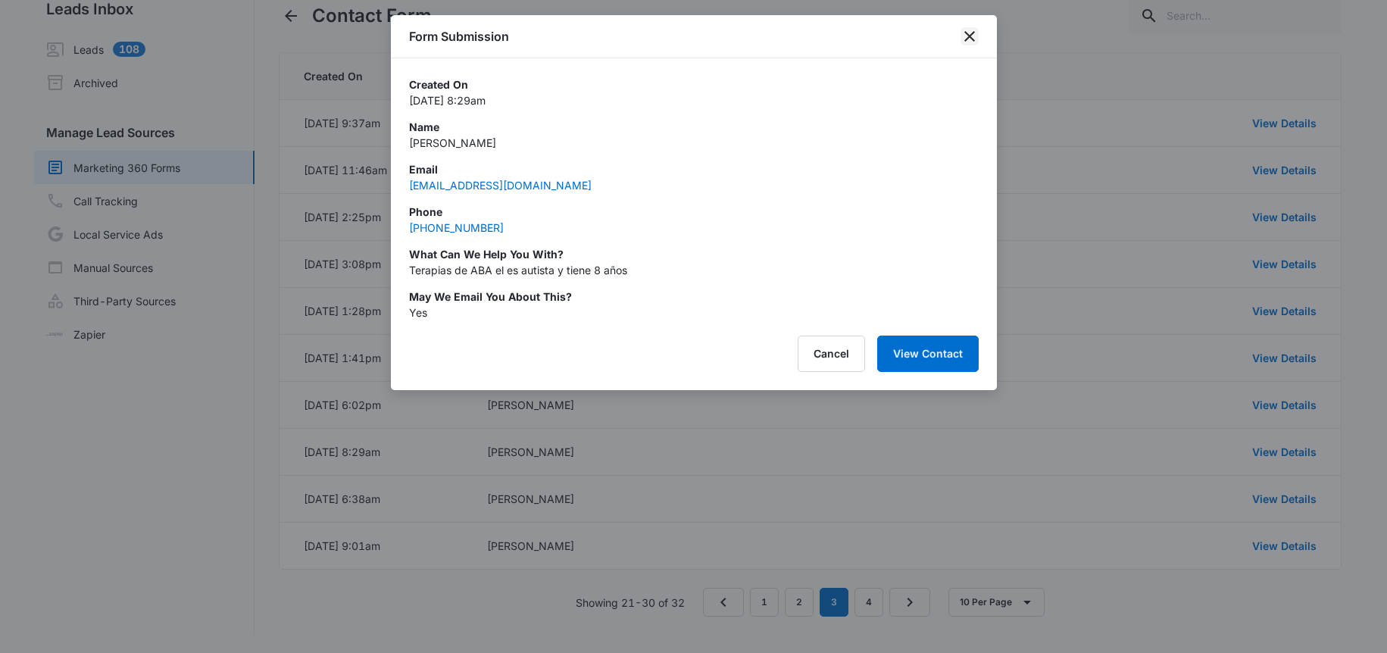
click at [978, 31] on icon "close" at bounding box center [969, 36] width 18 height 18
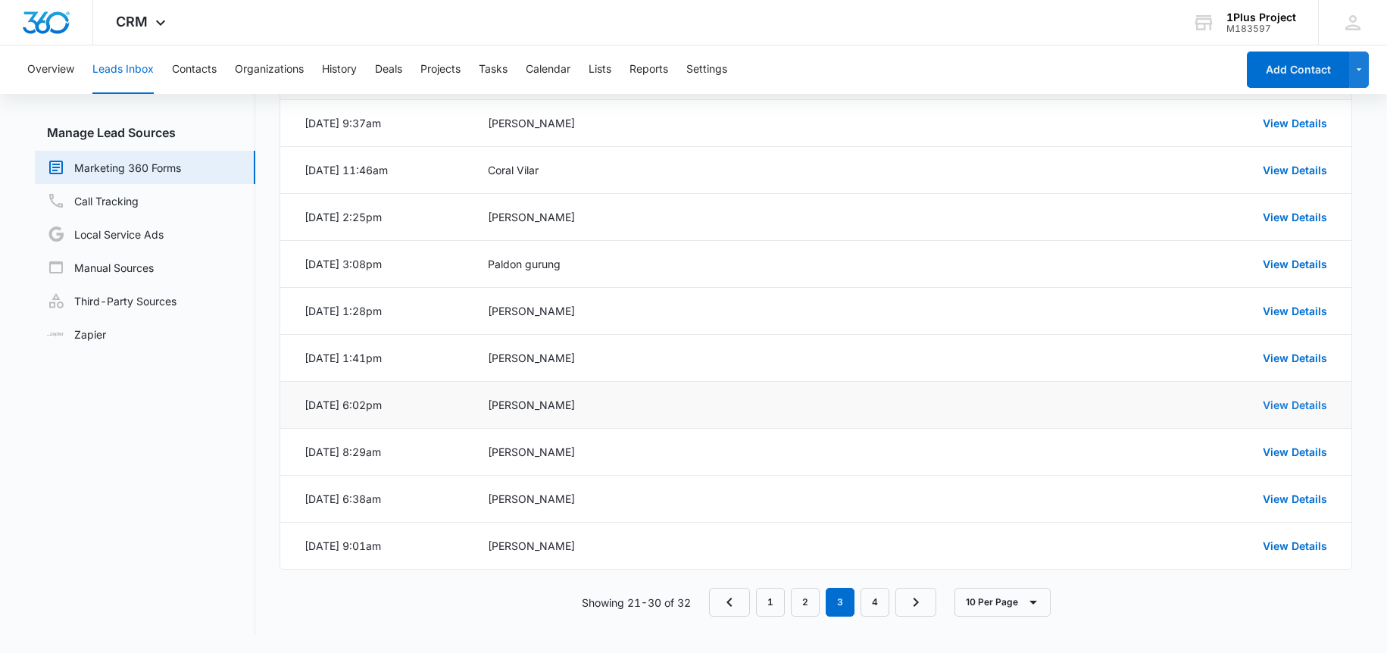
click at [1268, 407] on link "View Details" at bounding box center [1295, 404] width 64 height 13
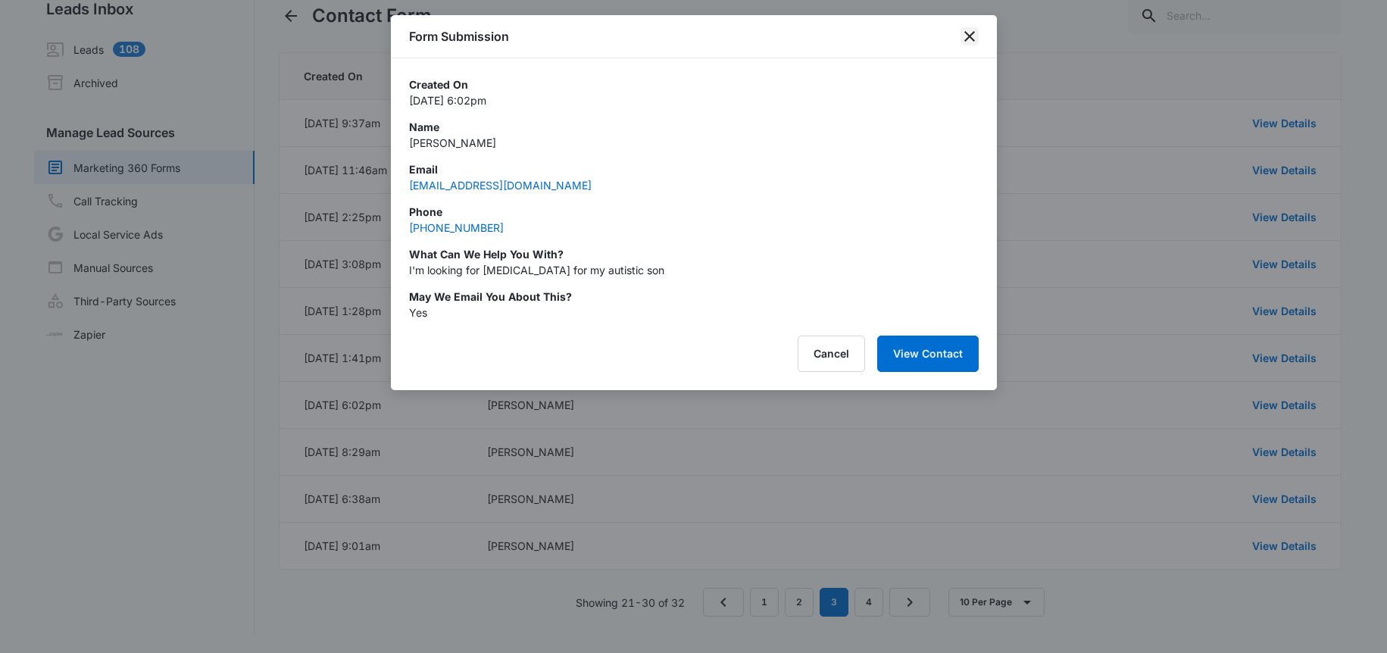
click at [961, 38] on icon "close" at bounding box center [969, 36] width 18 height 18
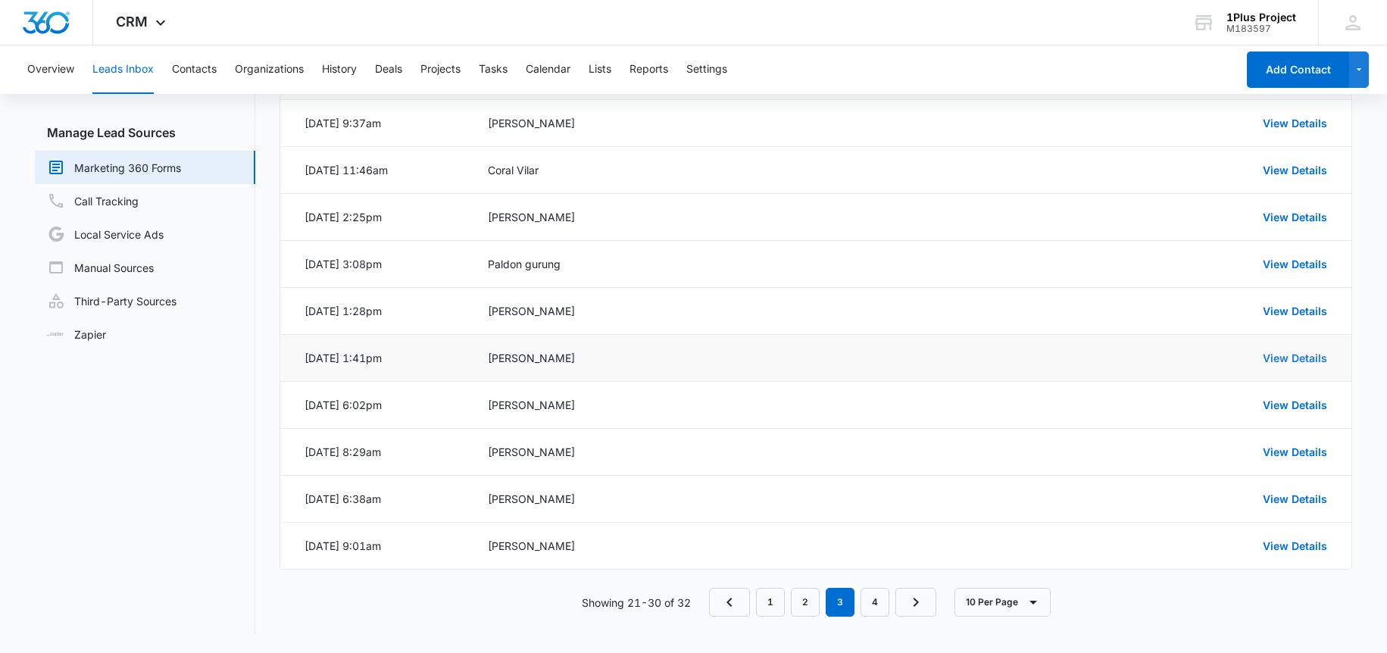
click at [1280, 361] on link "View Details" at bounding box center [1295, 357] width 64 height 13
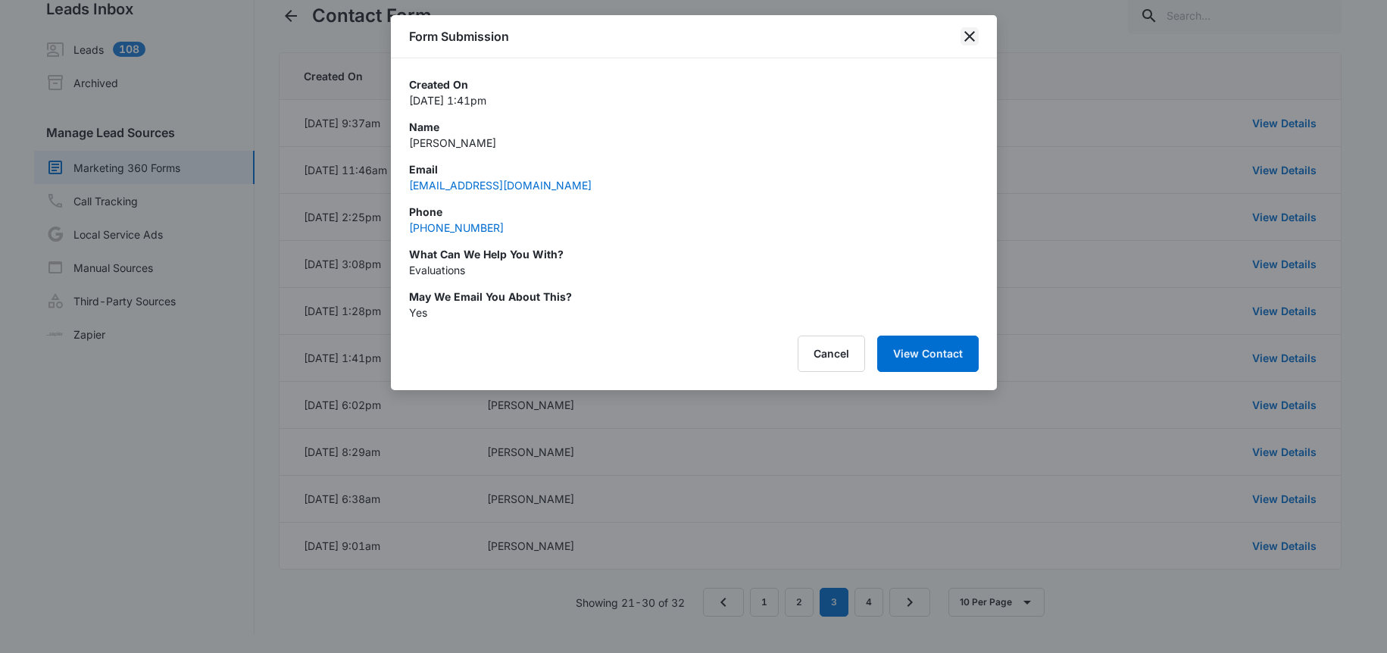
click at [966, 39] on icon "close" at bounding box center [969, 36] width 18 height 18
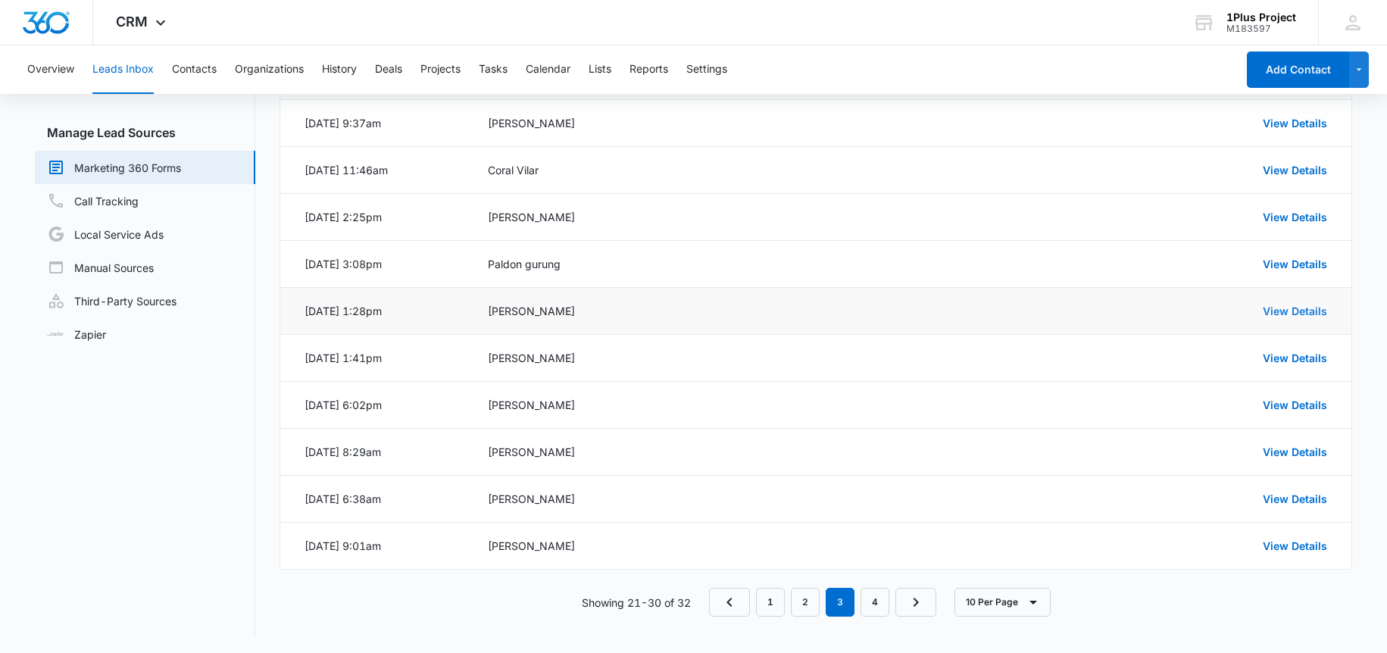
click at [1288, 314] on link "View Details" at bounding box center [1295, 310] width 64 height 13
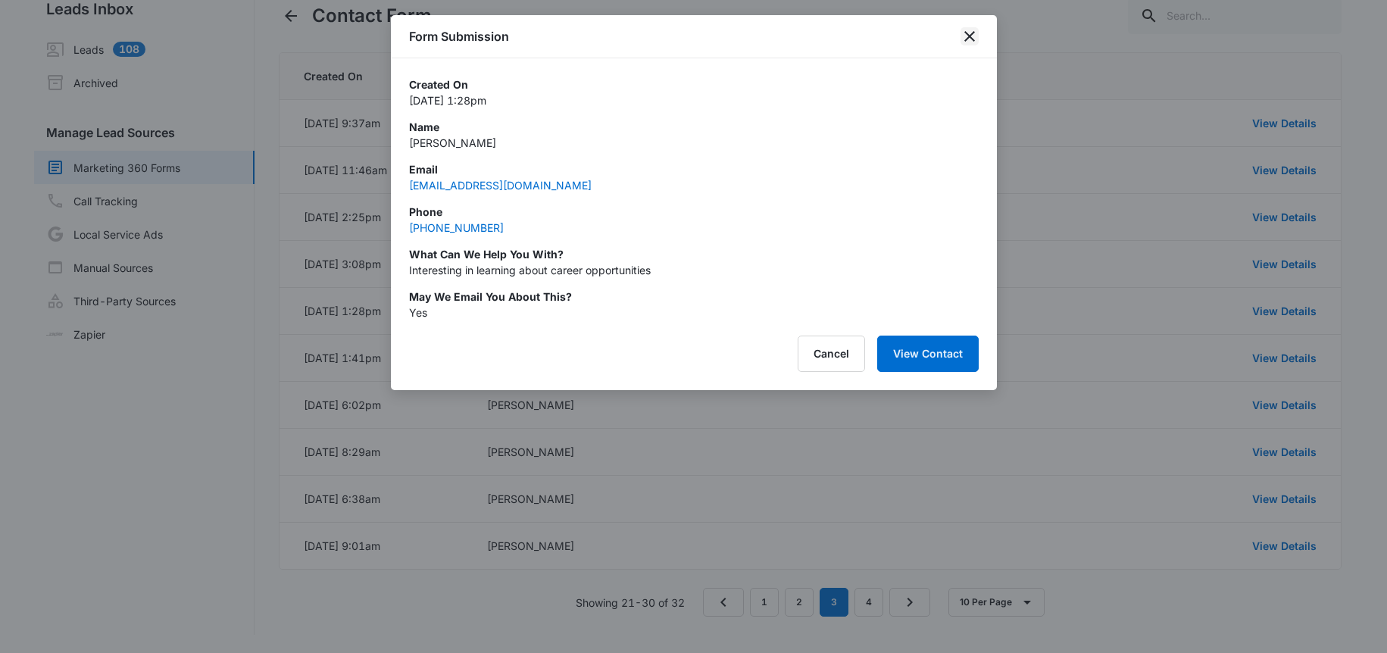
click at [970, 37] on icon "close" at bounding box center [969, 36] width 11 height 11
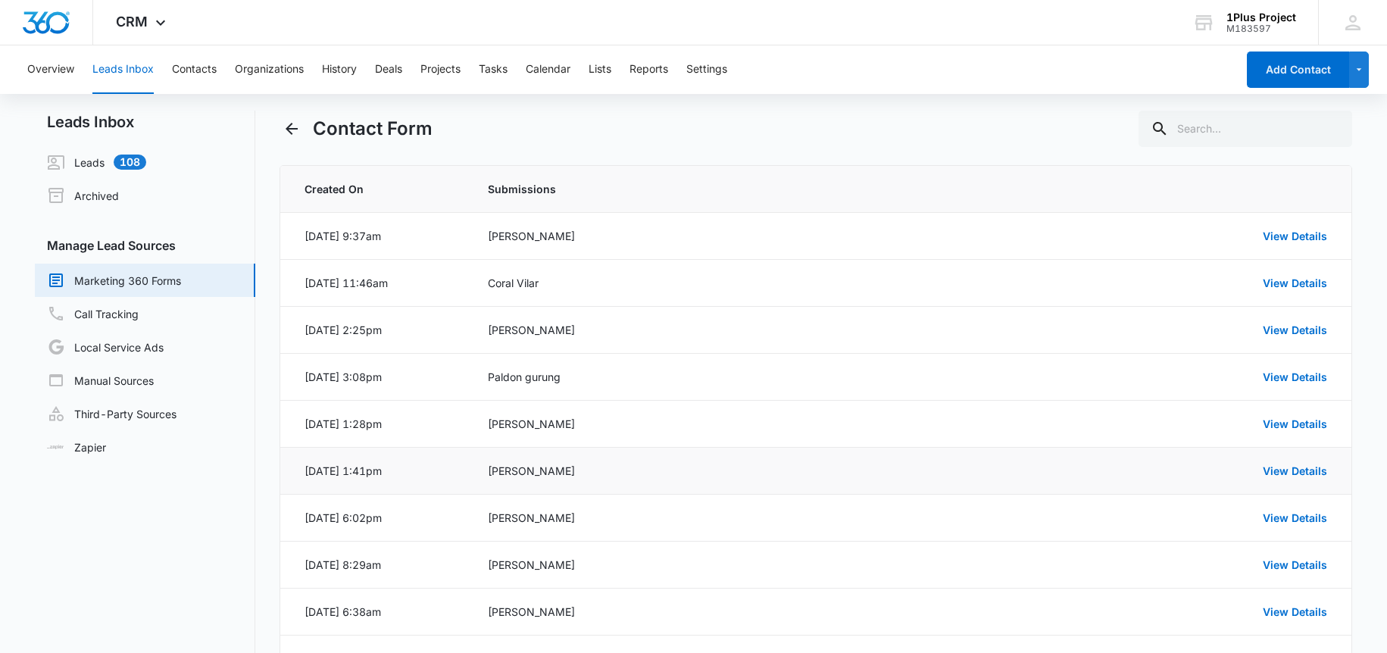
scroll to position [24, 0]
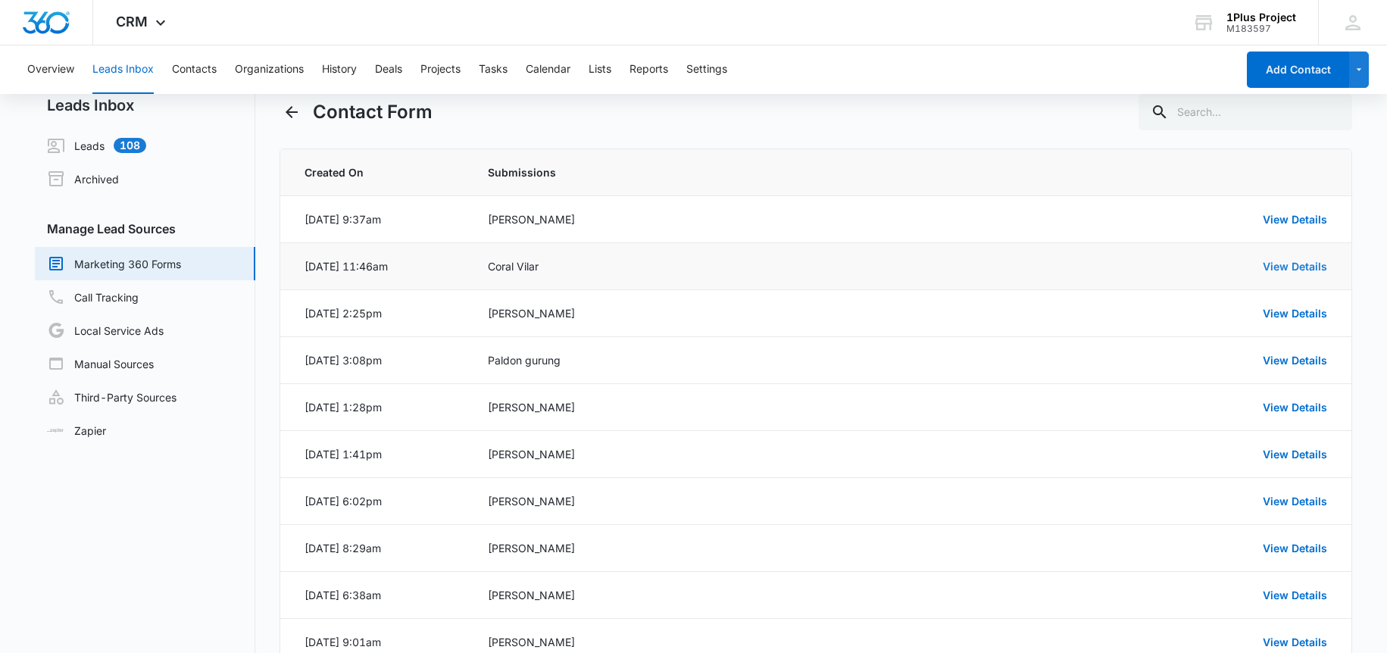
click at [1279, 267] on link "View Details" at bounding box center [1295, 266] width 64 height 13
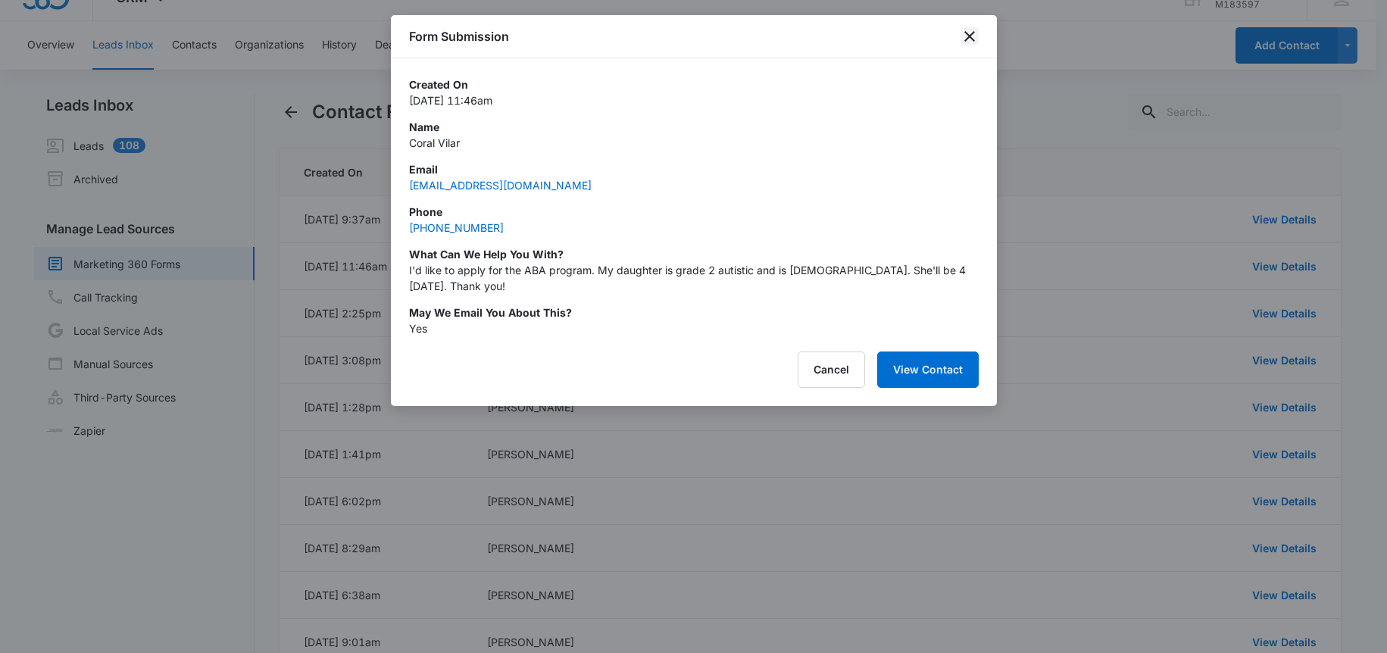
click at [978, 36] on icon "close" at bounding box center [969, 36] width 18 height 18
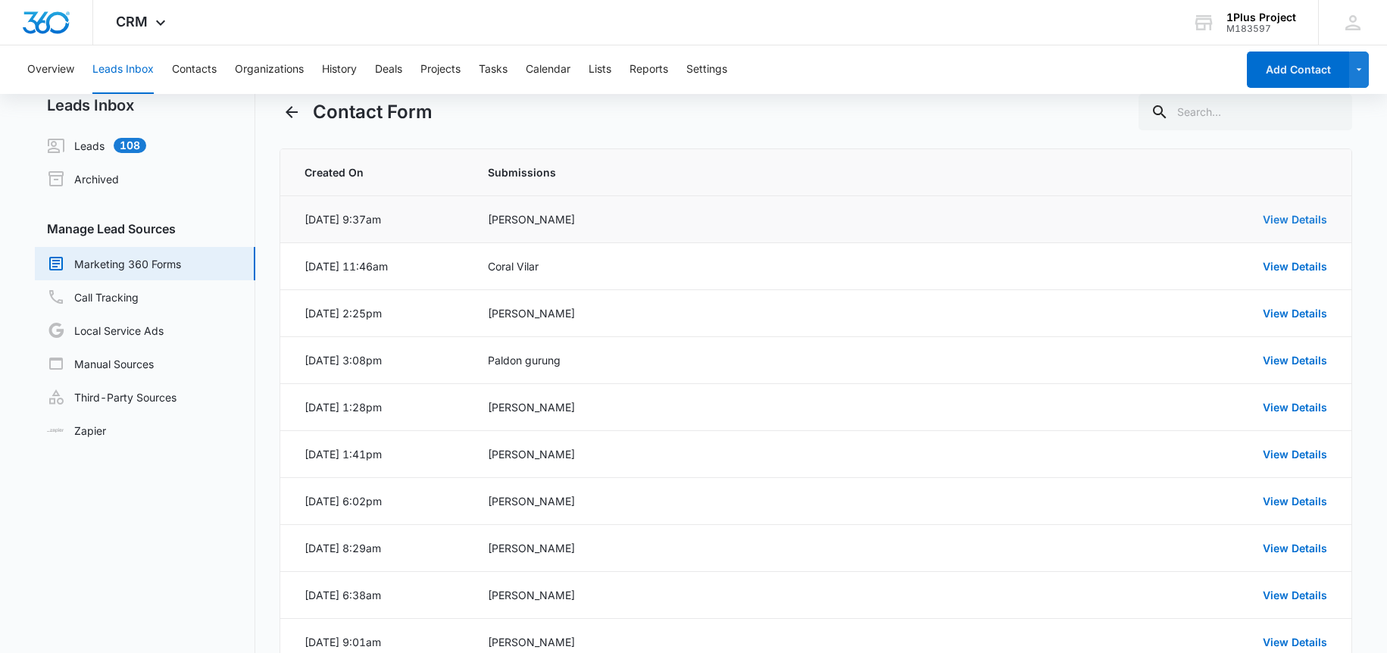
click at [1285, 217] on link "View Details" at bounding box center [1295, 219] width 64 height 13
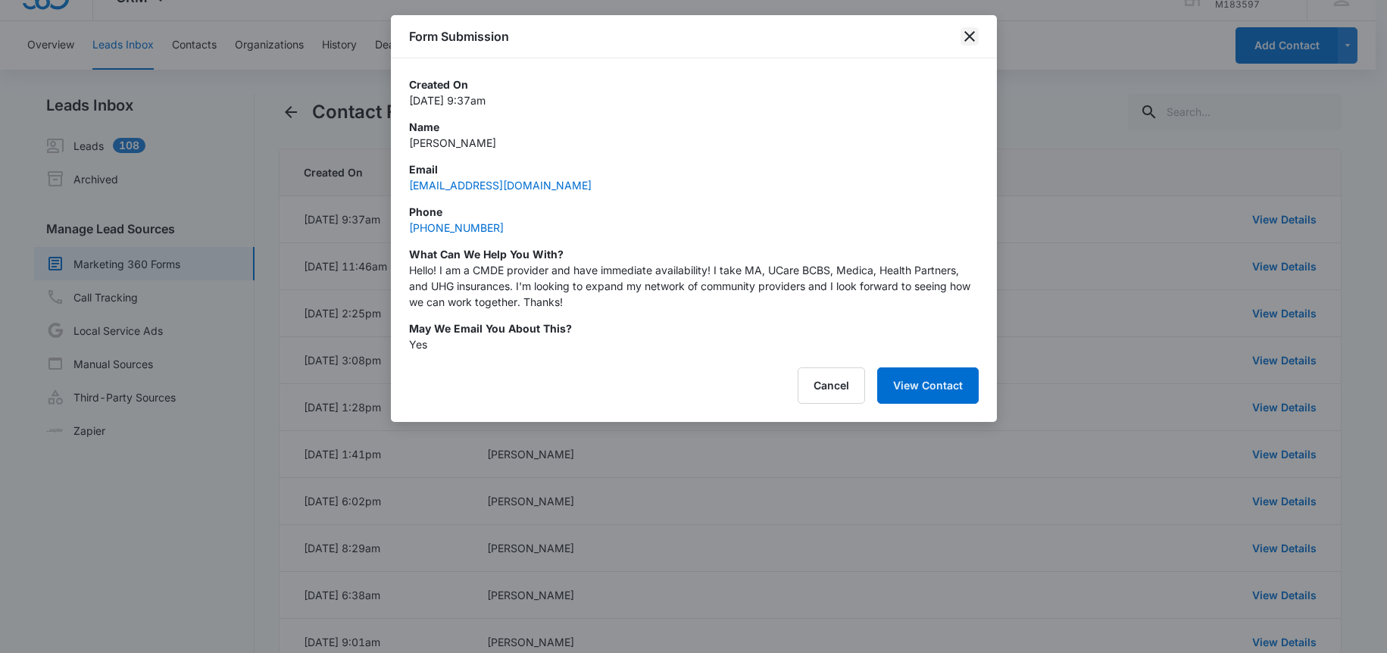
drag, startPoint x: 970, startPoint y: 29, endPoint x: 960, endPoint y: 39, distance: 13.9
click at [968, 29] on icon "close" at bounding box center [969, 36] width 18 height 18
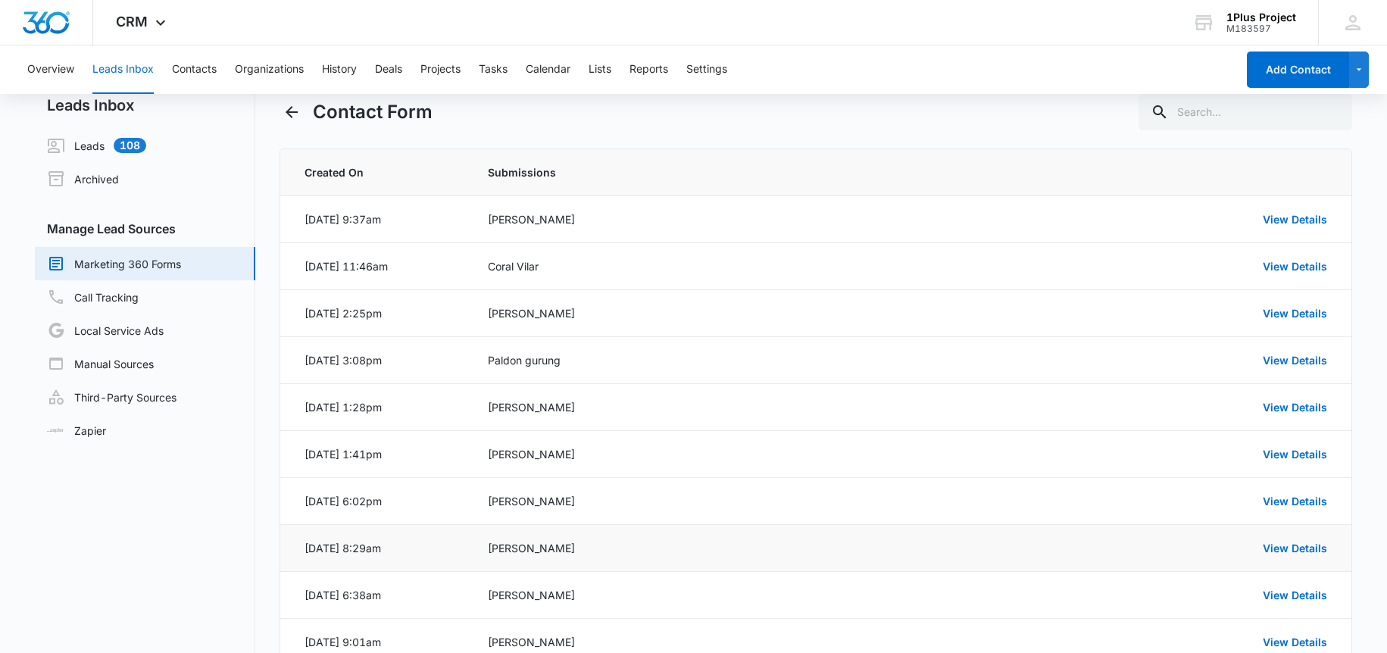
scroll to position [120, 0]
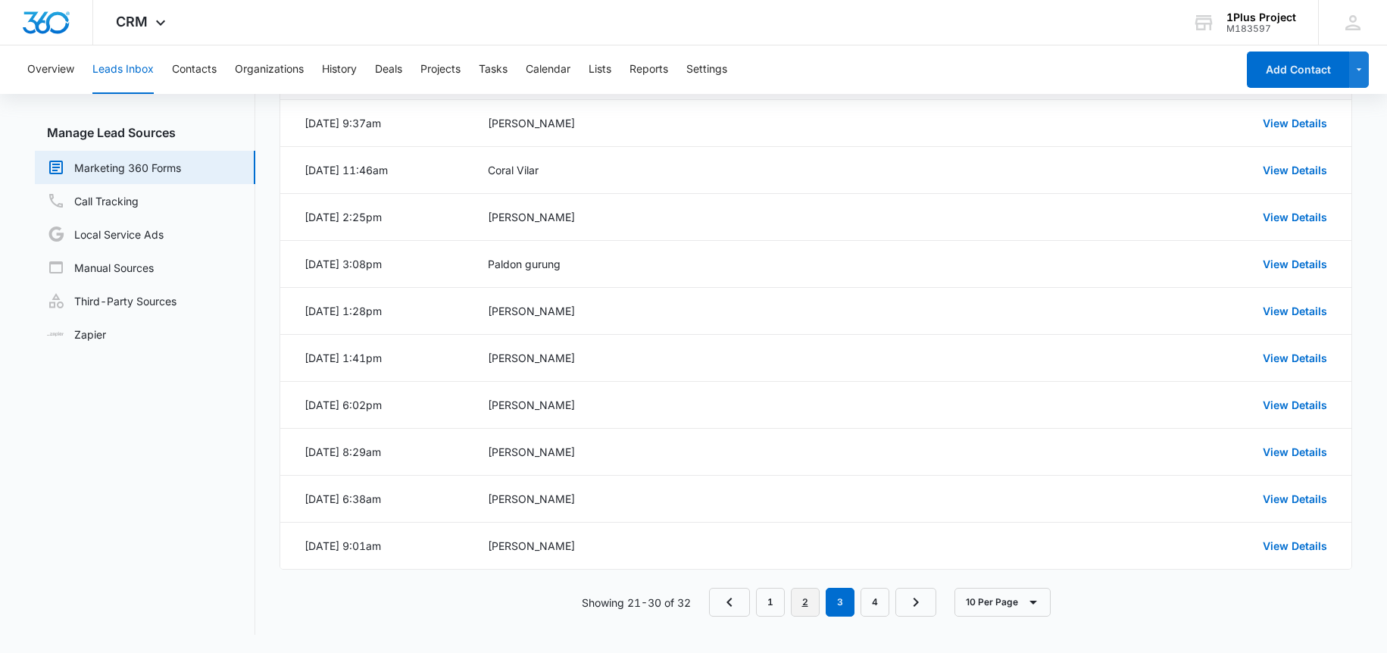
click at [812, 604] on link "2" at bounding box center [805, 602] width 29 height 29
click at [1304, 542] on link "View Details" at bounding box center [1295, 545] width 64 height 13
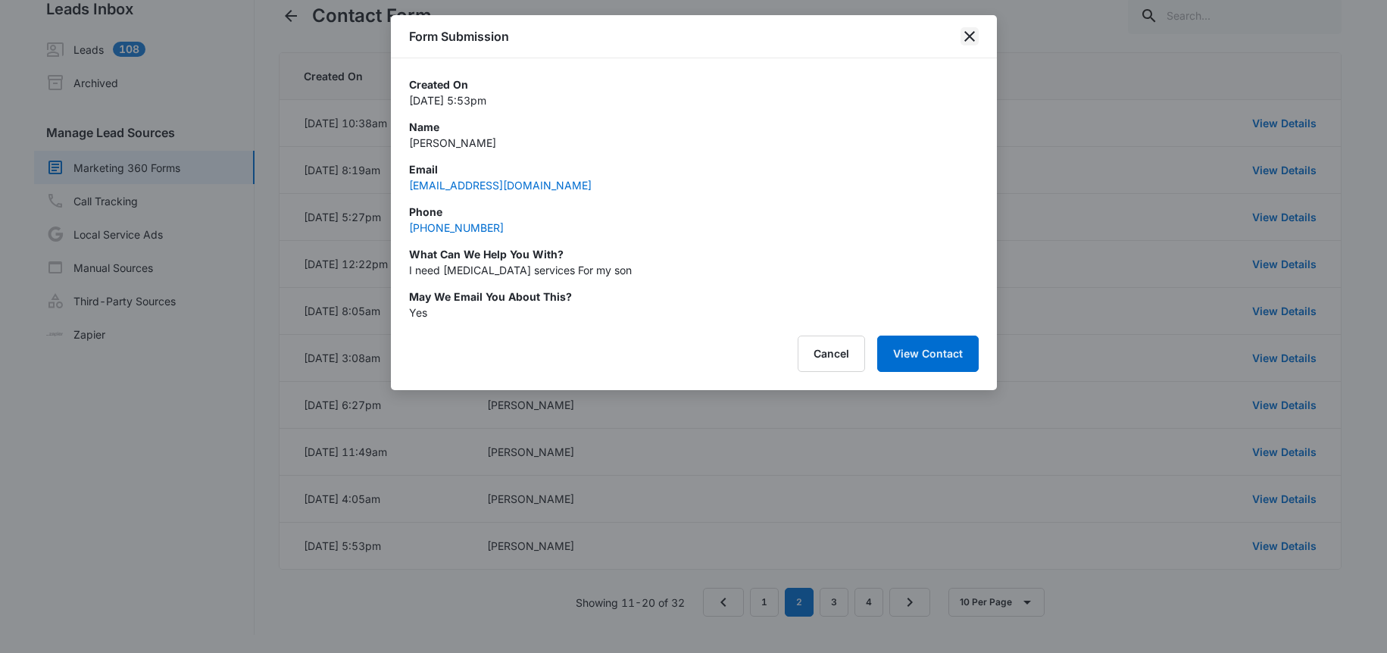
click at [974, 36] on icon "close" at bounding box center [969, 36] width 18 height 18
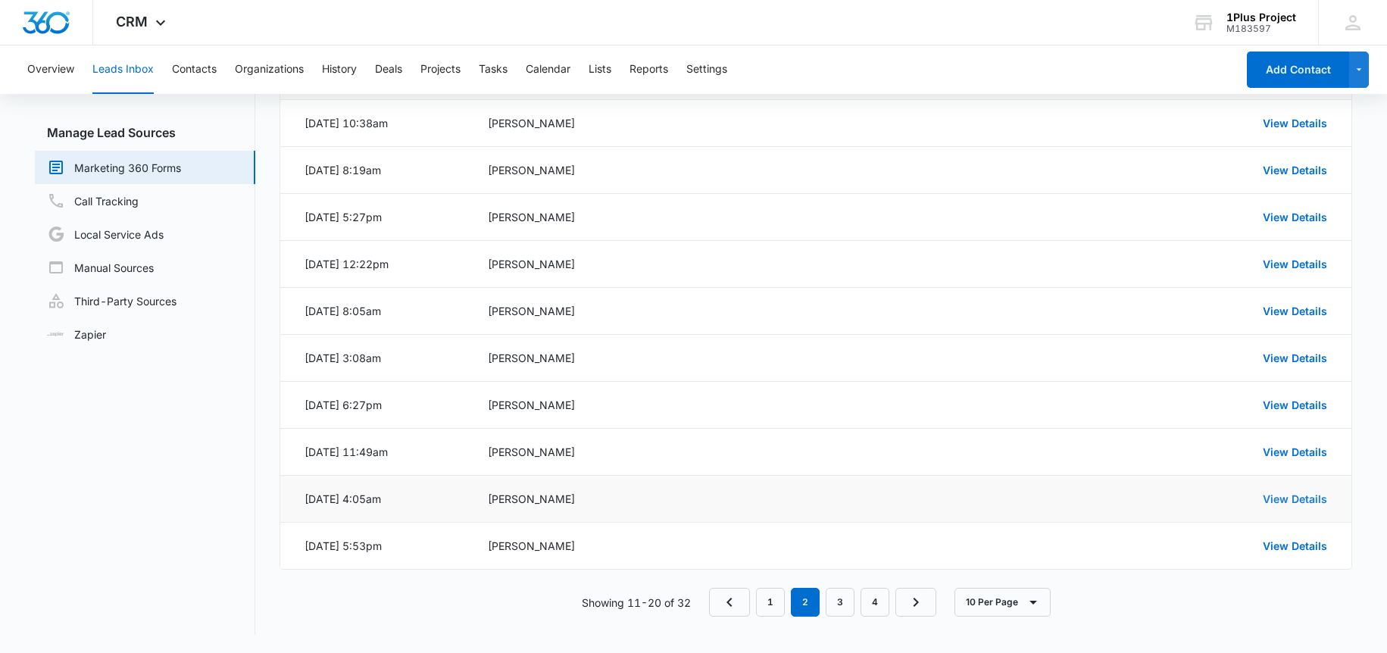
click at [1301, 498] on link "View Details" at bounding box center [1295, 498] width 64 height 13
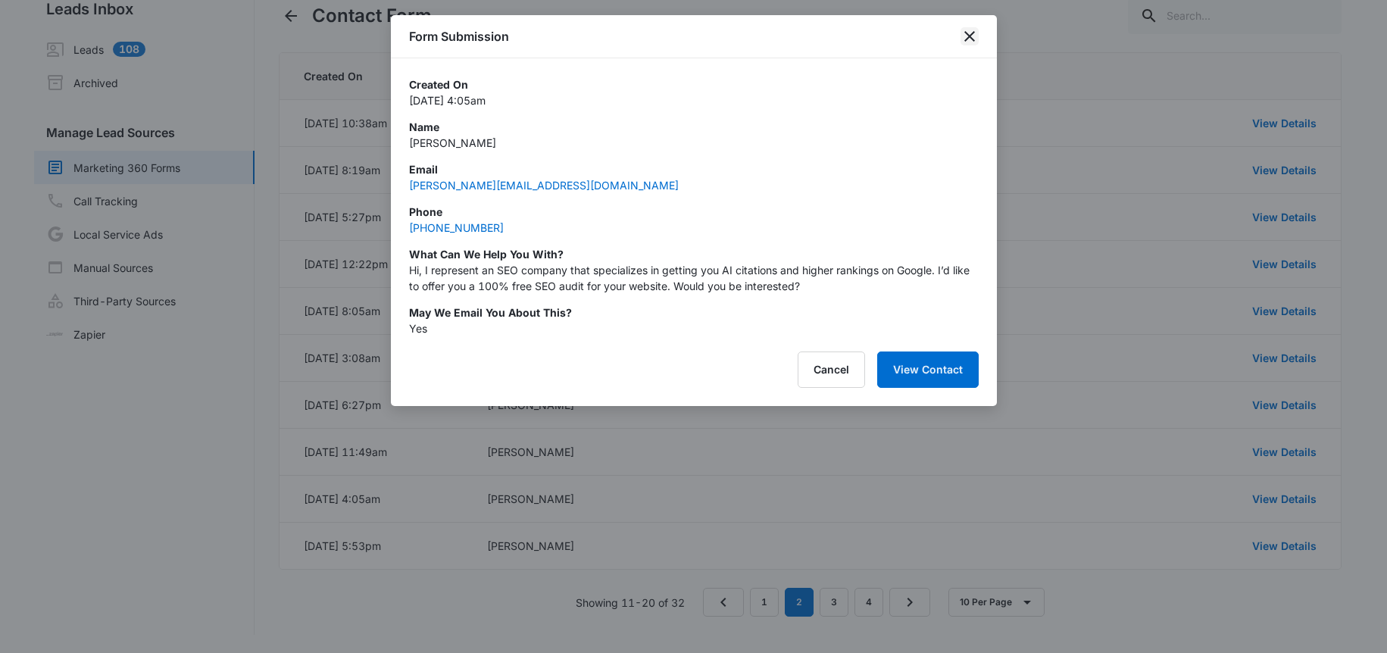
click at [968, 34] on icon "close" at bounding box center [969, 36] width 11 height 11
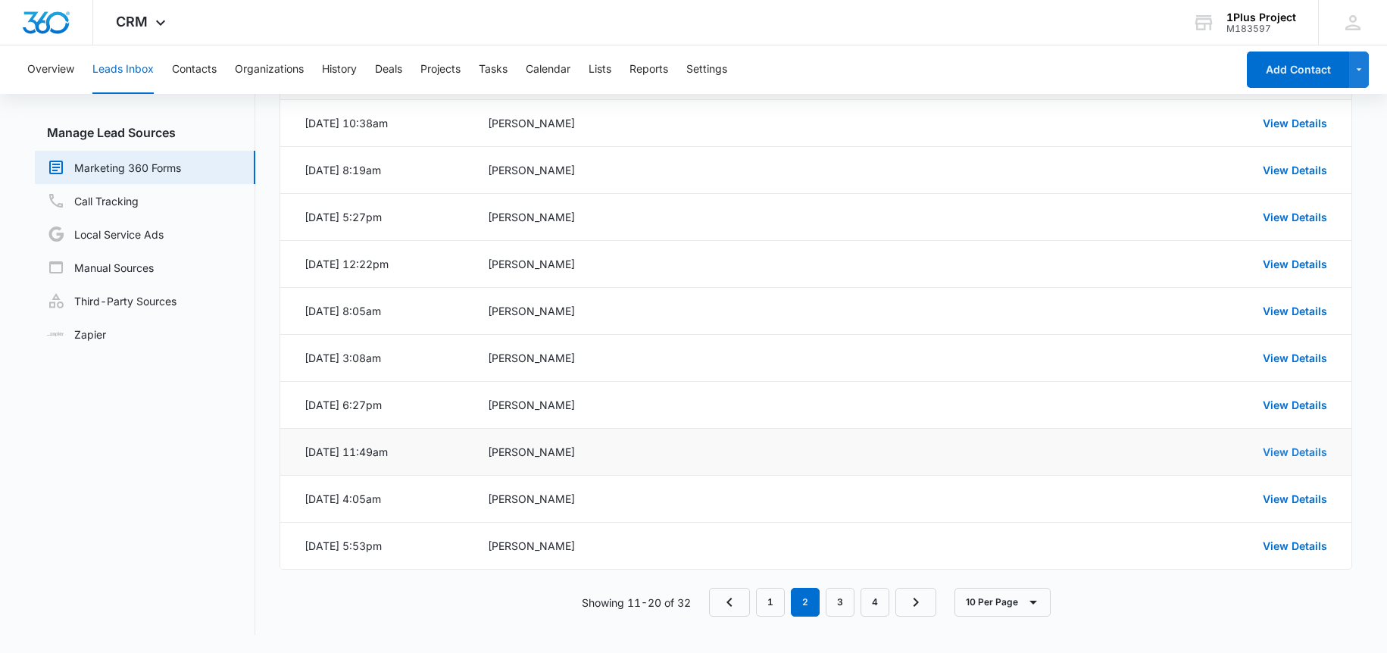
click at [1323, 451] on link "View Details" at bounding box center [1295, 451] width 64 height 13
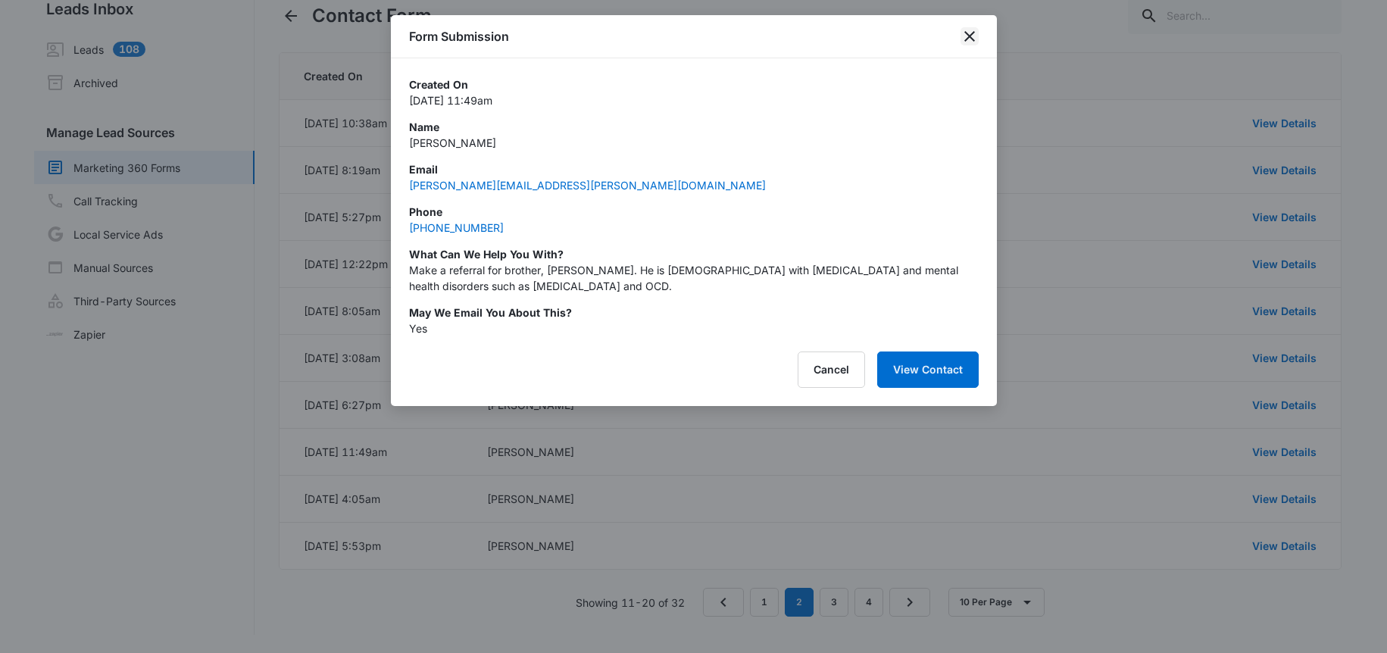
click at [964, 36] on icon "close" at bounding box center [969, 36] width 18 height 18
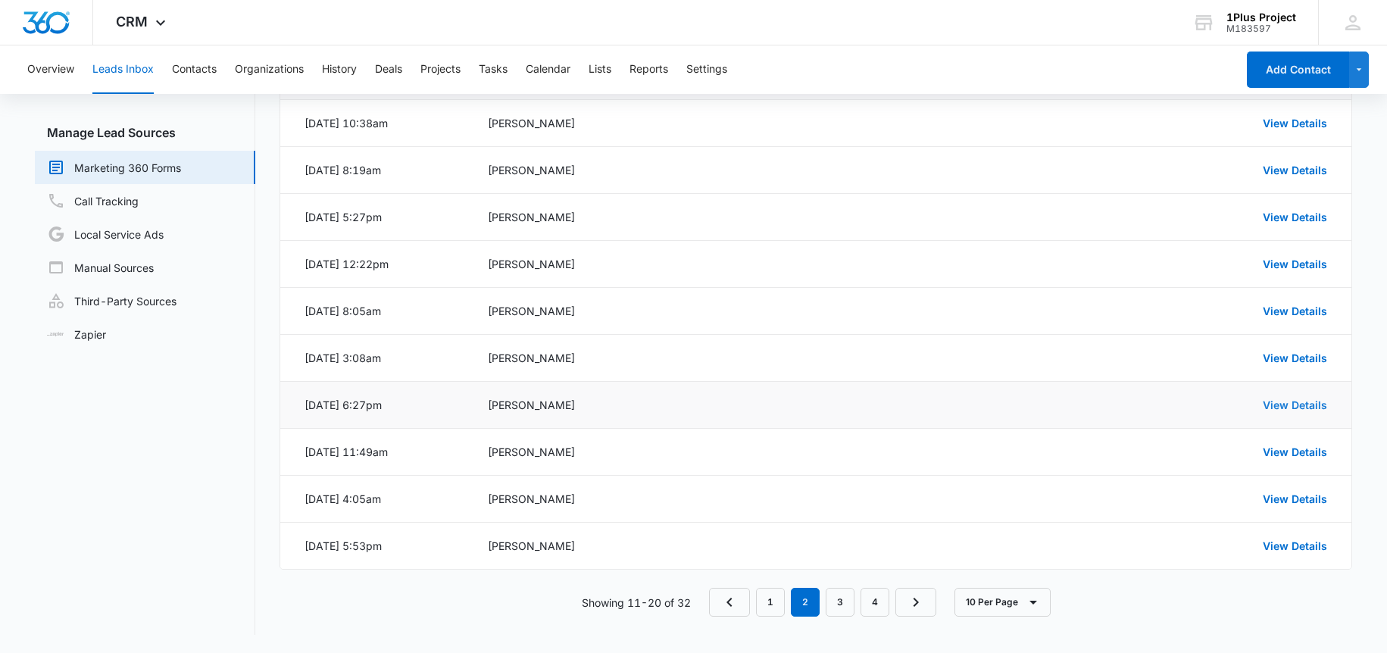
click at [1304, 398] on link "View Details" at bounding box center [1295, 404] width 64 height 13
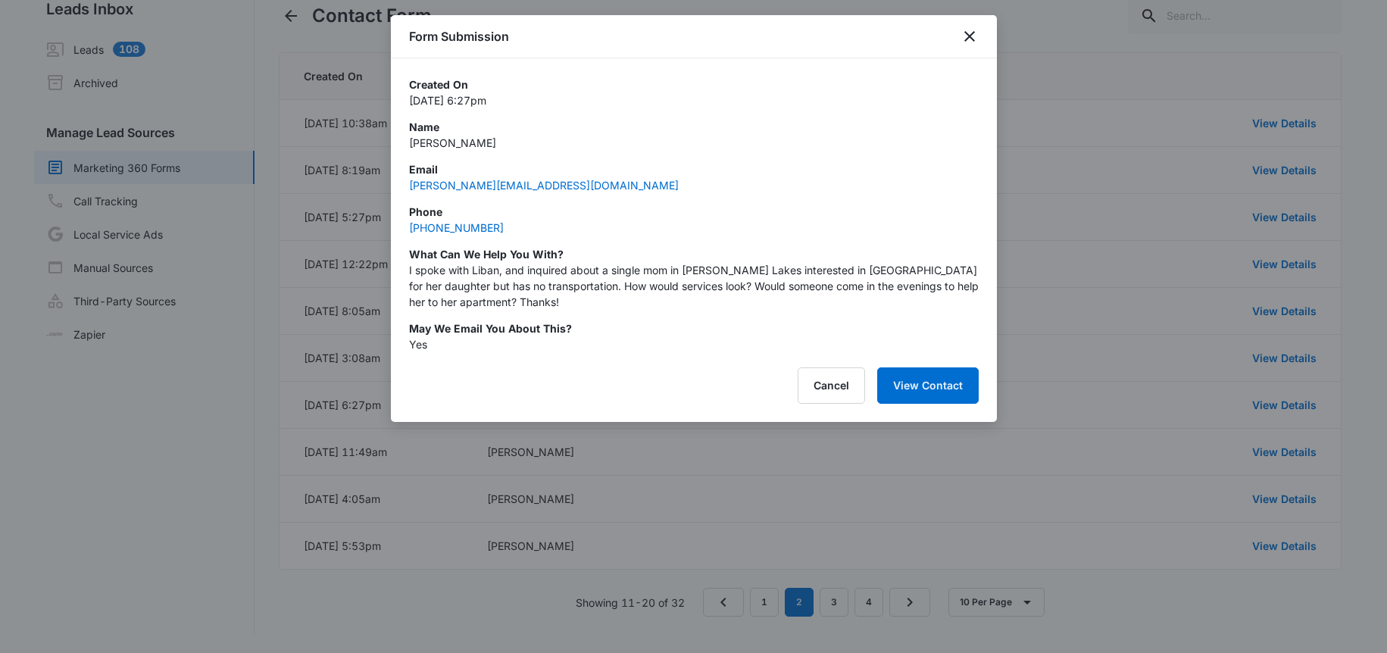
click at [973, 25] on div "Form Submission" at bounding box center [694, 36] width 606 height 43
click at [968, 33] on icon "close" at bounding box center [969, 36] width 18 height 18
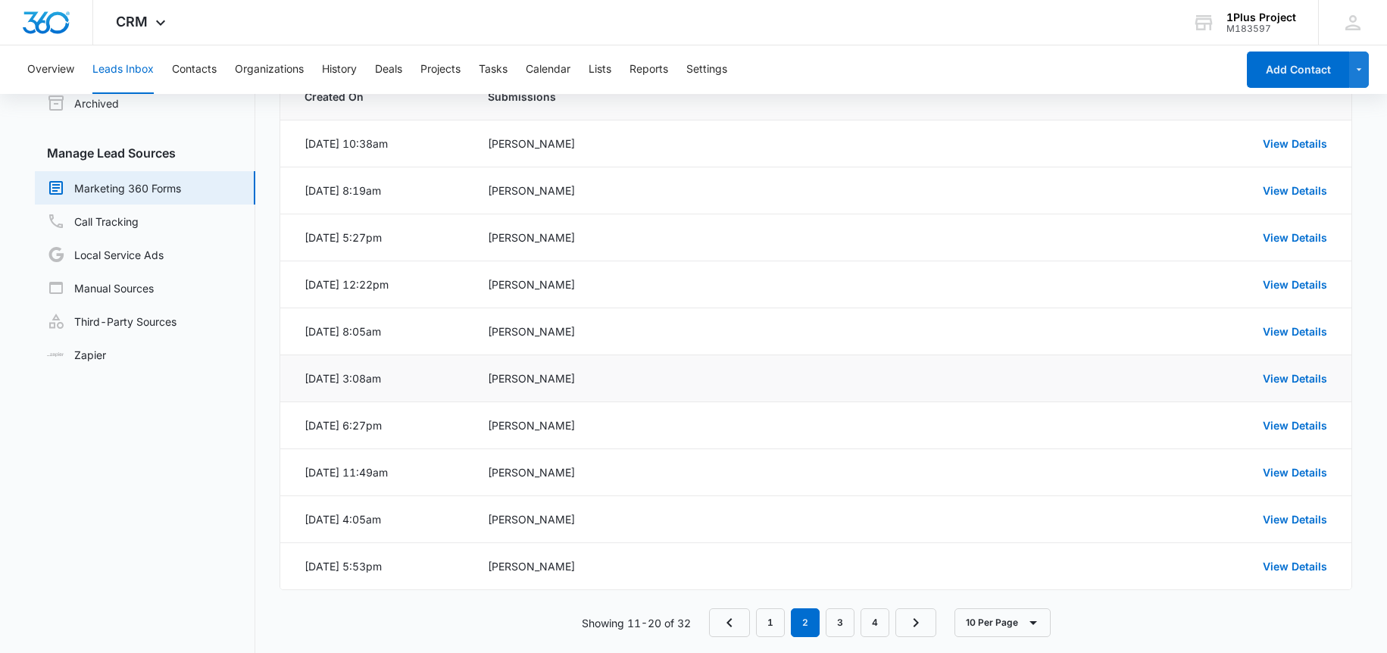
scroll to position [96, 0]
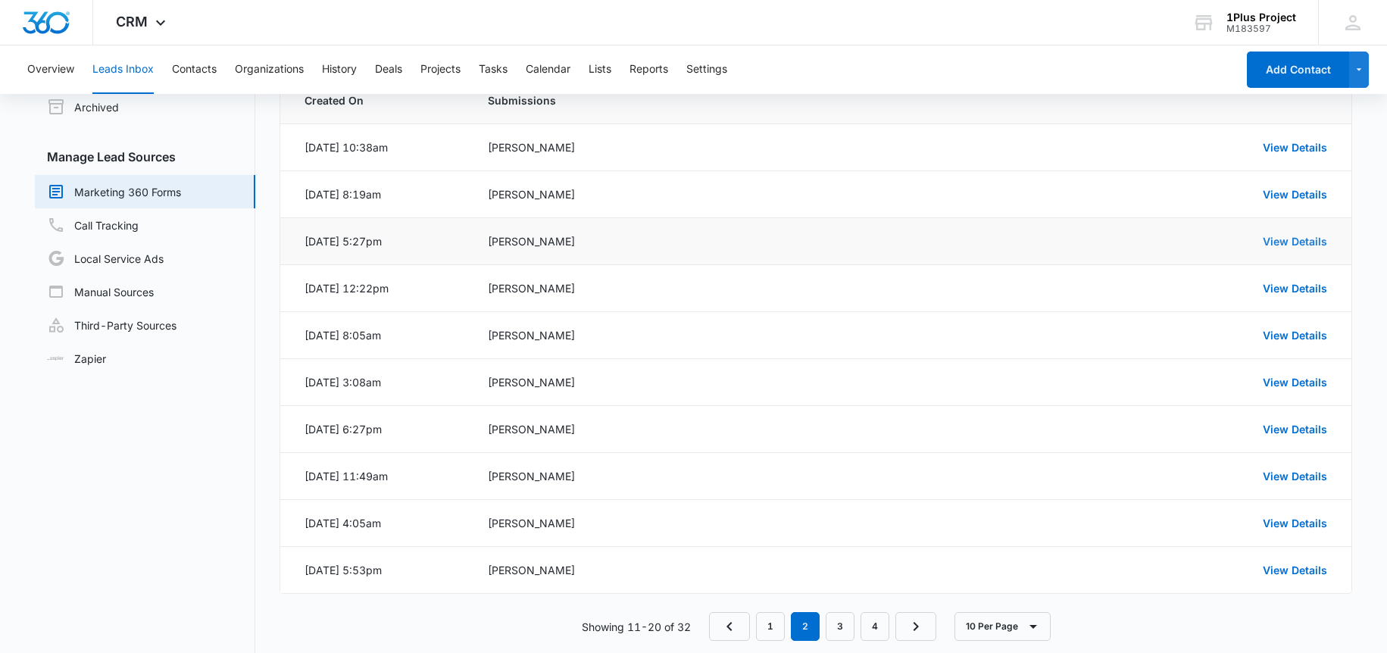
click at [1267, 242] on link "View Details" at bounding box center [1295, 241] width 64 height 13
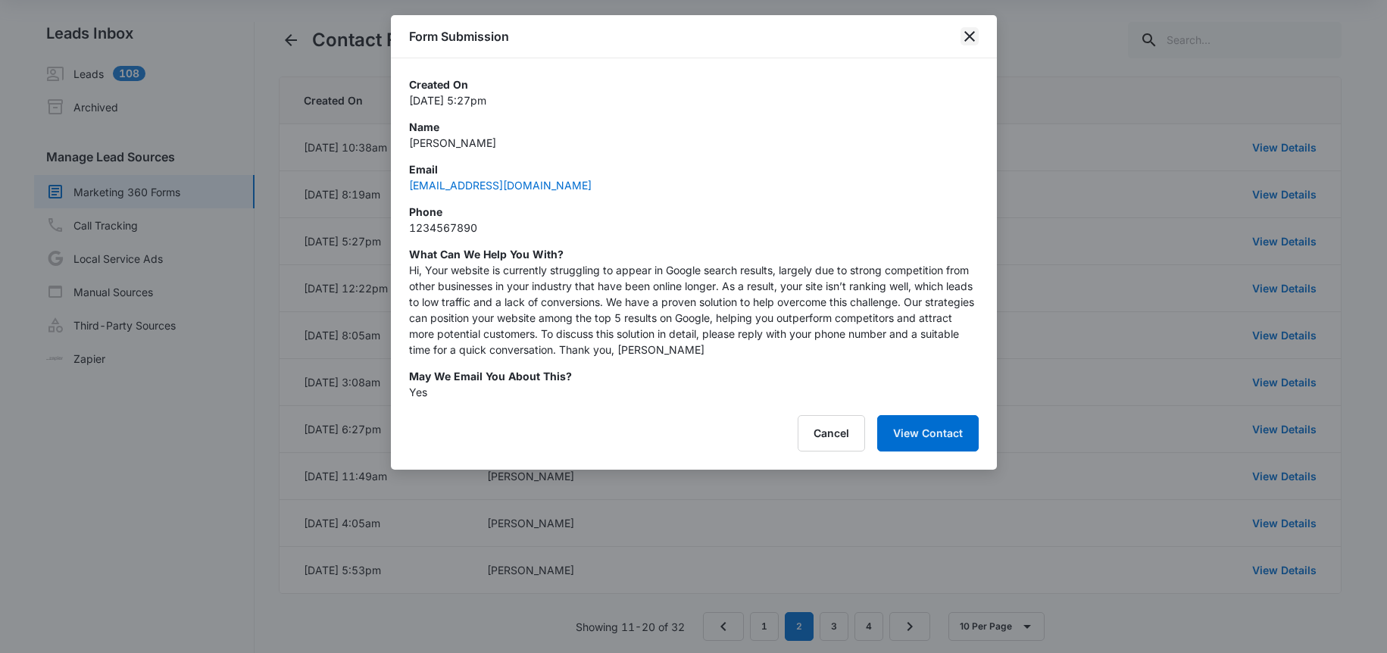
click at [968, 34] on icon "close" at bounding box center [969, 36] width 11 height 11
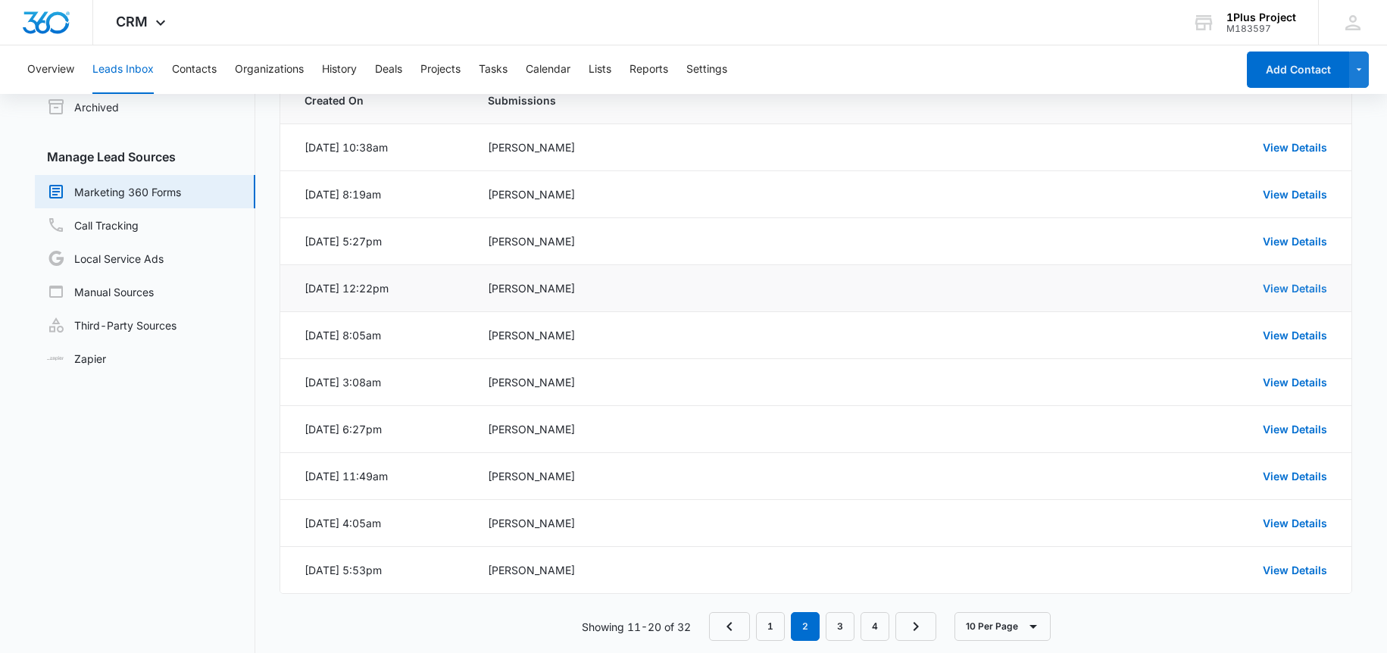
click at [1301, 283] on link "View Details" at bounding box center [1295, 288] width 64 height 13
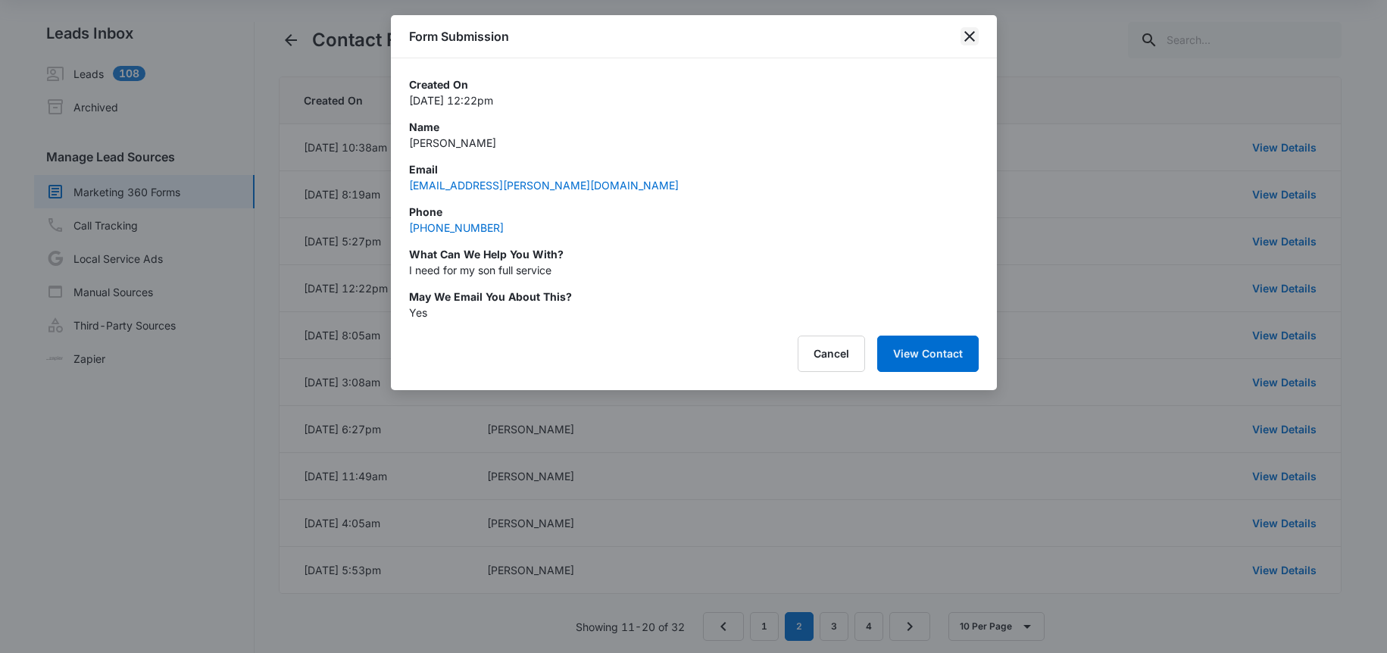
click at [966, 30] on icon "close" at bounding box center [969, 36] width 18 height 18
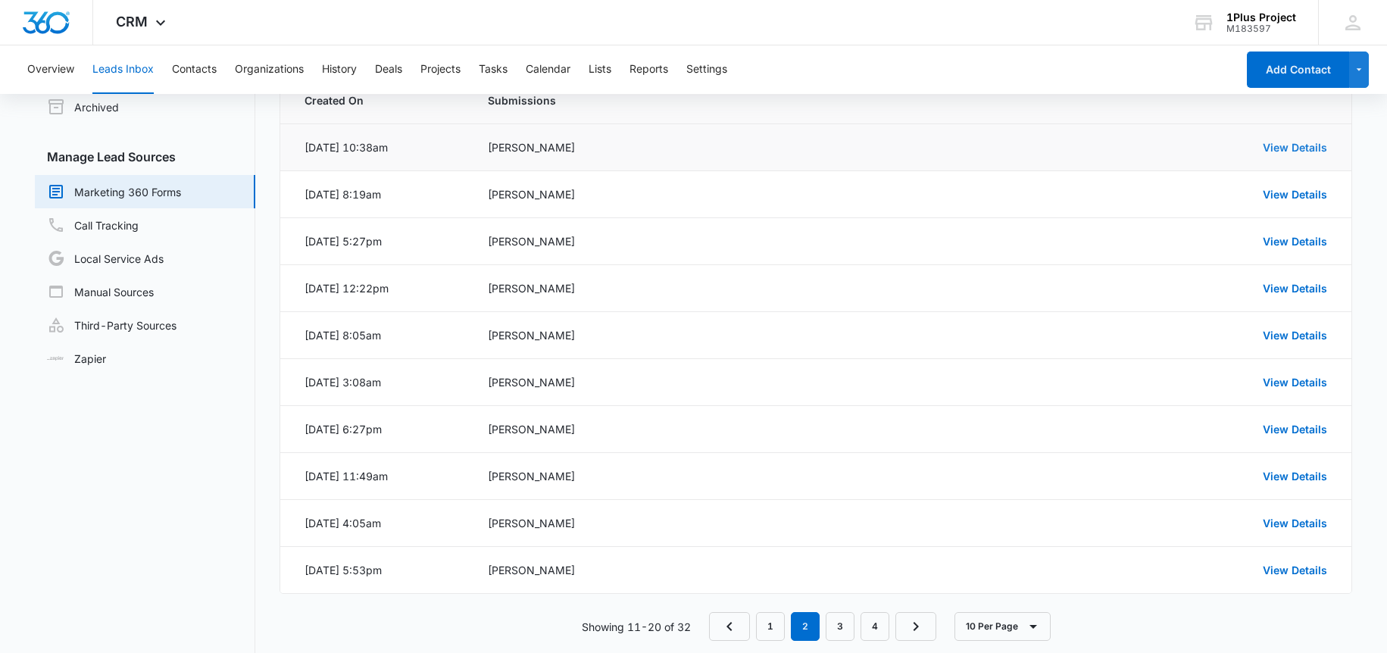
click at [1295, 144] on link "View Details" at bounding box center [1295, 147] width 64 height 13
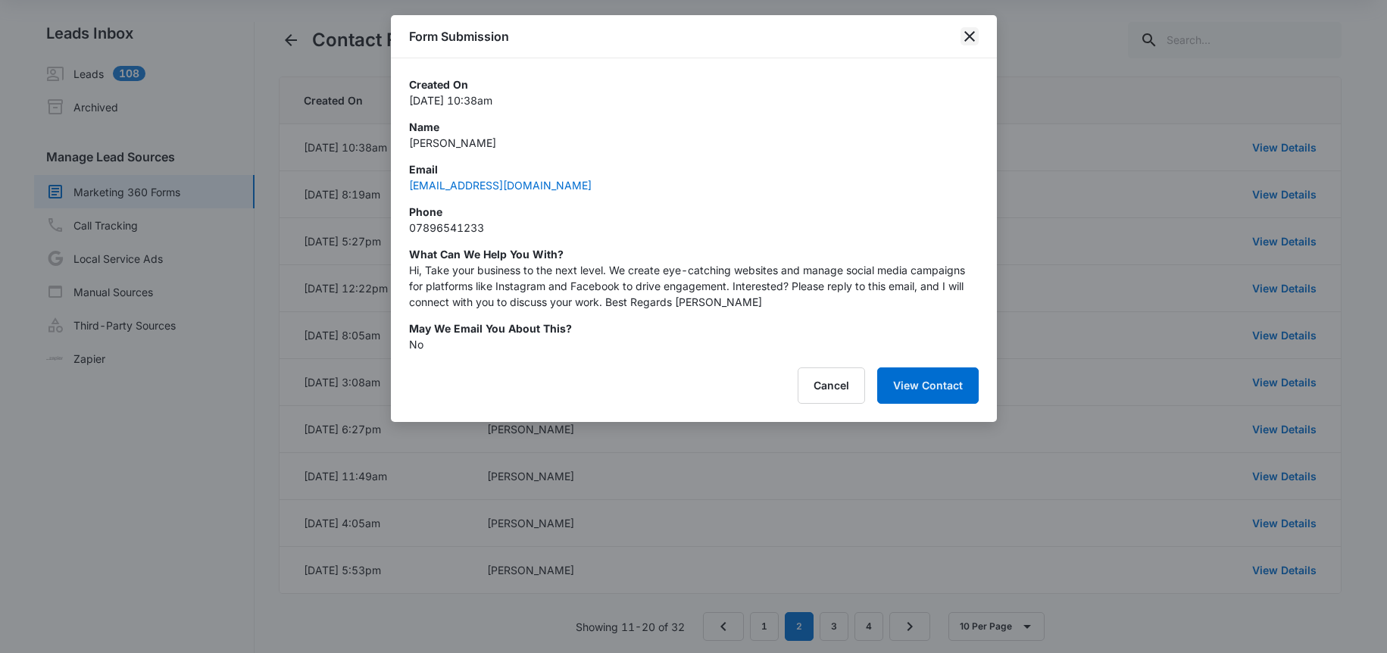
click at [972, 38] on icon "close" at bounding box center [969, 36] width 11 height 11
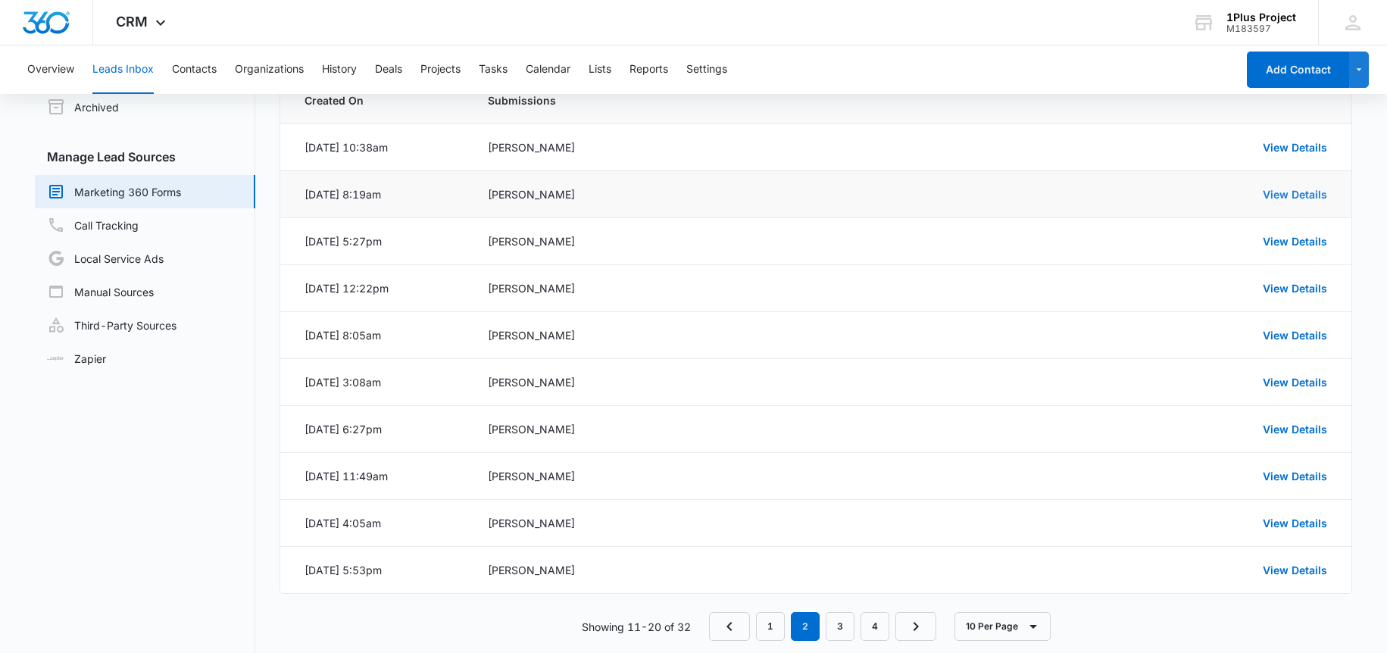
click at [1304, 196] on link "View Details" at bounding box center [1295, 194] width 64 height 13
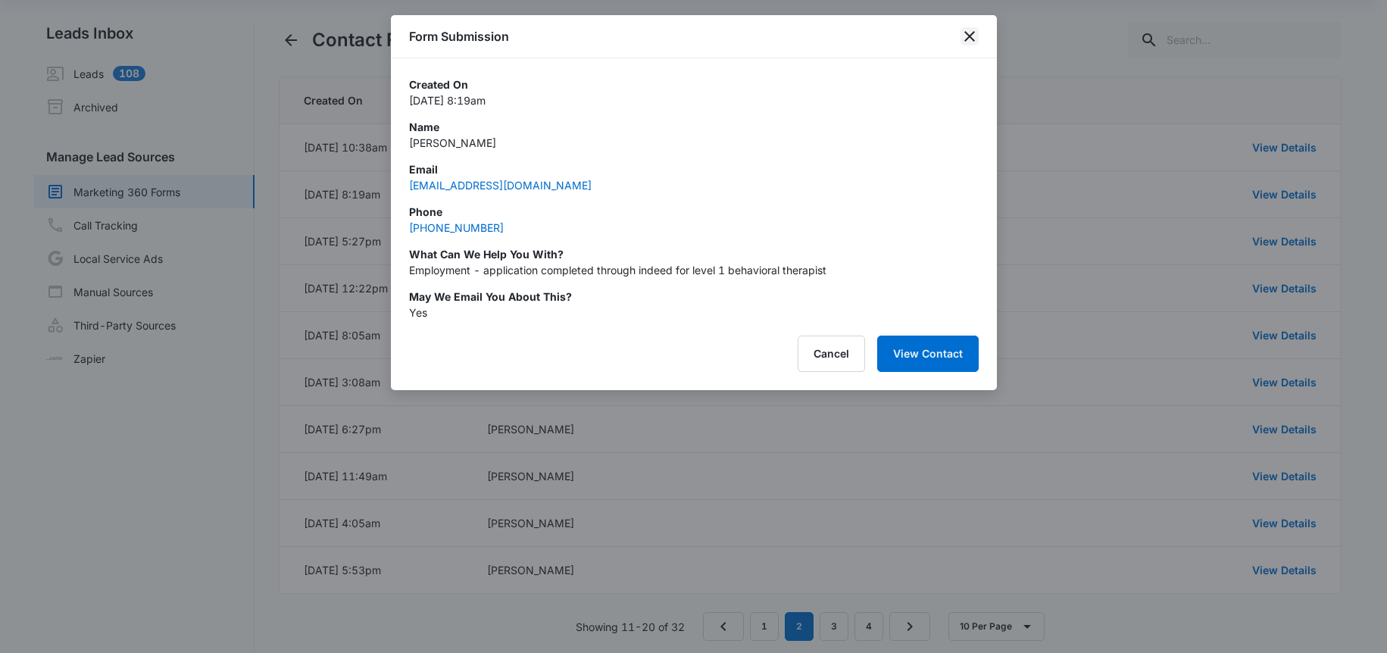
click at [982, 39] on div "Form Submission" at bounding box center [694, 36] width 606 height 43
click at [969, 38] on icon "close" at bounding box center [969, 36] width 11 height 11
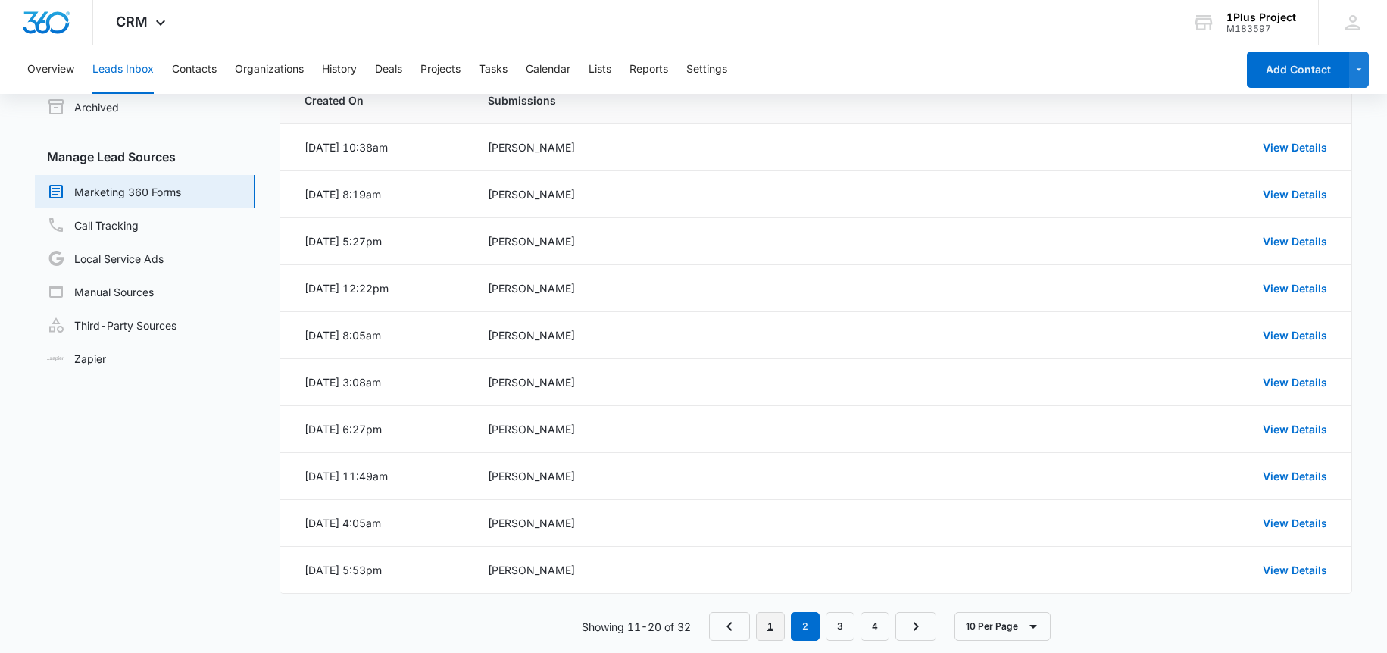
click at [764, 638] on link "1" at bounding box center [770, 626] width 29 height 29
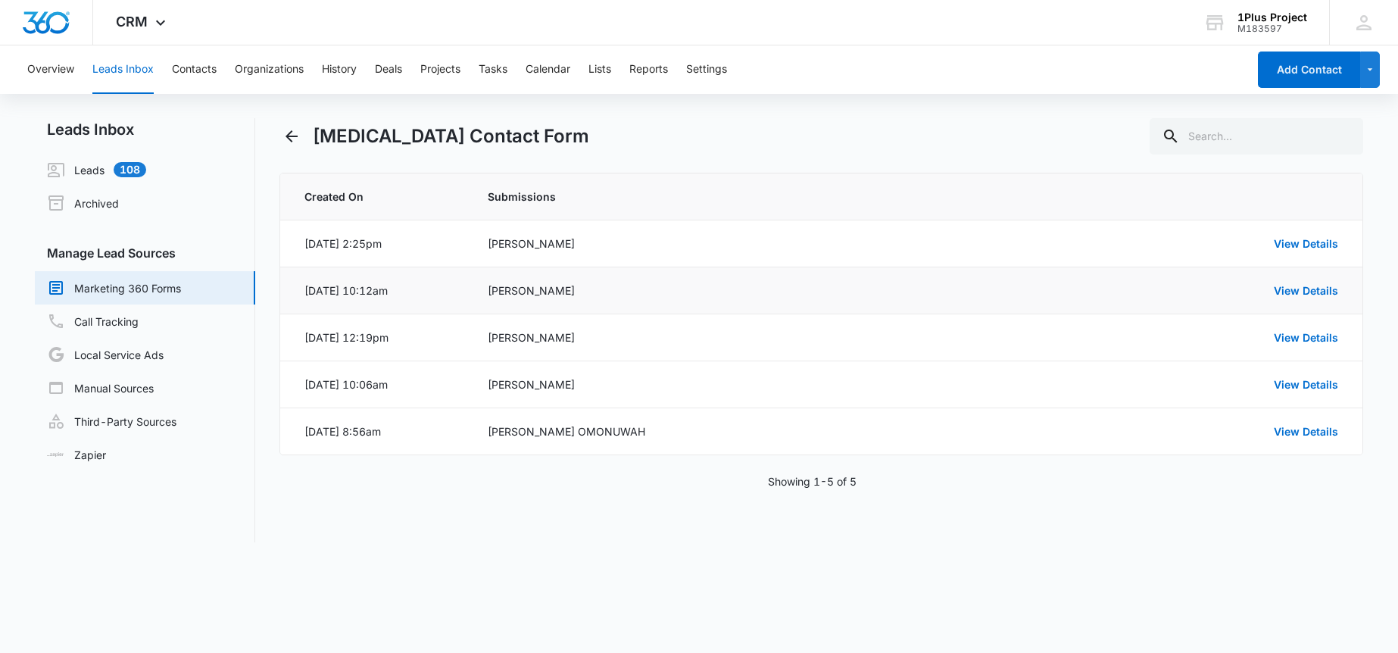
click at [512, 290] on div "Hasna ali" at bounding box center [757, 291] width 539 height 16
click at [305, 136] on div "ABA Therapy Contact Form" at bounding box center [435, 136] width 310 height 27
click at [293, 136] on icon "Back" at bounding box center [292, 136] width 12 height 12
